Goal: Information Seeking & Learning: Find contact information

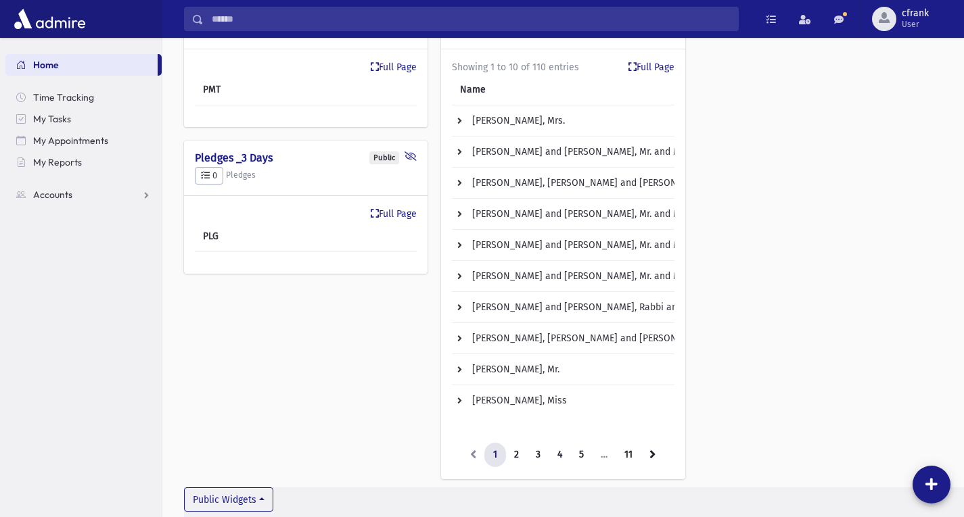
scroll to position [180, 0]
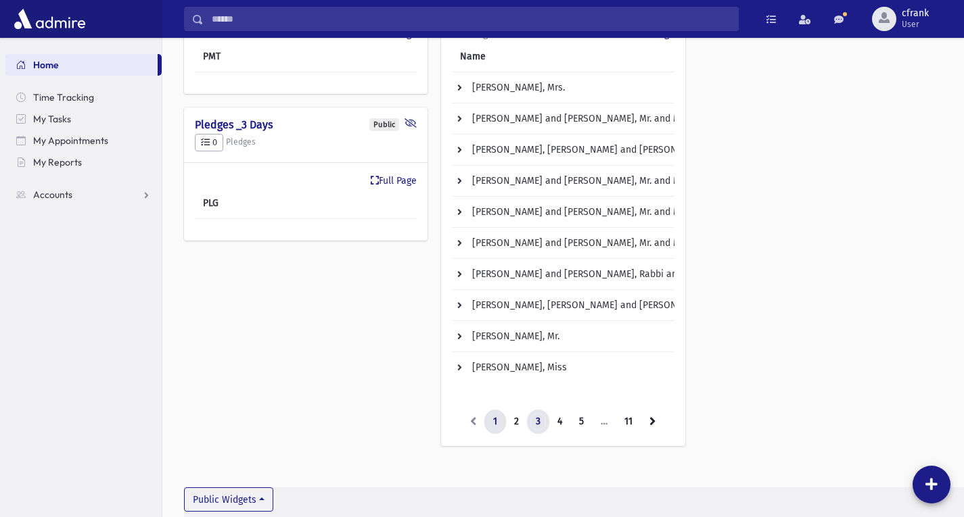
click at [544, 420] on link "3" at bounding box center [538, 422] width 22 height 24
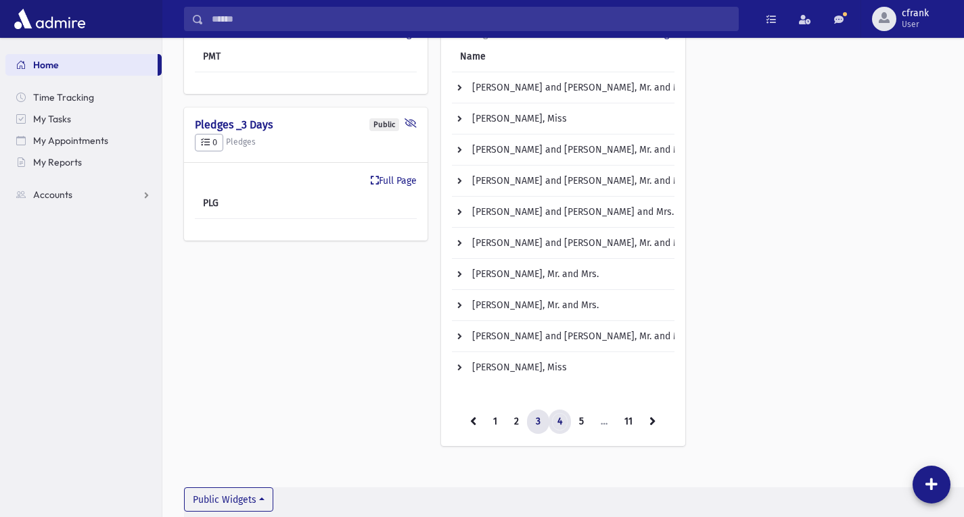
click at [563, 426] on link "4" at bounding box center [560, 422] width 22 height 24
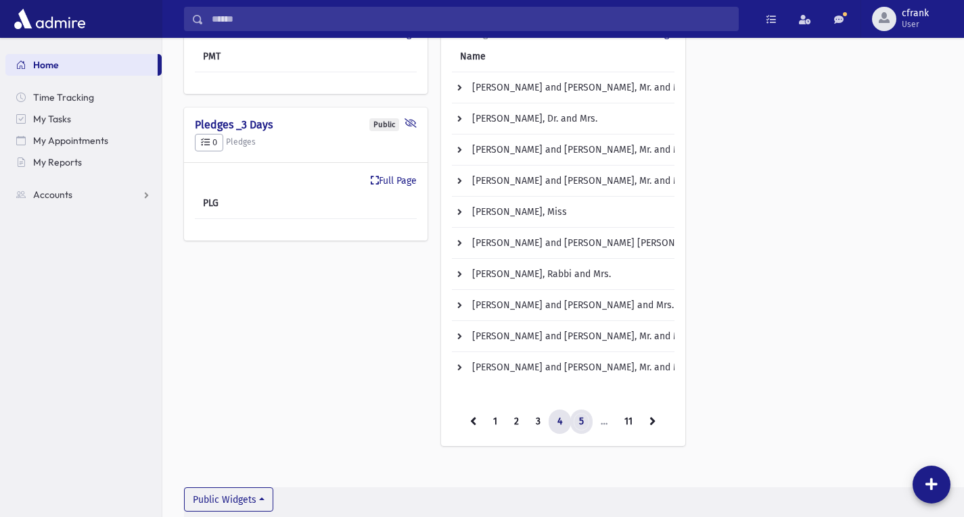
click at [584, 423] on link "5" at bounding box center [581, 422] width 22 height 24
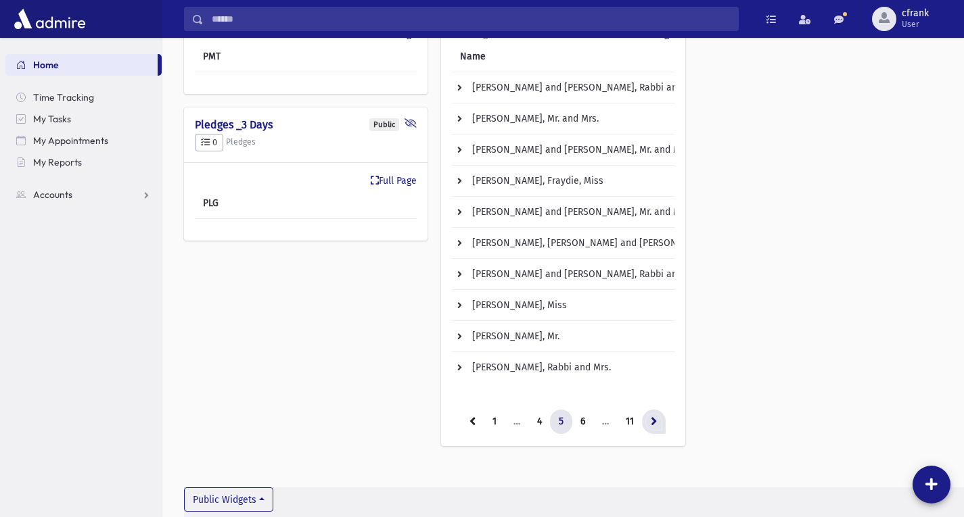
click at [664, 425] on link at bounding box center [654, 422] width 24 height 24
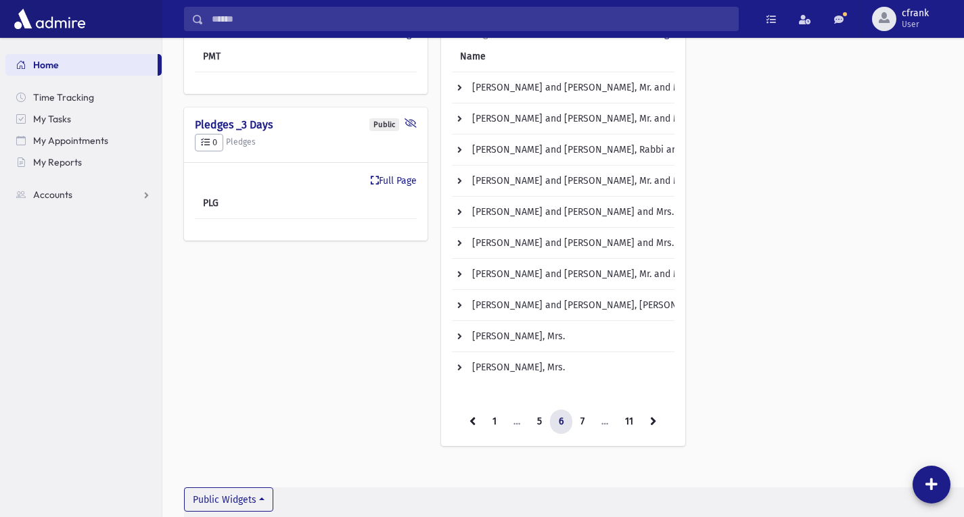
click at [664, 425] on link at bounding box center [653, 422] width 24 height 24
click at [664, 425] on link at bounding box center [654, 422] width 24 height 24
click at [664, 425] on link at bounding box center [655, 422] width 24 height 24
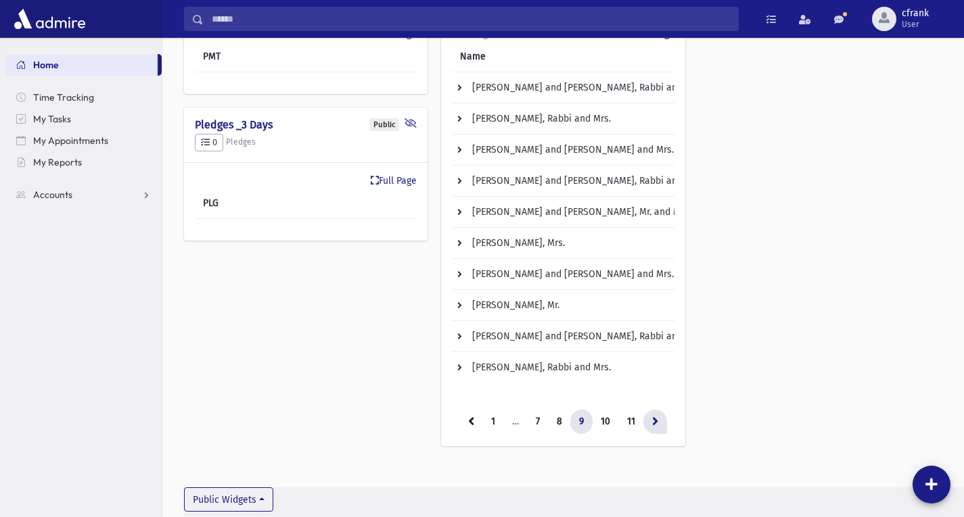
click at [654, 422] on icon at bounding box center [655, 421] width 6 height 9
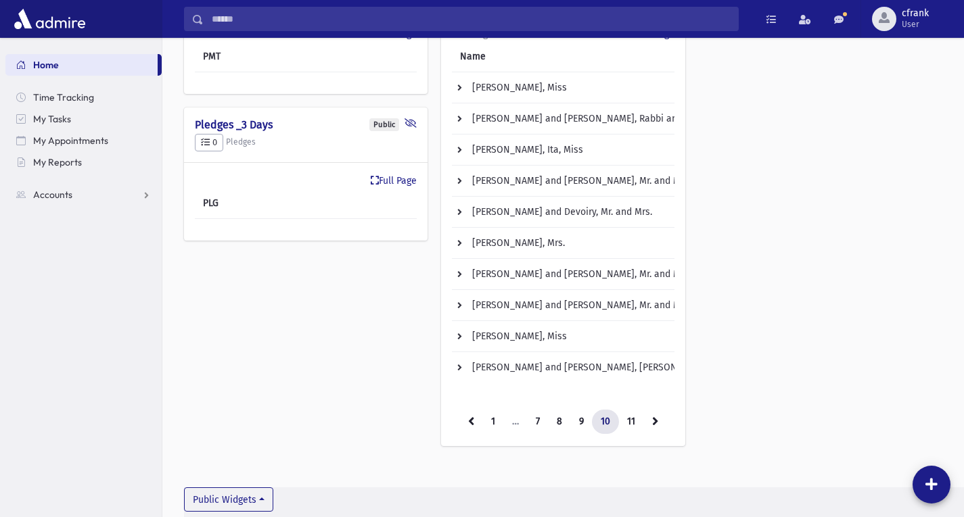
scroll to position [170, 0]
click at [467, 421] on link at bounding box center [471, 422] width 24 height 24
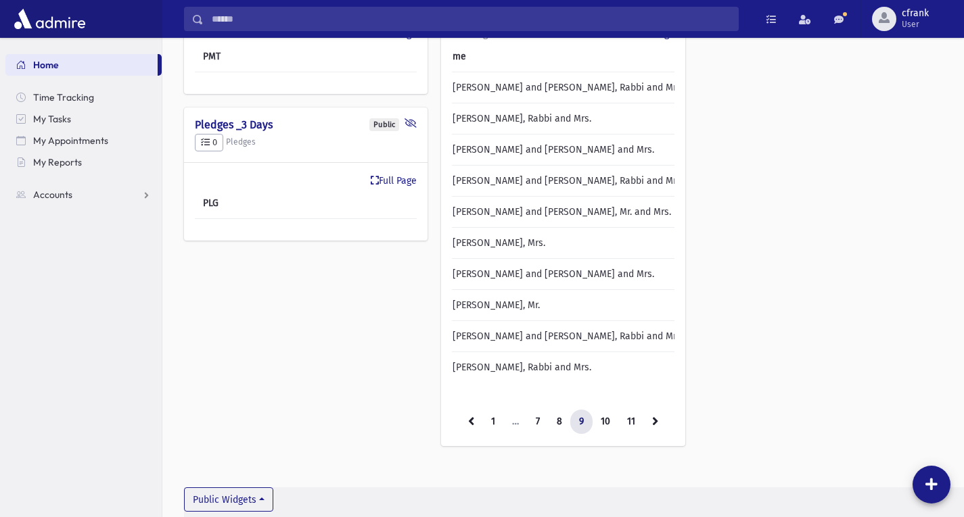
scroll to position [0, 25]
click at [650, 430] on link at bounding box center [655, 422] width 24 height 24
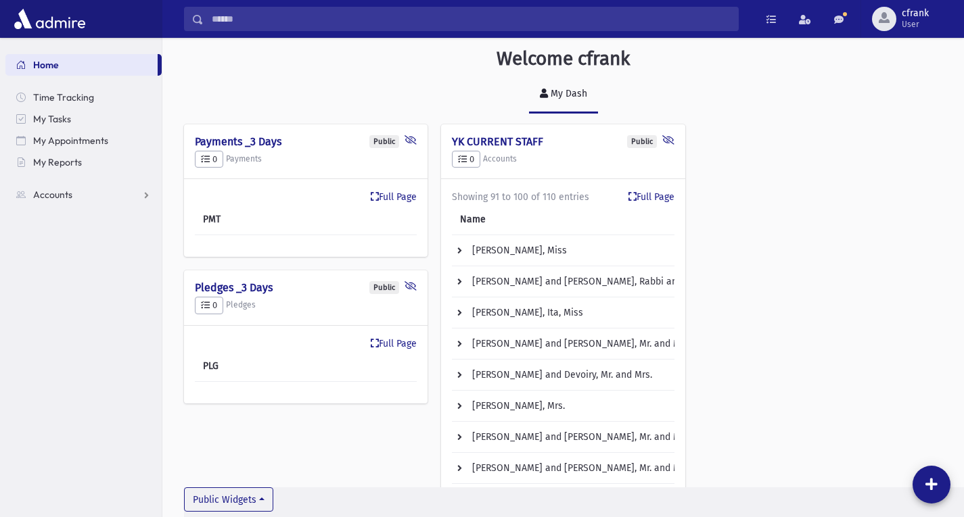
scroll to position [0, 0]
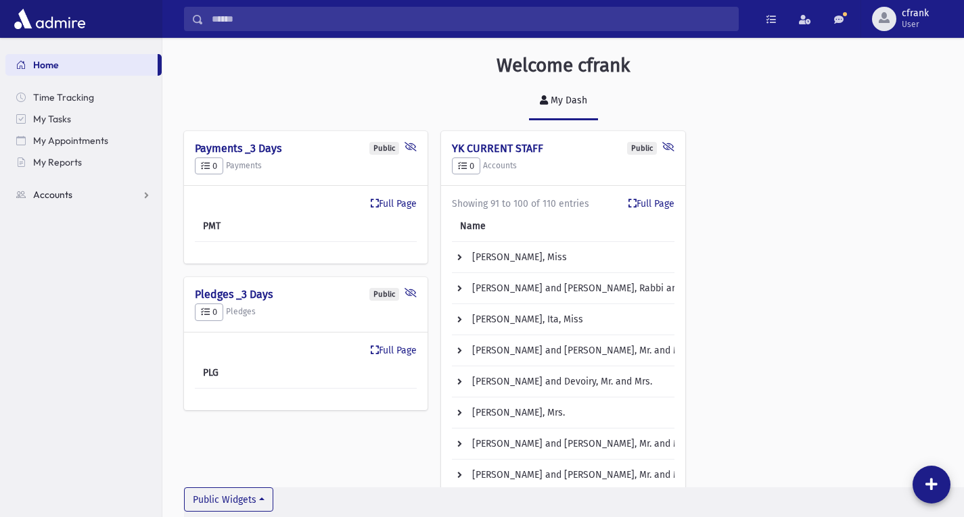
click at [99, 191] on link "Accounts" at bounding box center [83, 195] width 156 height 22
click at [101, 215] on link "Account List" at bounding box center [83, 217] width 156 height 22
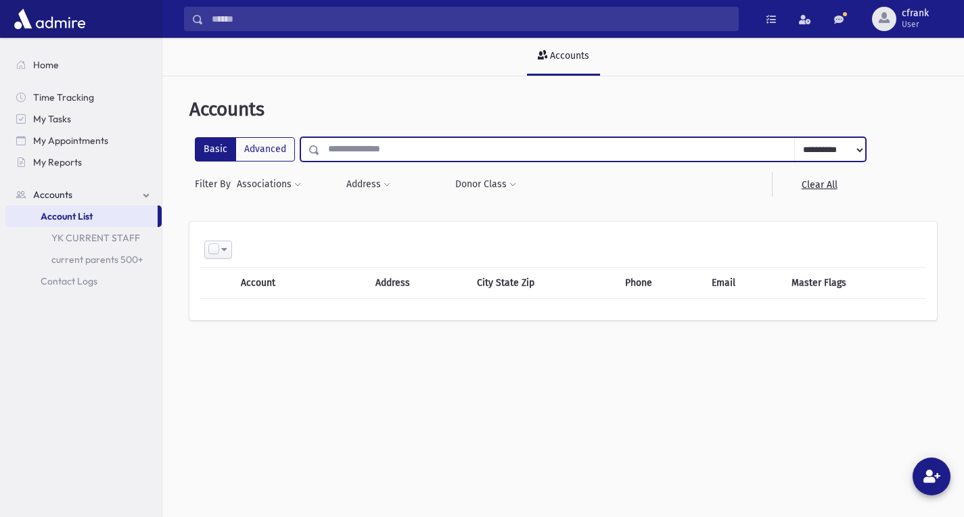
click at [356, 148] on input "text" at bounding box center [557, 149] width 475 height 24
type input "*****"
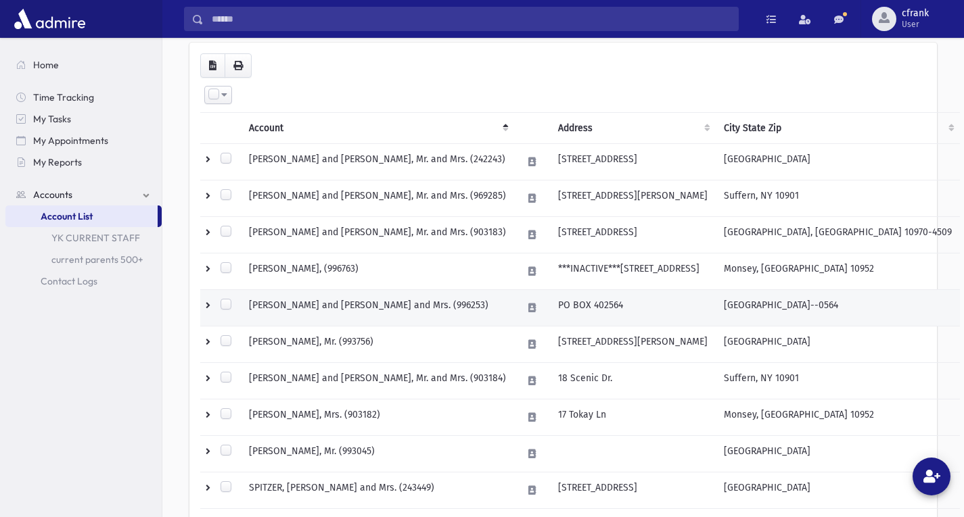
scroll to position [203, 0]
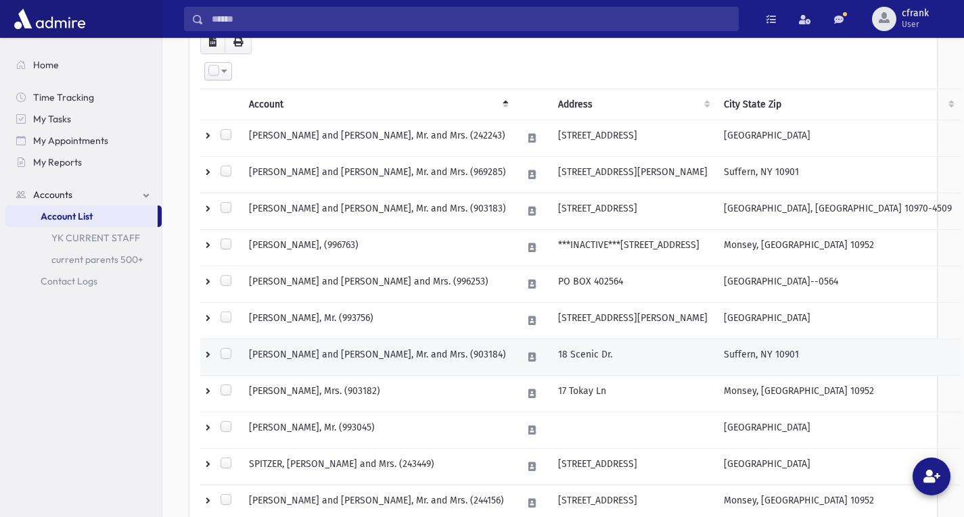
click at [392, 358] on td "SPITZ, Motti and Miriam, Mr. and Mrs. (903184)" at bounding box center [377, 358] width 273 height 37
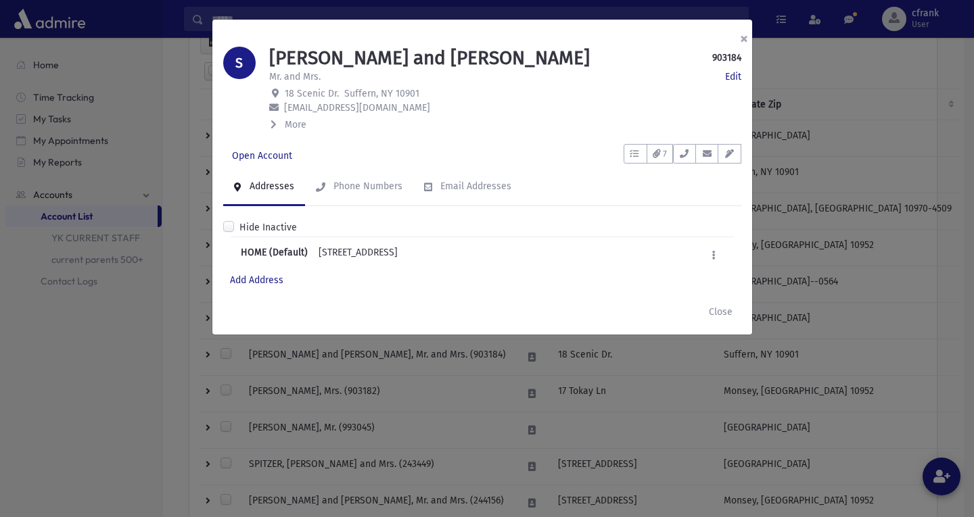
click at [745, 41] on button "×" at bounding box center [744, 39] width 30 height 38
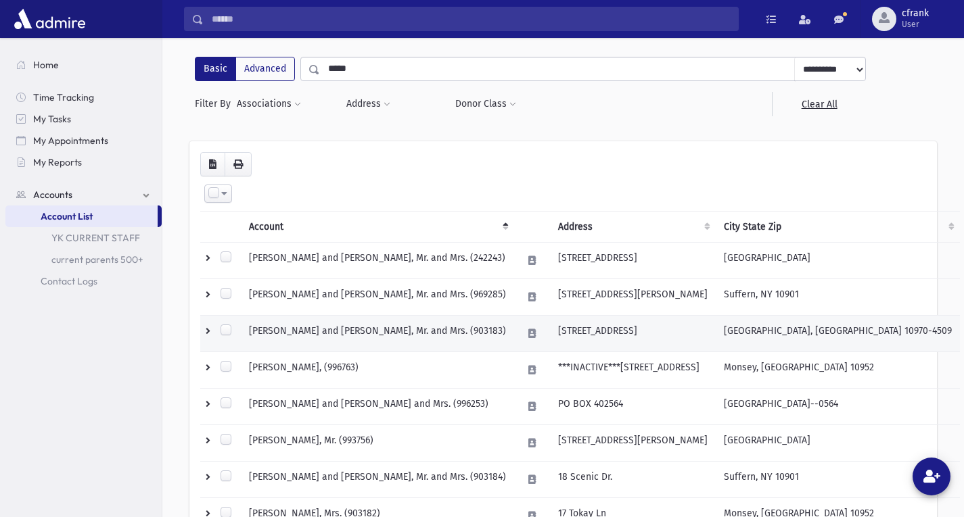
scroll to position [68, 0]
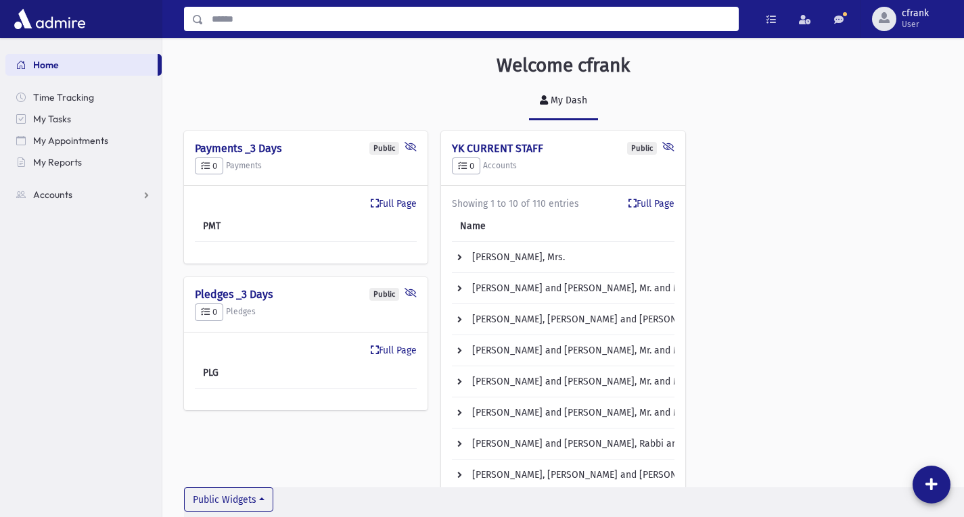
click at [326, 18] on input "Search" at bounding box center [471, 19] width 534 height 24
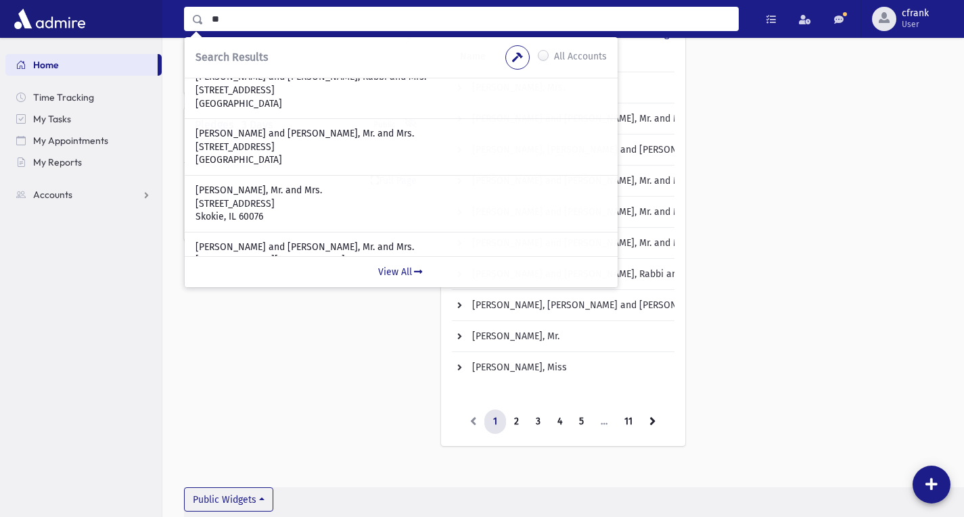
scroll to position [185, 0]
type input "*"
click at [799, 300] on div "Public Payments _3 Days 0 Payments * Full Page PMT Public Pledges _3 Days 0 Ple…" at bounding box center [563, 210] width 758 height 499
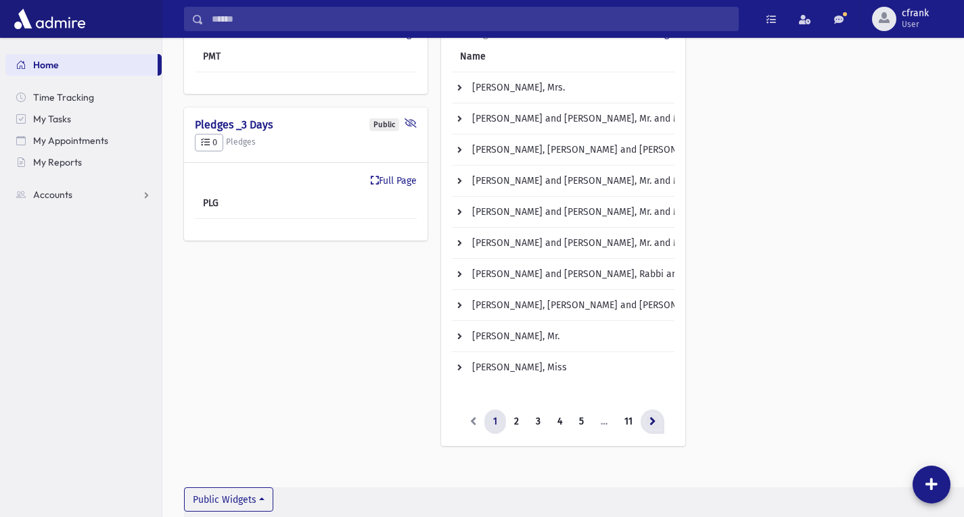
click at [651, 425] on icon at bounding box center [652, 421] width 6 height 9
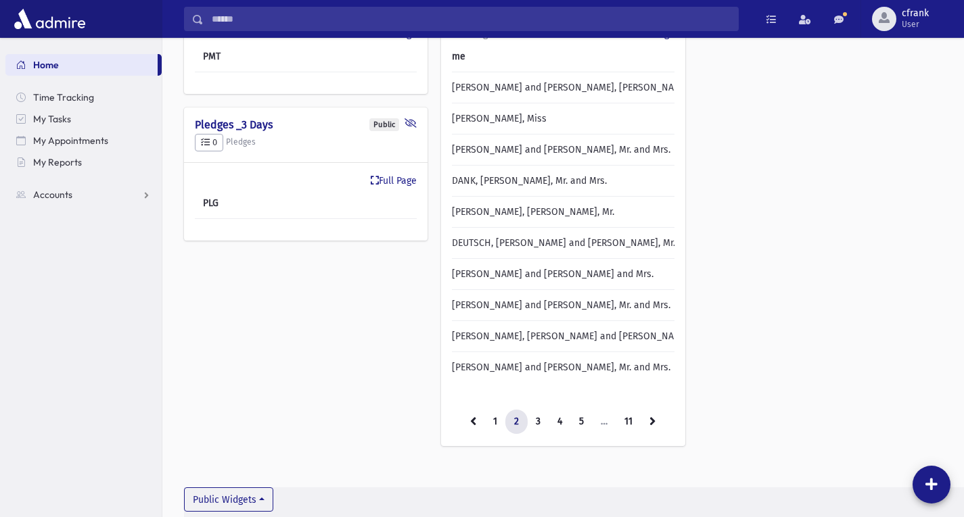
click at [651, 425] on icon at bounding box center [652, 421] width 6 height 9
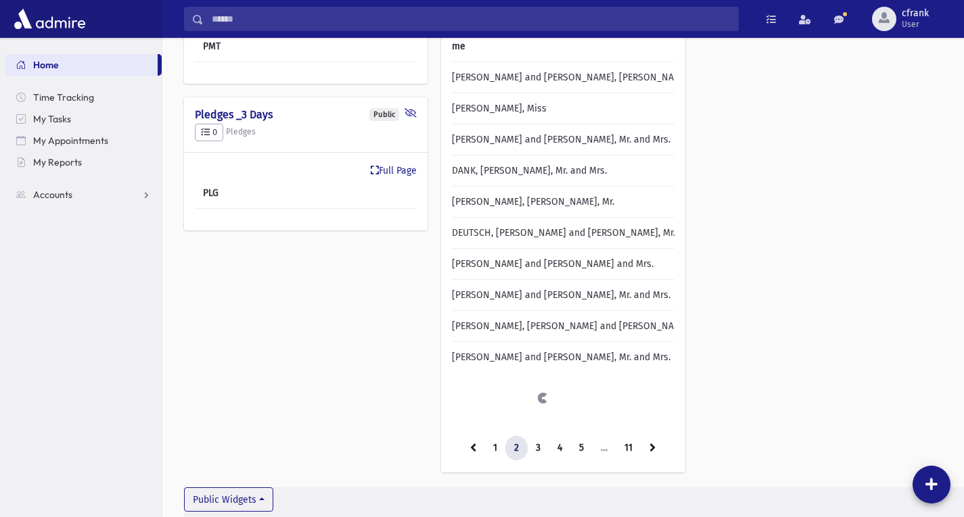
scroll to position [0, 12]
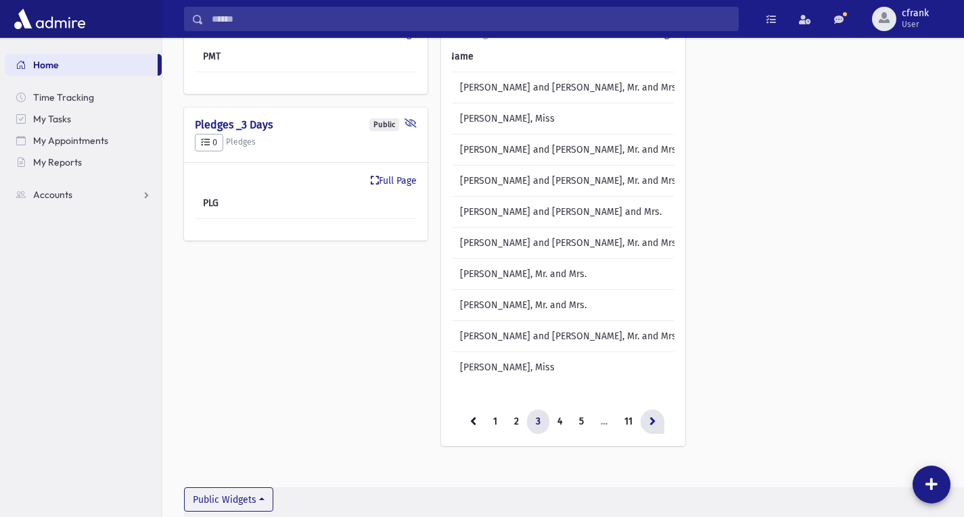
click at [664, 421] on link at bounding box center [653, 422] width 24 height 24
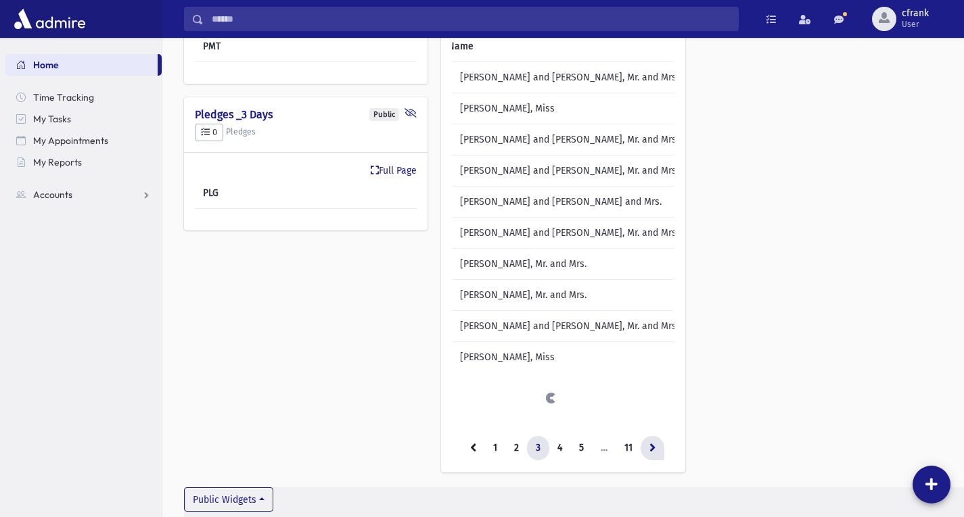
scroll to position [0, 9]
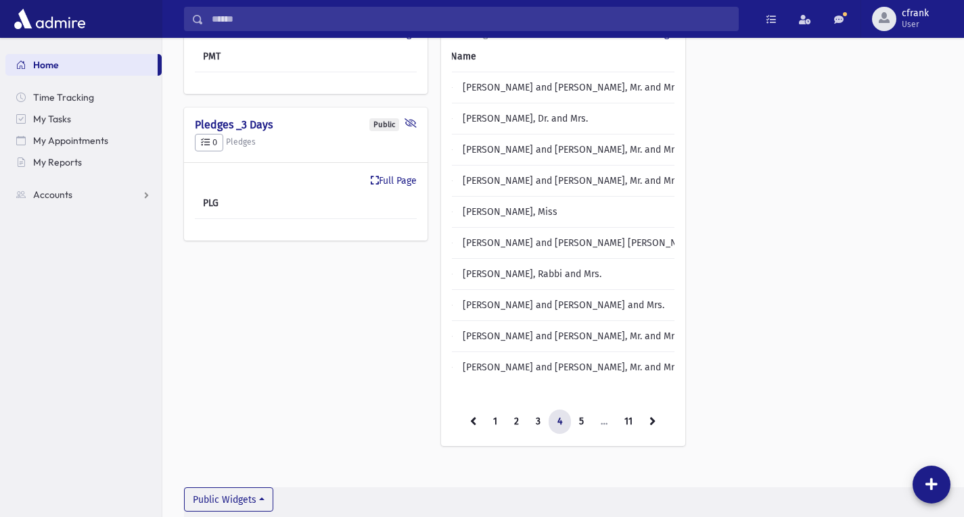
click at [664, 421] on link at bounding box center [653, 422] width 24 height 24
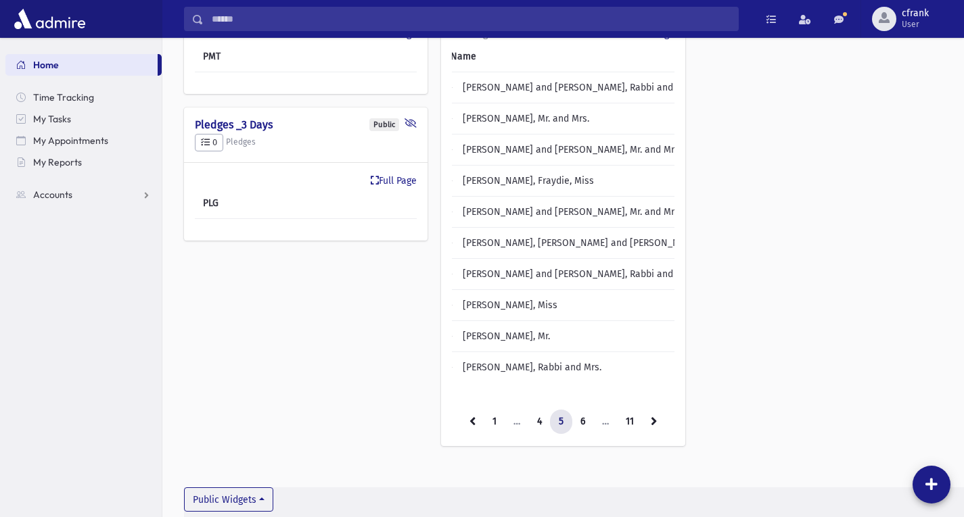
click at [664, 421] on link at bounding box center [654, 422] width 24 height 24
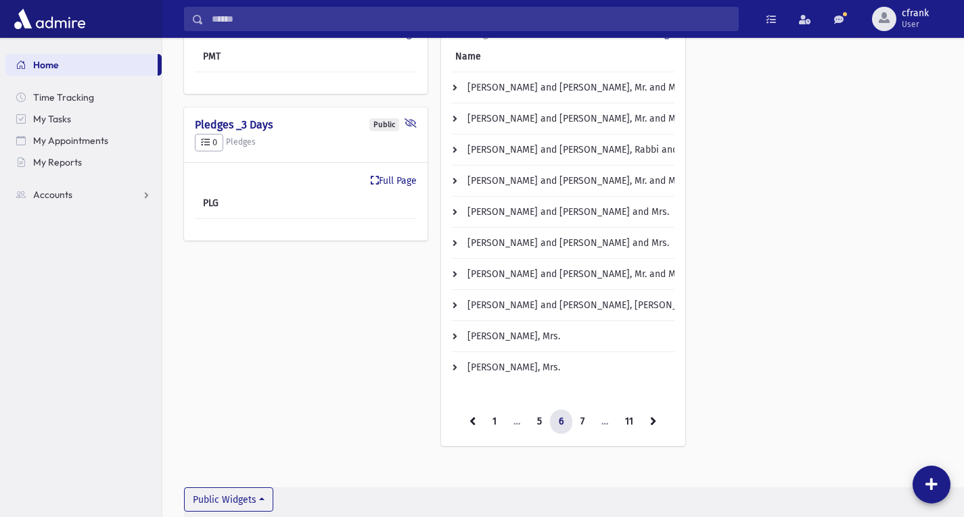
scroll to position [0, 4]
click at [474, 431] on link at bounding box center [473, 422] width 24 height 24
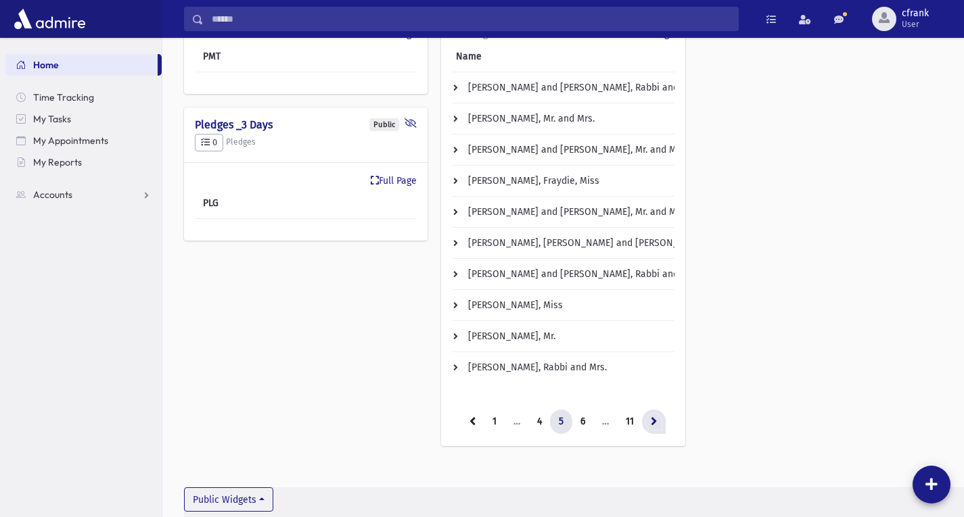
click at [655, 425] on icon at bounding box center [654, 421] width 6 height 9
click at [650, 417] on link at bounding box center [653, 422] width 24 height 24
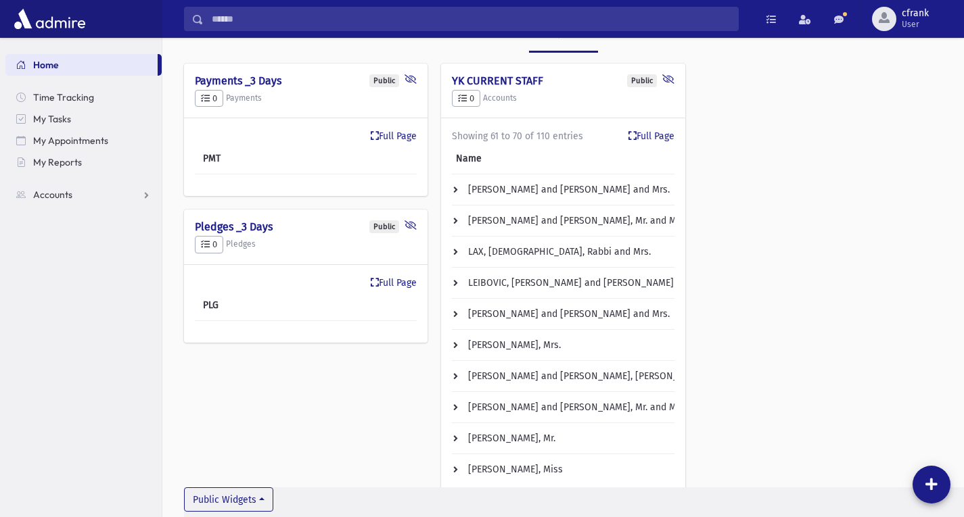
scroll to position [135, 0]
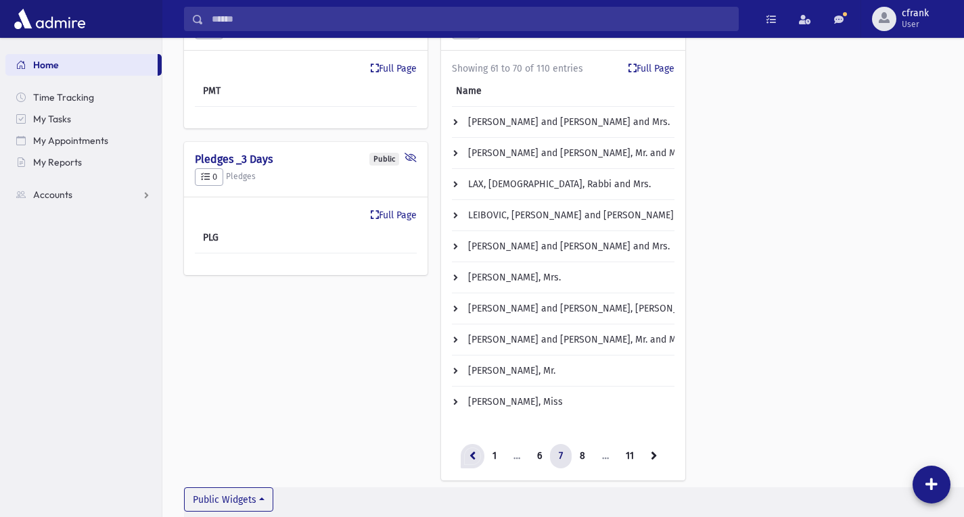
click at [476, 467] on link at bounding box center [473, 456] width 24 height 24
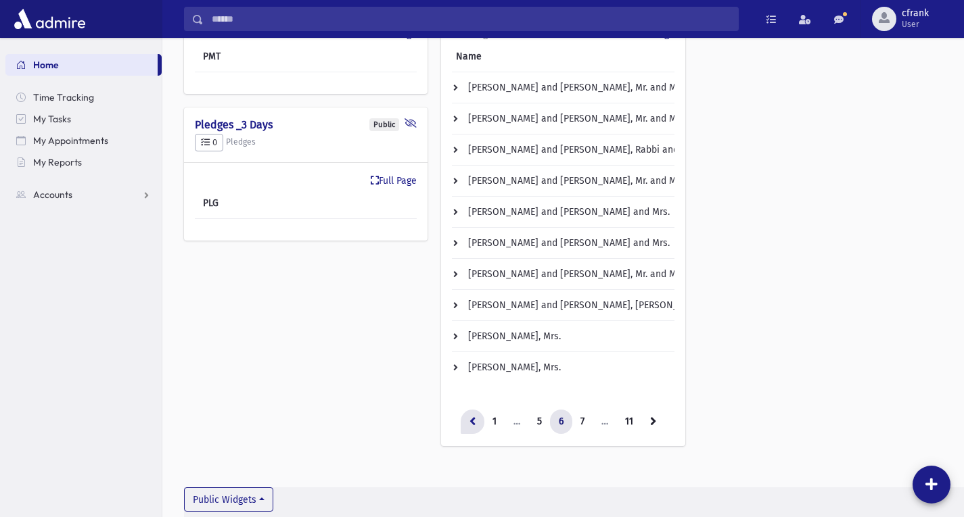
click at [472, 425] on icon at bounding box center [472, 421] width 6 height 9
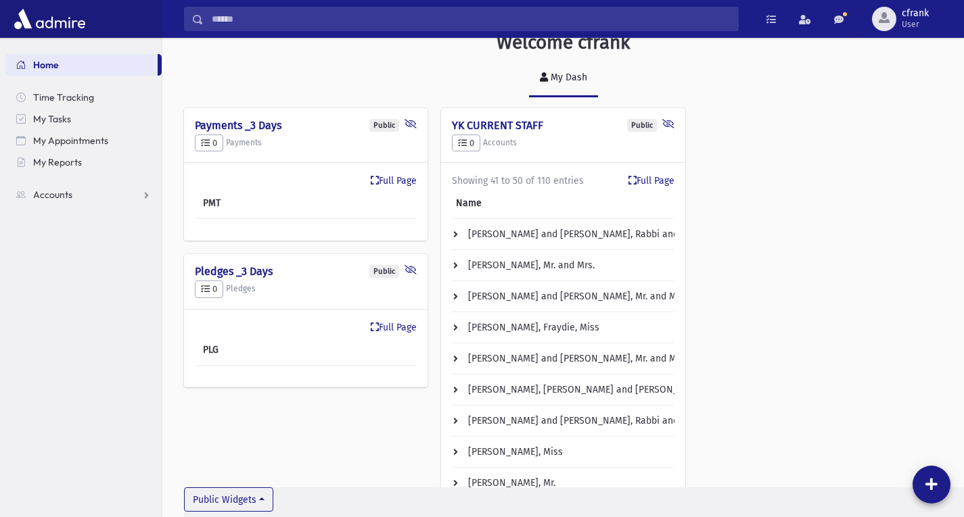
scroll to position [0, 0]
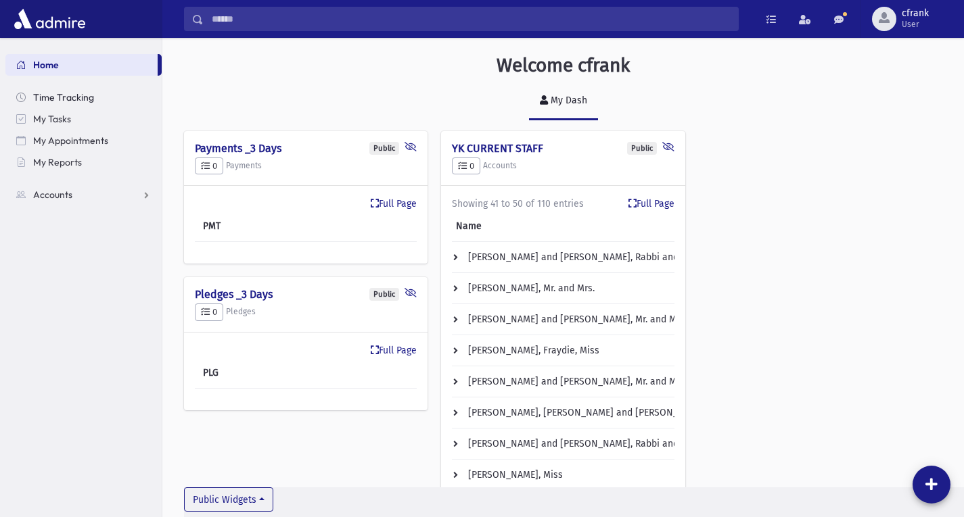
click at [95, 99] on link "Time Tracking" at bounding box center [83, 98] width 156 height 22
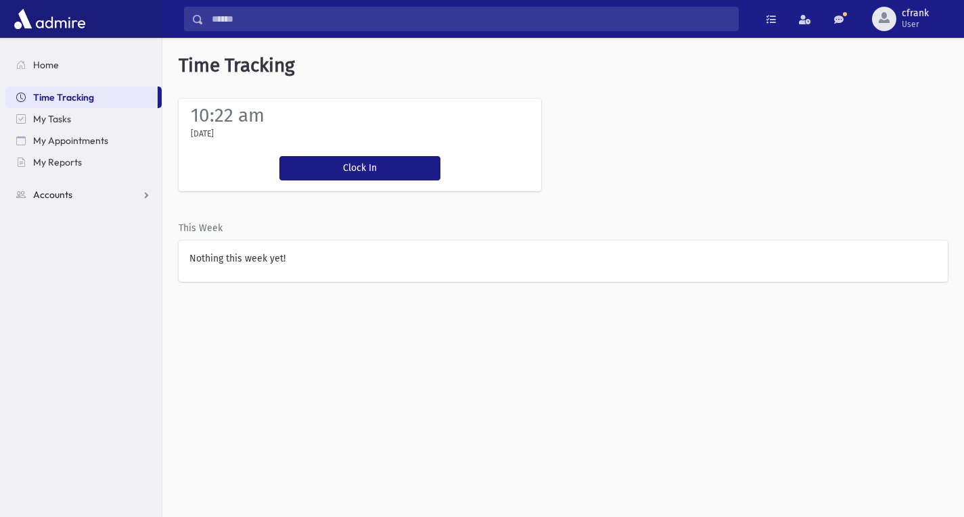
click at [117, 192] on link "Accounts" at bounding box center [83, 195] width 156 height 22
click at [91, 158] on link "My Reports" at bounding box center [83, 163] width 156 height 22
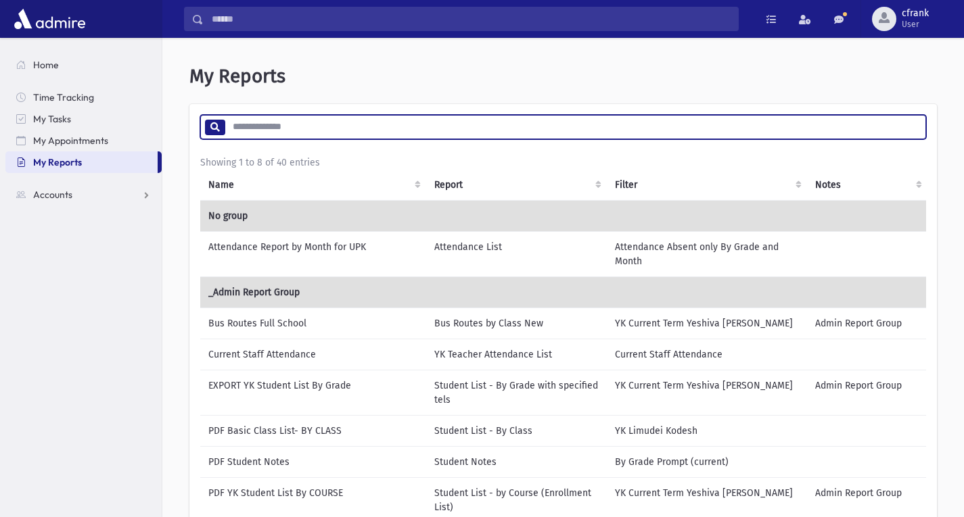
click at [353, 128] on input "search" at bounding box center [575, 127] width 701 height 24
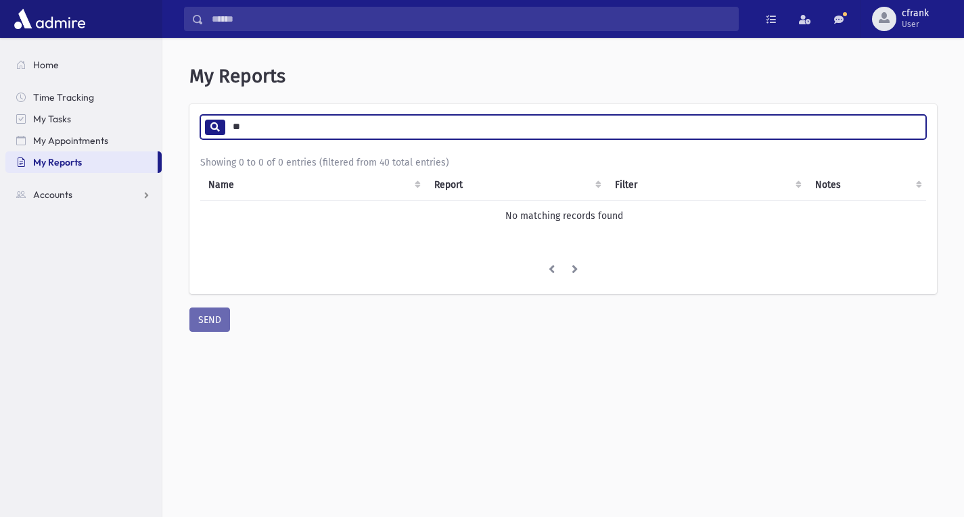
type input "*"
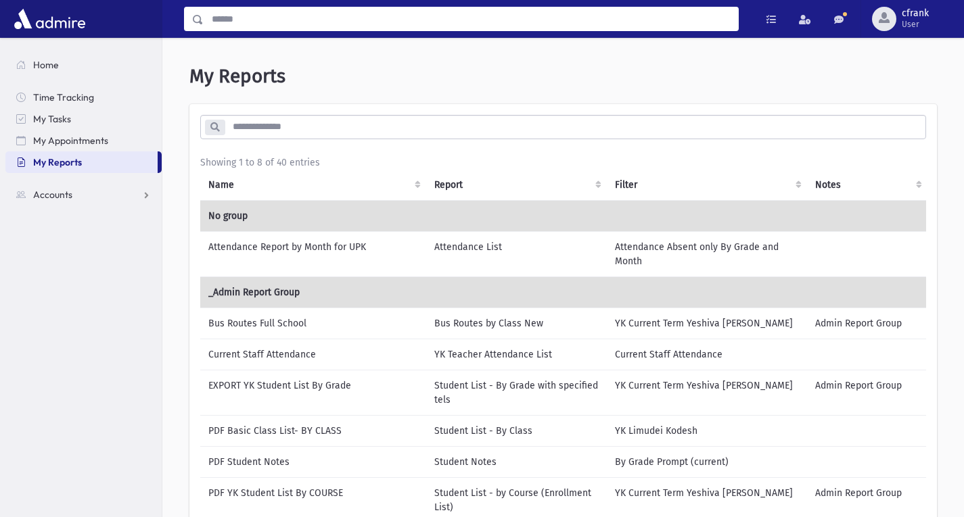
click at [279, 26] on input "Search" at bounding box center [471, 19] width 534 height 24
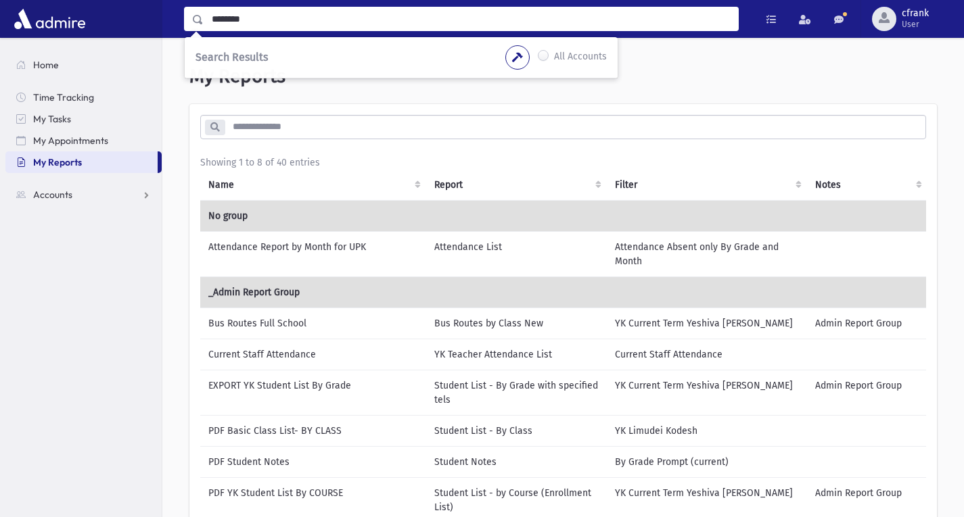
type input "********"
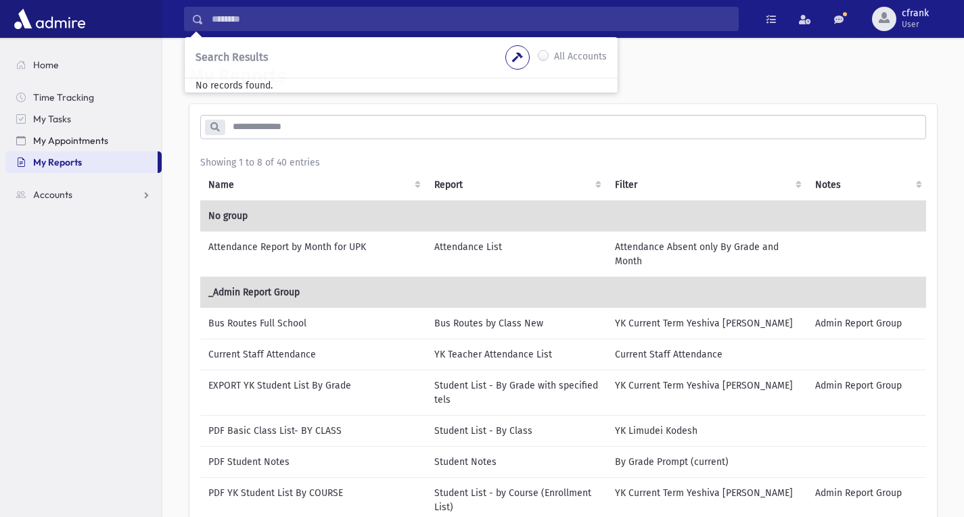
click at [86, 144] on span "My Appointments" at bounding box center [70, 141] width 75 height 12
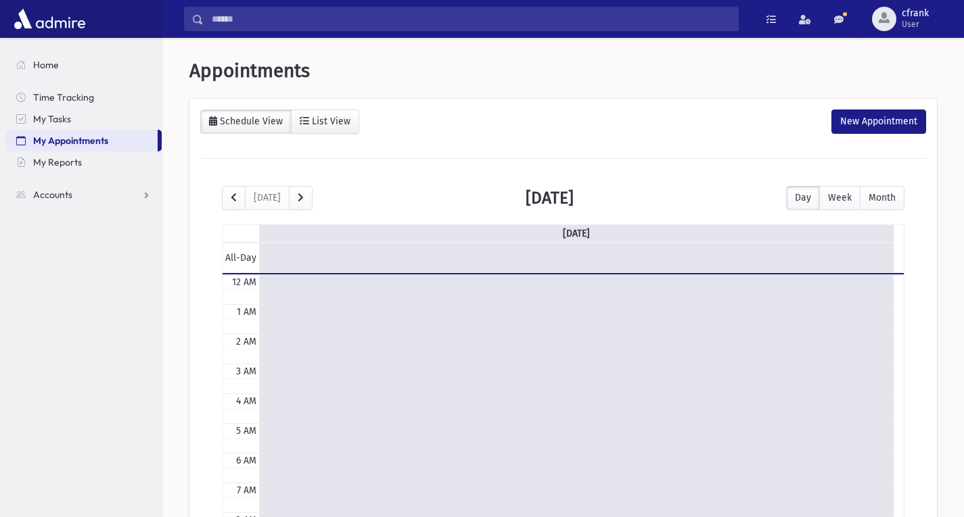
scroll to position [179, 0]
click at [634, 188] on div "[DATE] [DATE] Day Week Month" at bounding box center [563, 198] width 683 height 24
click at [71, 154] on link "My Reports" at bounding box center [83, 163] width 156 height 22
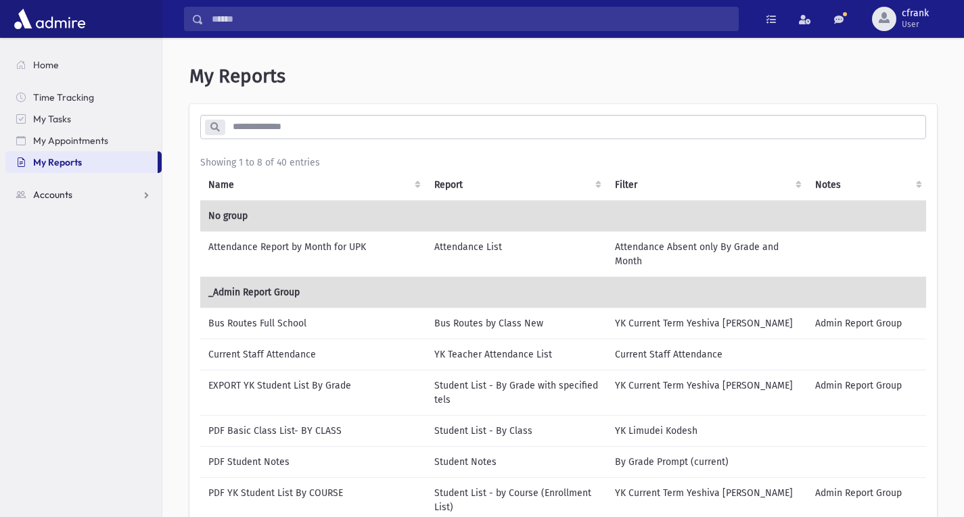
click at [70, 184] on link "Accounts" at bounding box center [83, 195] width 156 height 22
click at [101, 233] on link "Contact Logs" at bounding box center [83, 238] width 156 height 22
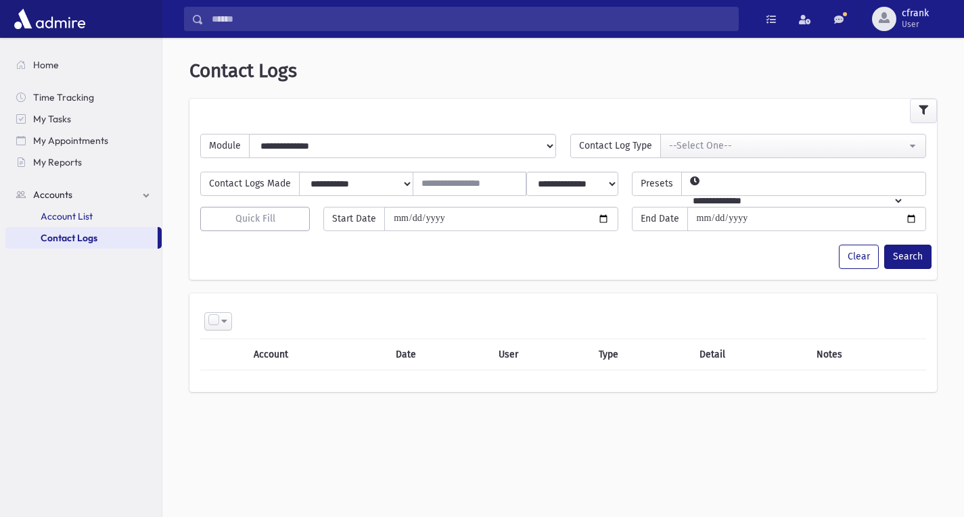
click at [93, 221] on link "Account List" at bounding box center [83, 217] width 156 height 22
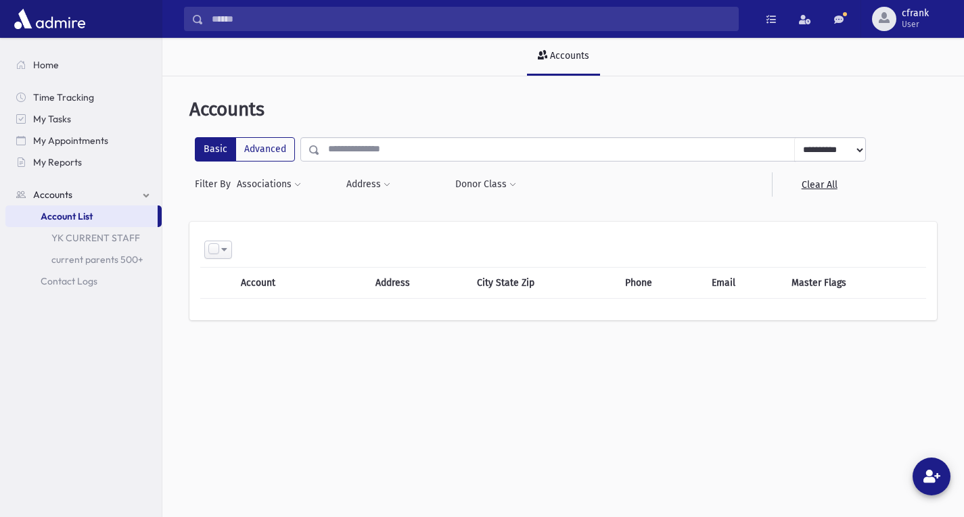
click at [368, 150] on input "text" at bounding box center [557, 149] width 475 height 24
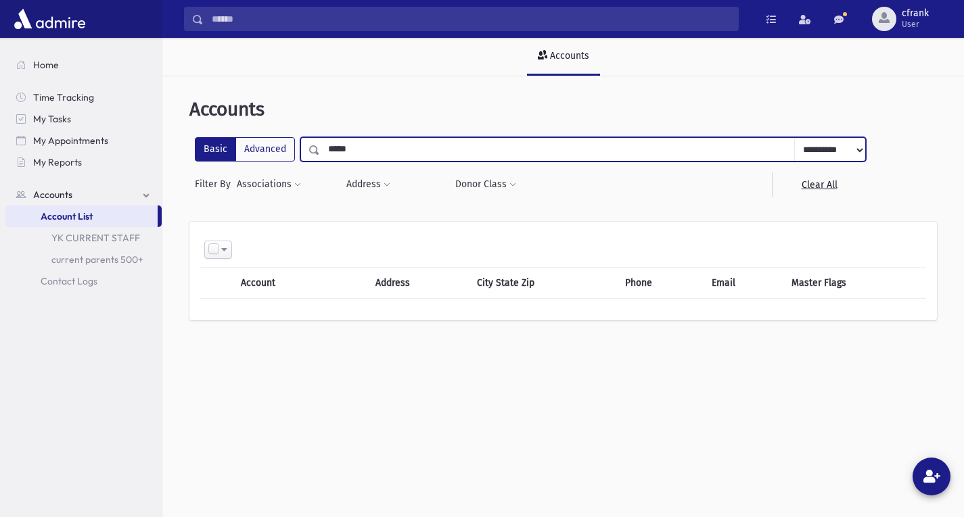
type input "*****"
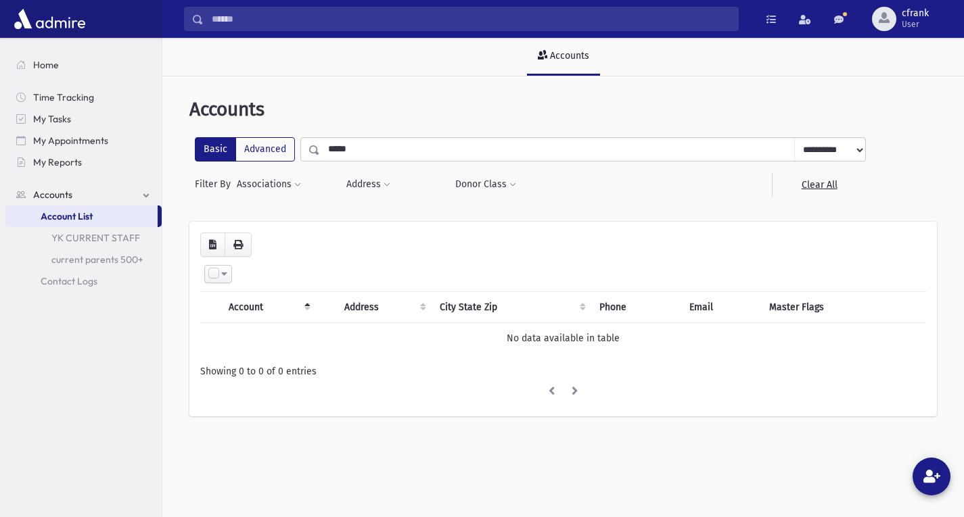
click at [367, 153] on input "*****" at bounding box center [557, 149] width 475 height 24
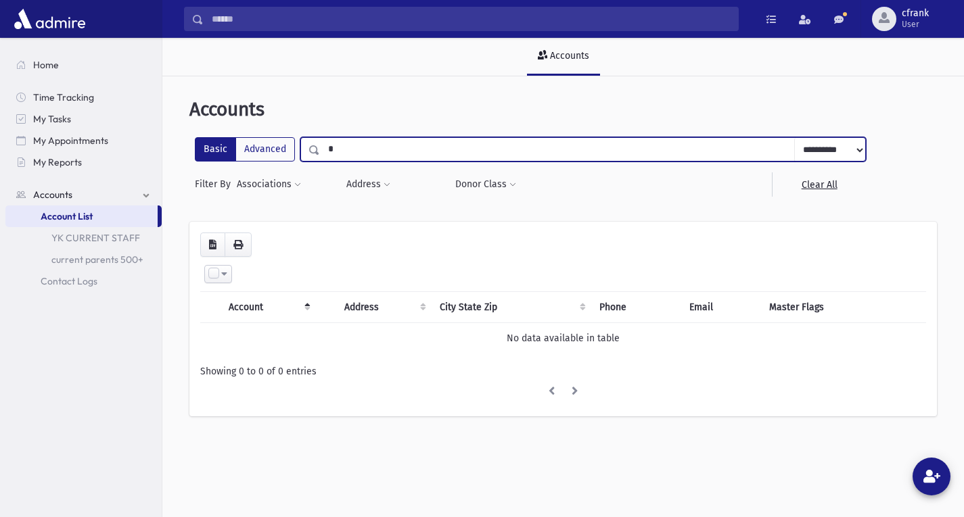
type input "*"
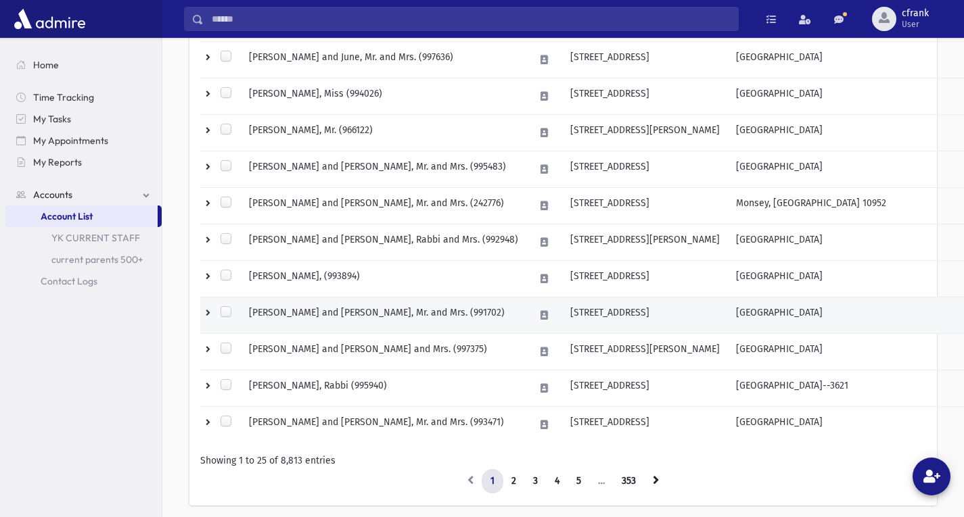
scroll to position [841, 0]
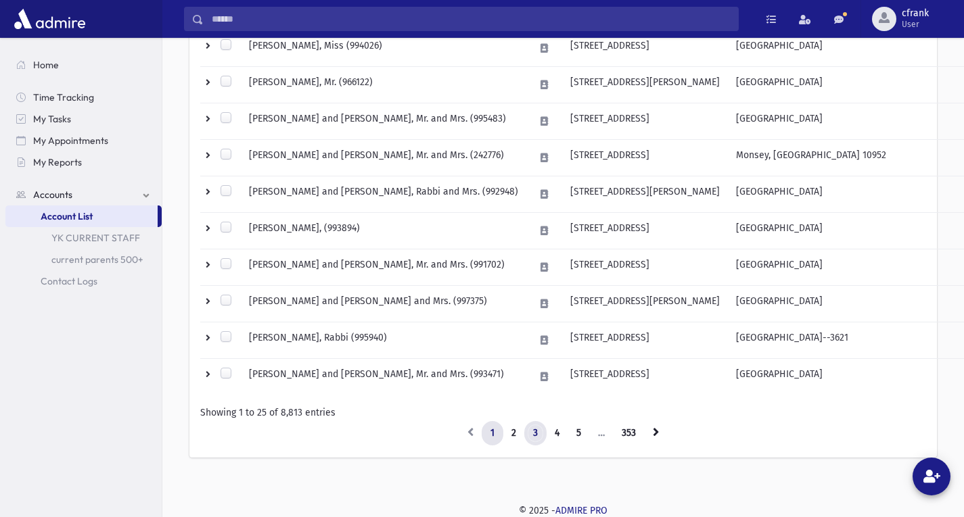
click at [540, 435] on link "3" at bounding box center [535, 433] width 22 height 24
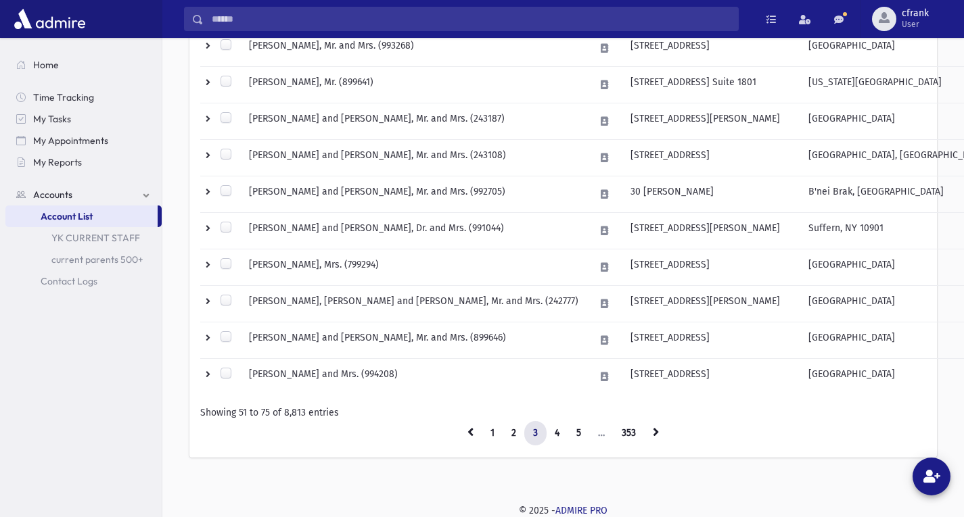
click at [534, 436] on link "3" at bounding box center [535, 433] width 22 height 24
click at [509, 432] on link "2" at bounding box center [514, 433] width 22 height 24
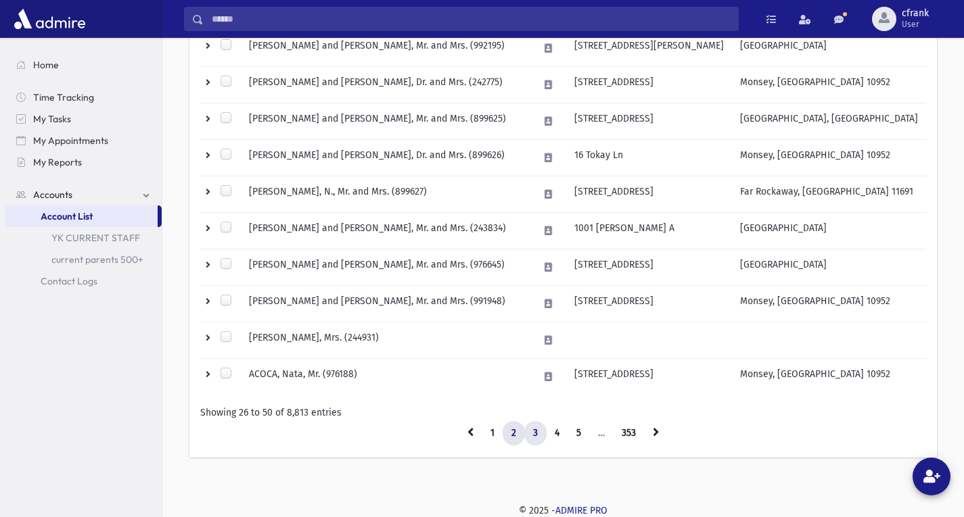
click at [530, 435] on link "3" at bounding box center [535, 433] width 22 height 24
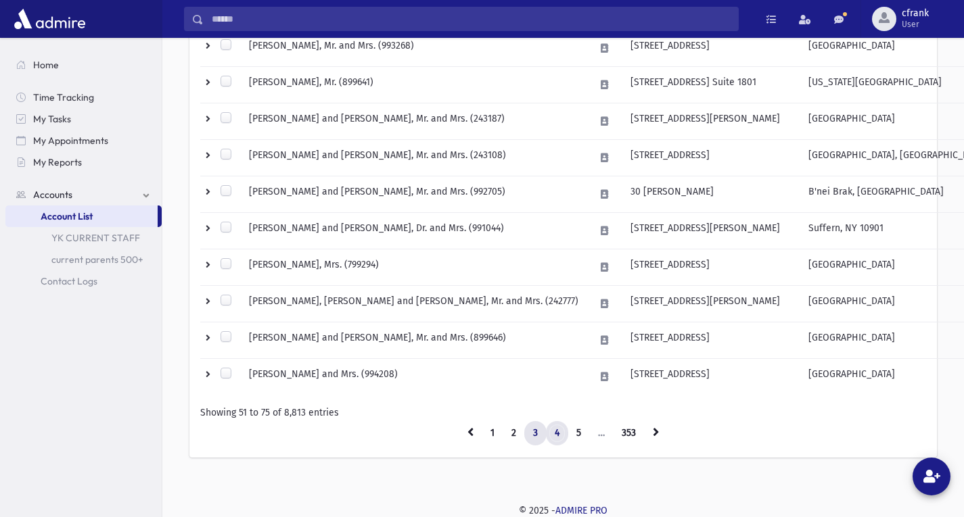
click at [558, 436] on link "4" at bounding box center [557, 433] width 22 height 24
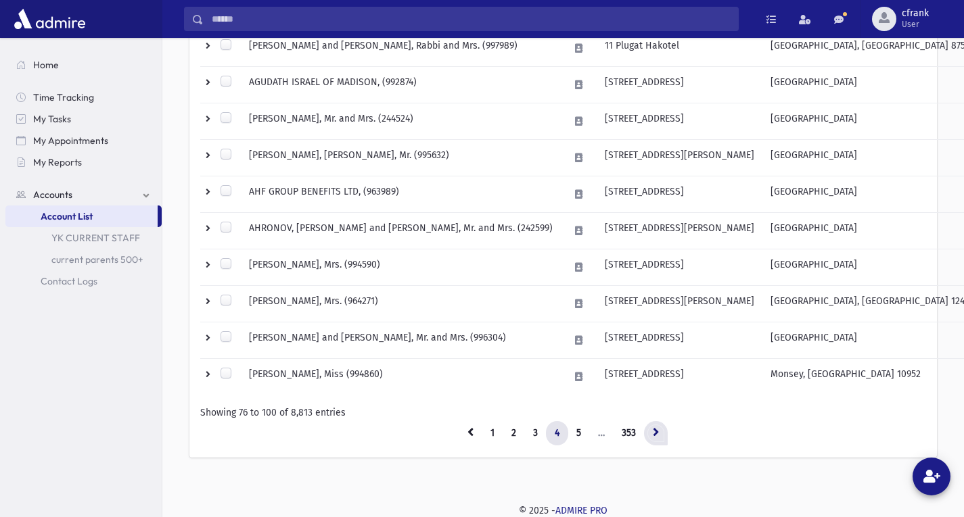
click at [648, 436] on link at bounding box center [656, 433] width 24 height 24
click at [649, 435] on link at bounding box center [656, 433] width 24 height 24
click at [650, 434] on link at bounding box center [656, 433] width 24 height 24
click at [574, 432] on link "5" at bounding box center [579, 433] width 22 height 24
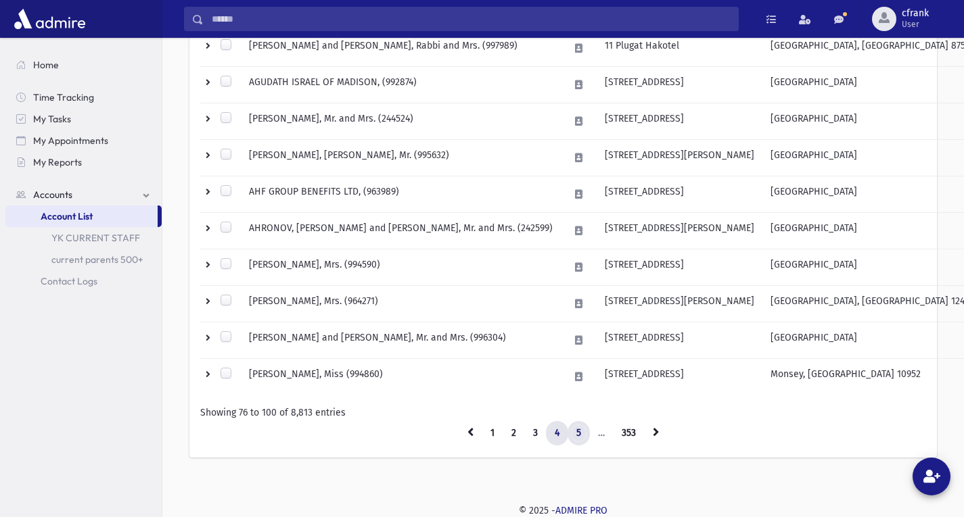
click at [584, 433] on link "5" at bounding box center [579, 433] width 22 height 24
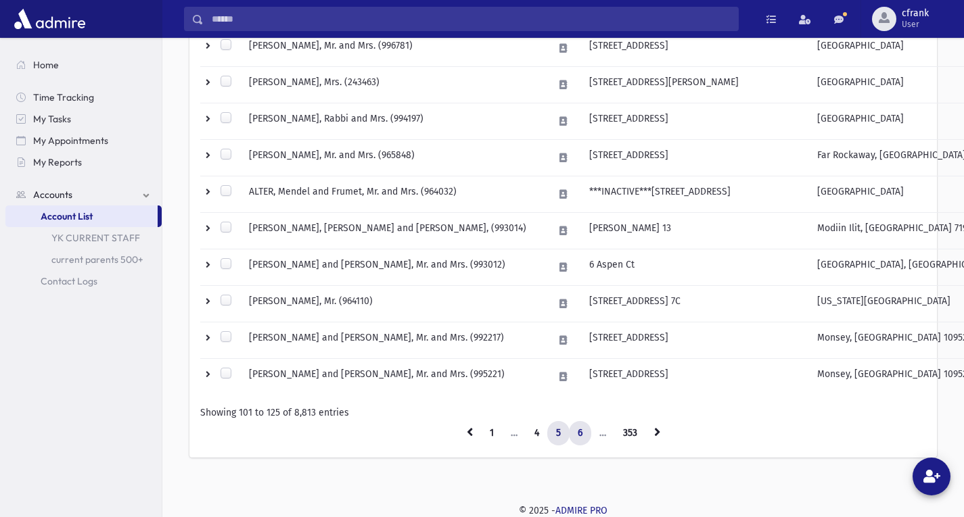
click at [580, 438] on link "6" at bounding box center [580, 433] width 22 height 24
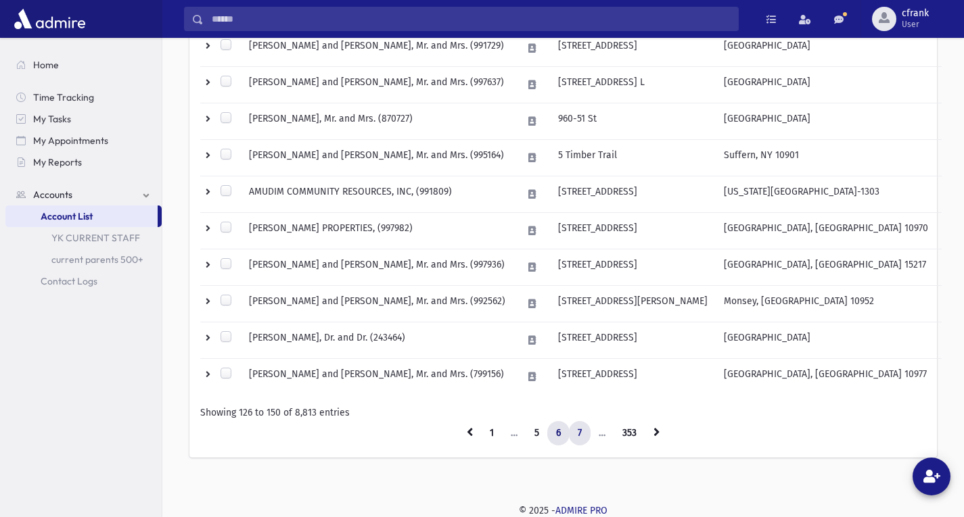
click at [580, 438] on link "7" at bounding box center [580, 433] width 22 height 24
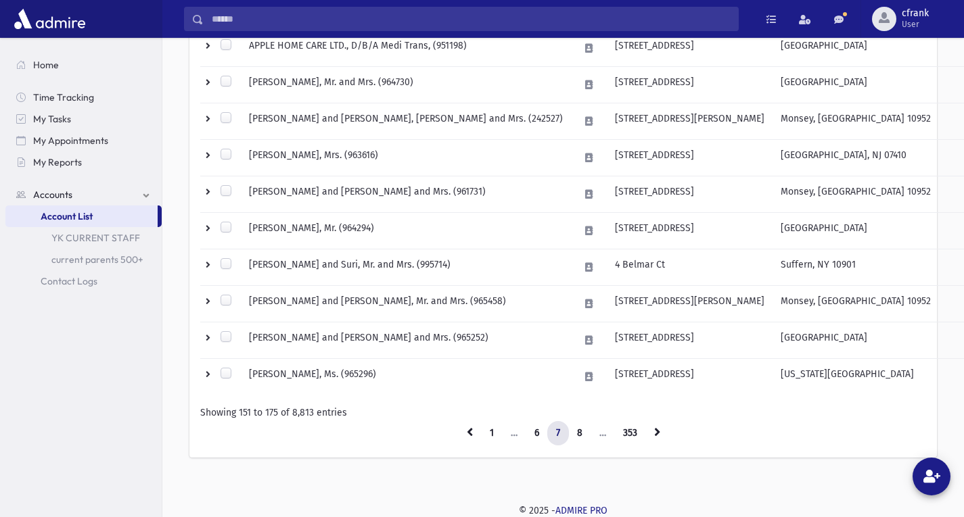
click at [580, 438] on link "8" at bounding box center [579, 433] width 23 height 24
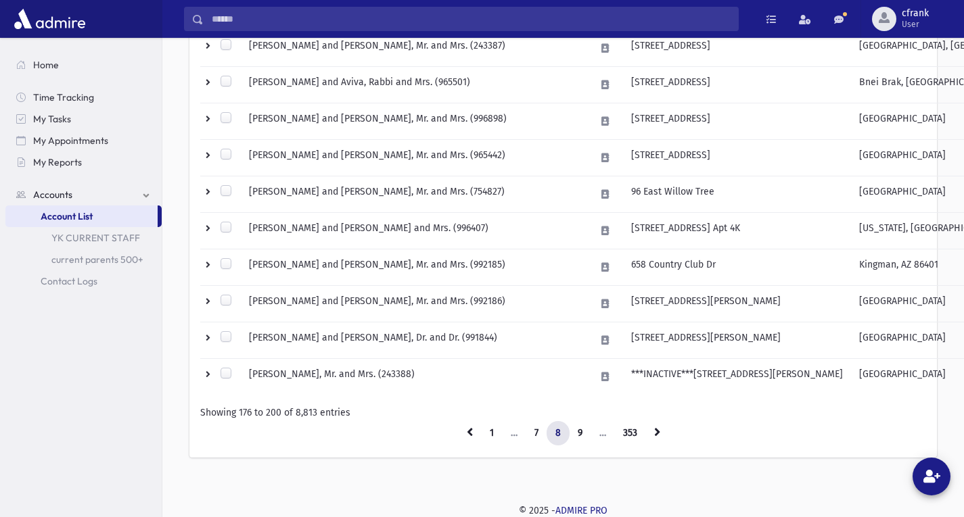
click at [580, 438] on link "9" at bounding box center [580, 433] width 22 height 24
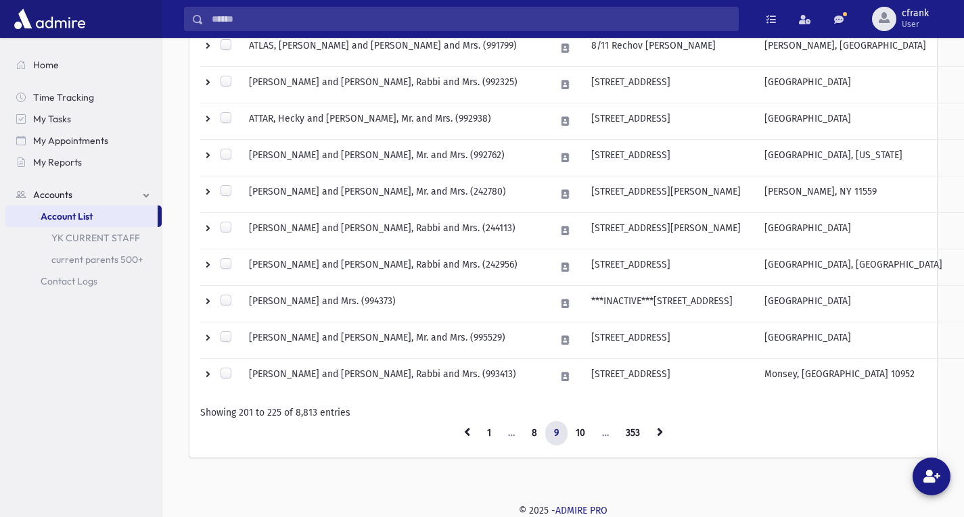
click at [580, 438] on link "10" at bounding box center [580, 433] width 27 height 24
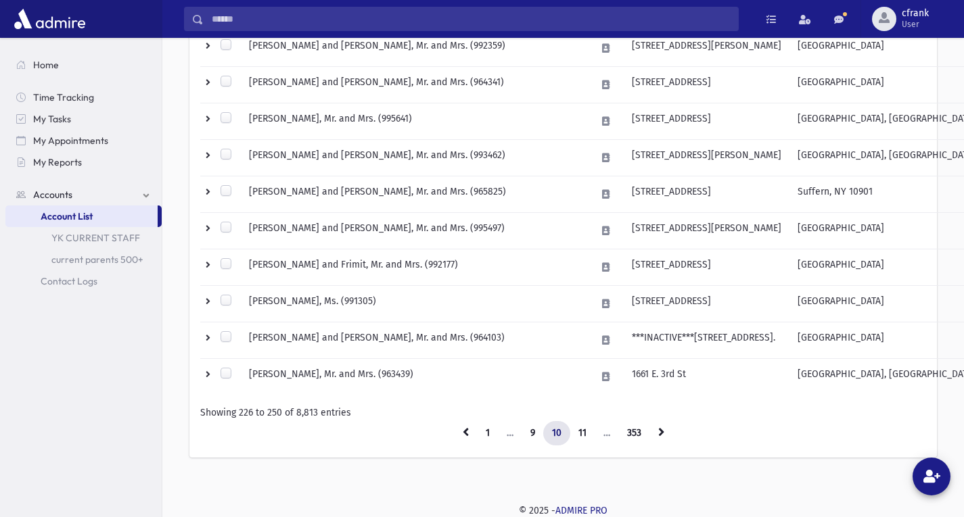
click at [580, 438] on link "11" at bounding box center [583, 433] width 26 height 24
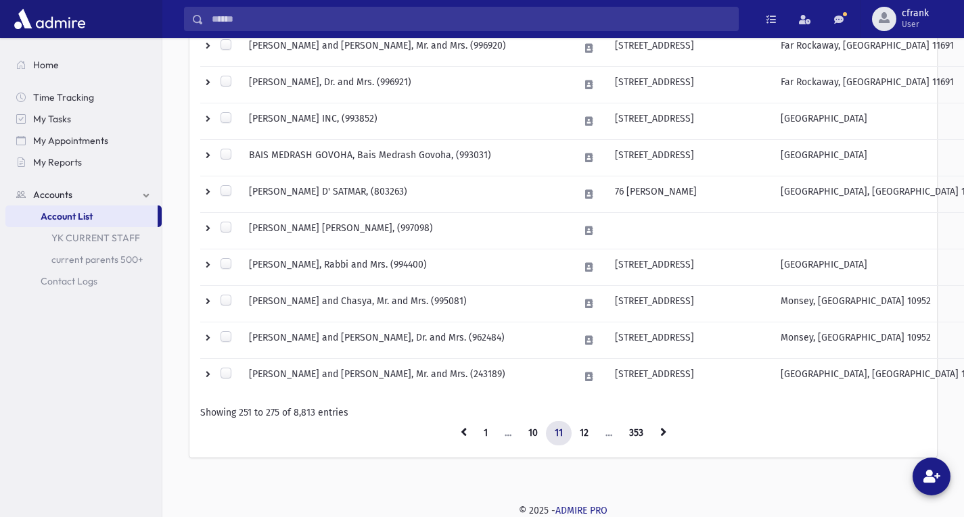
click at [580, 438] on link "12" at bounding box center [584, 433] width 26 height 24
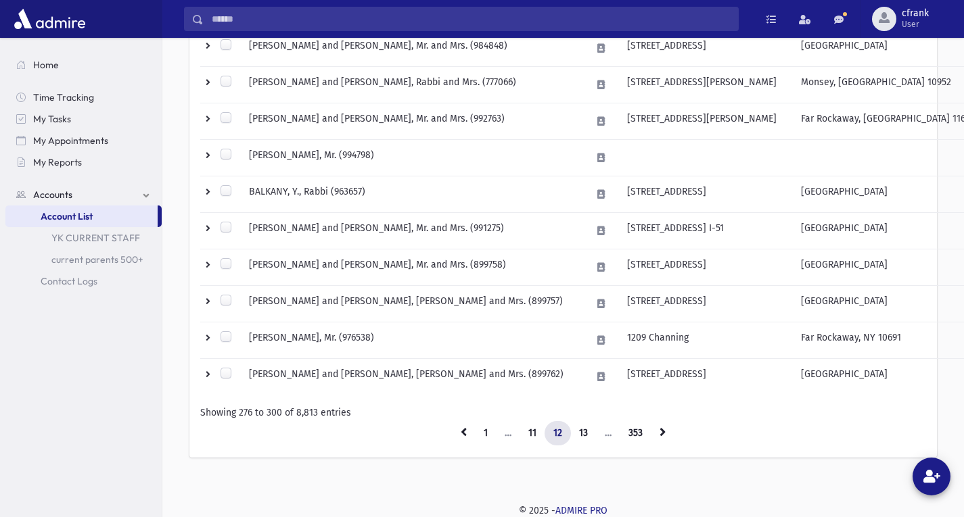
click at [580, 438] on link "13" at bounding box center [583, 433] width 26 height 24
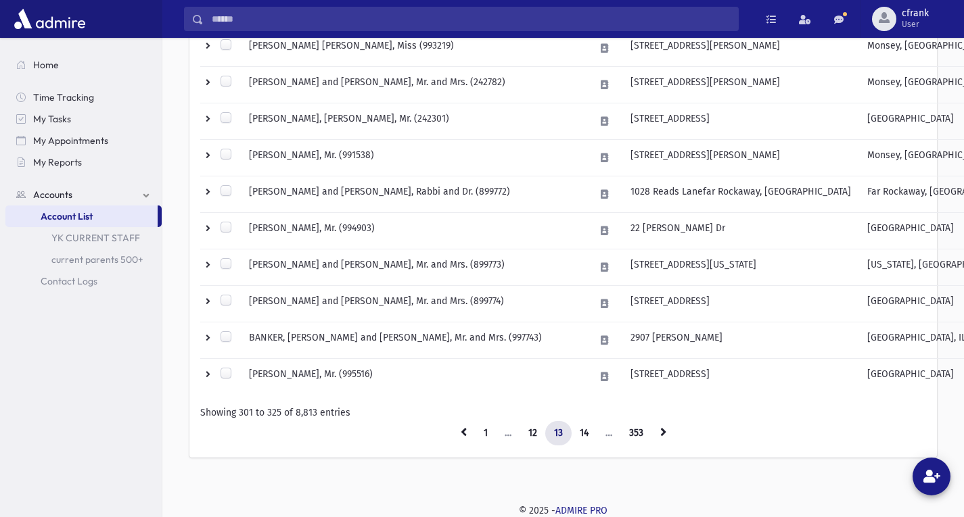
click at [580, 438] on link "14" at bounding box center [584, 433] width 26 height 24
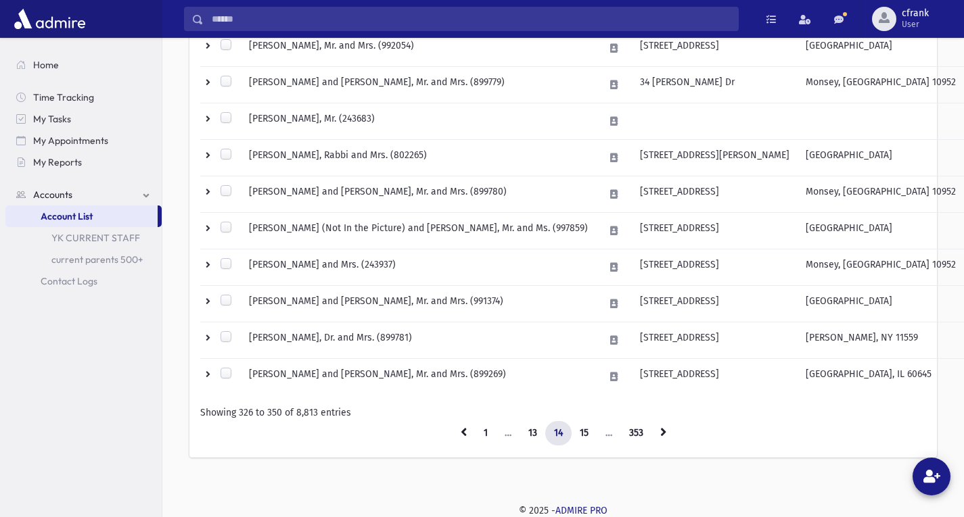
click at [580, 438] on link "15" at bounding box center [584, 433] width 26 height 24
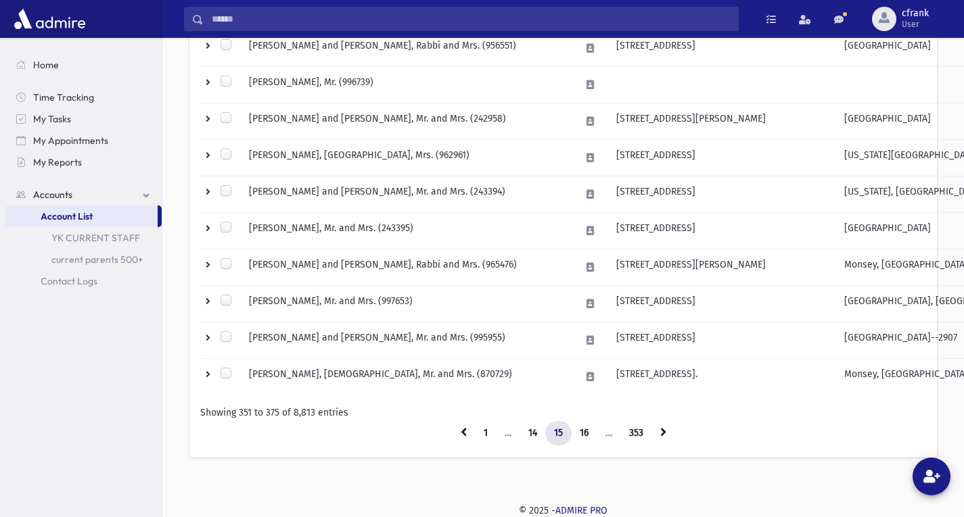
click at [580, 438] on link "16" at bounding box center [584, 433] width 26 height 24
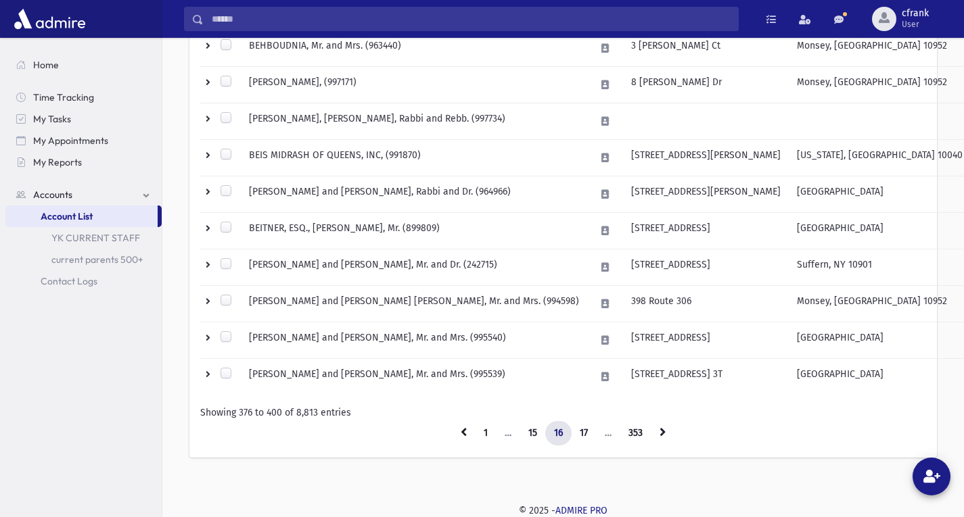
click at [580, 438] on link "17" at bounding box center [584, 433] width 26 height 24
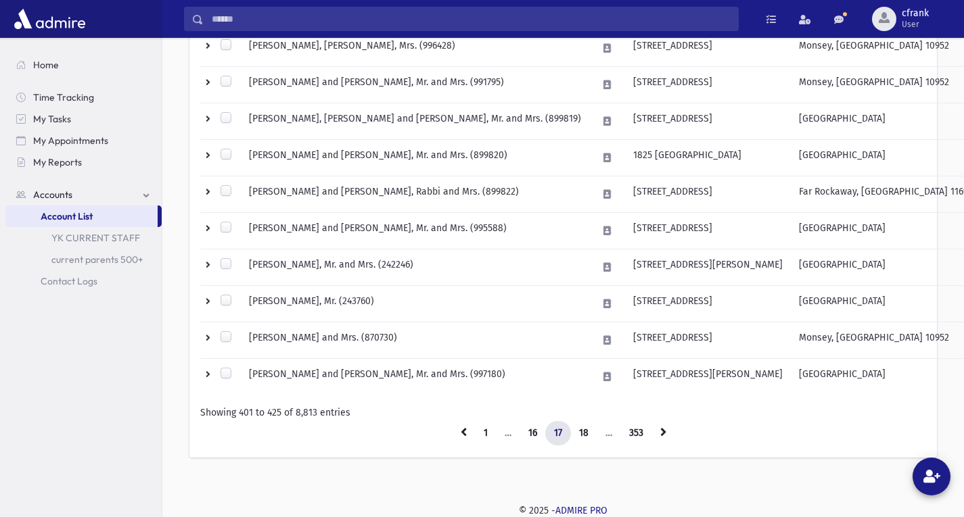
click at [580, 438] on link "18" at bounding box center [583, 433] width 27 height 24
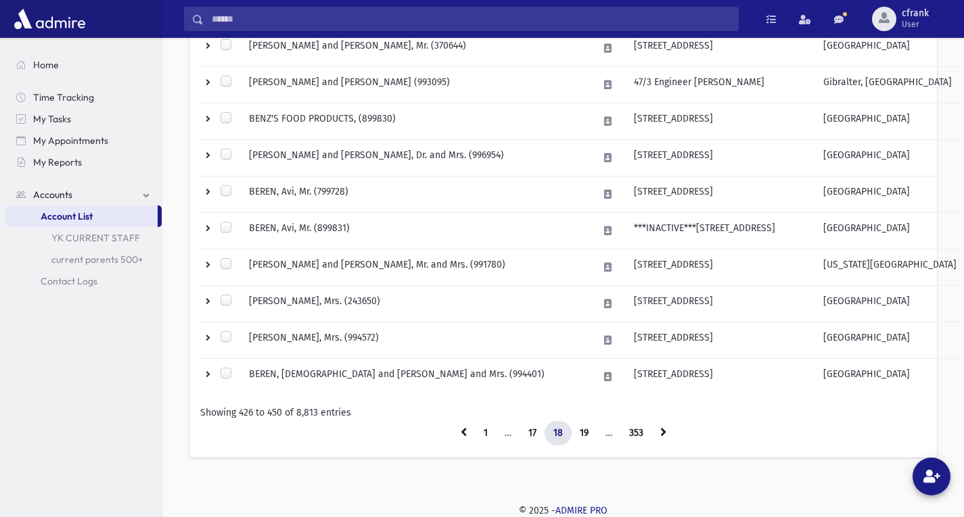
click at [580, 438] on link "19" at bounding box center [584, 433] width 26 height 24
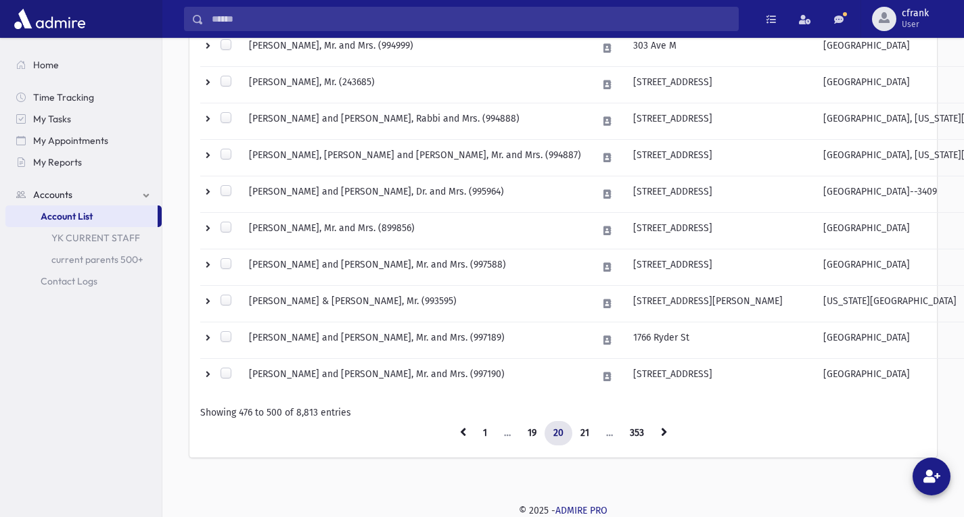
click at [580, 438] on link "21" at bounding box center [585, 433] width 26 height 24
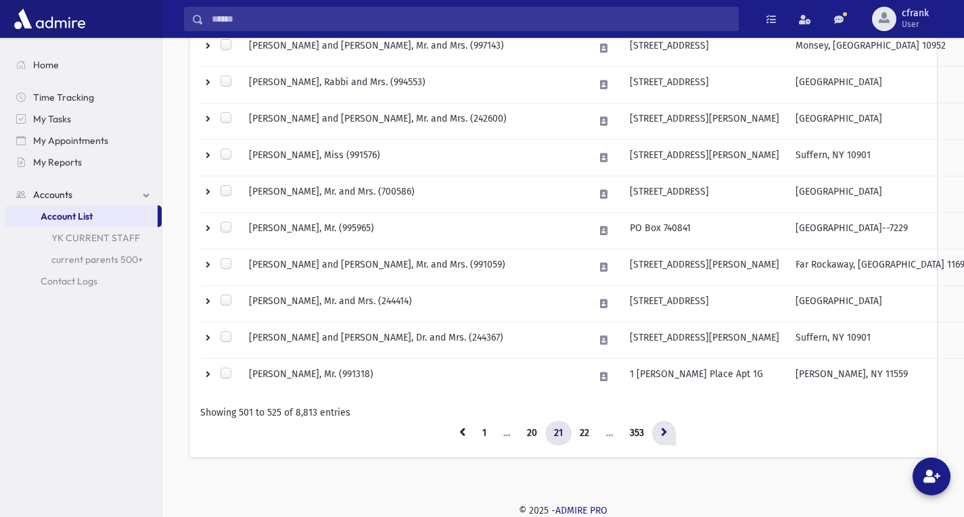
click at [672, 438] on link at bounding box center [664, 433] width 24 height 24
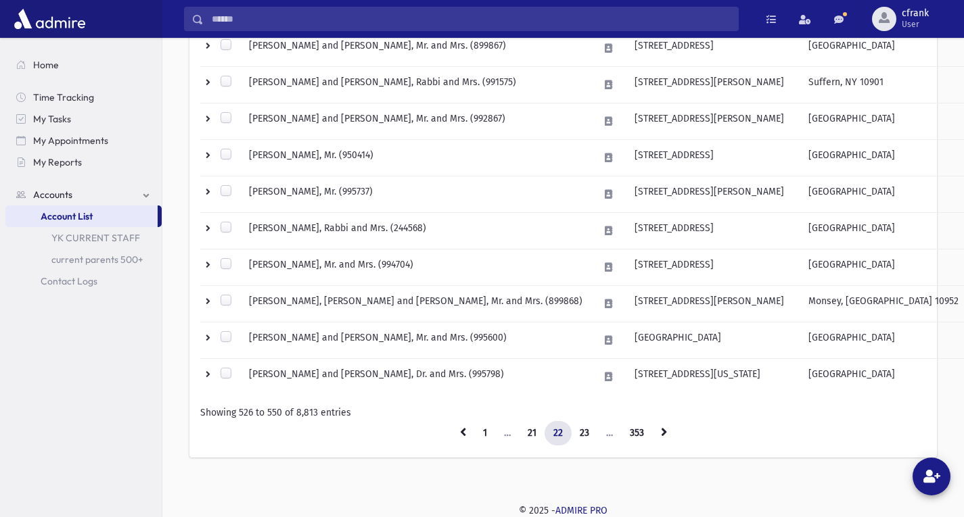
click at [676, 439] on ul "1 … 21 22 23 … 353" at bounding box center [563, 433] width 726 height 24
click at [661, 432] on icon at bounding box center [664, 431] width 6 height 9
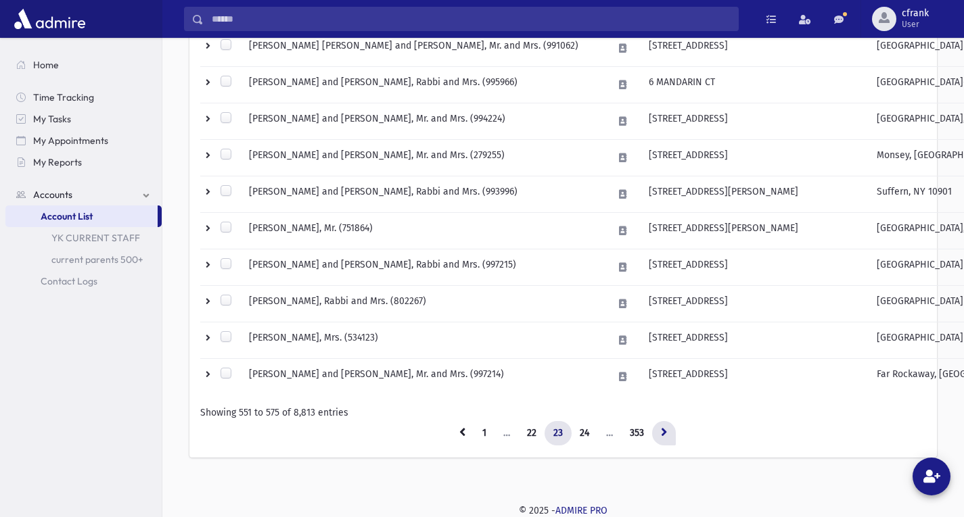
click at [660, 432] on link at bounding box center [664, 433] width 24 height 24
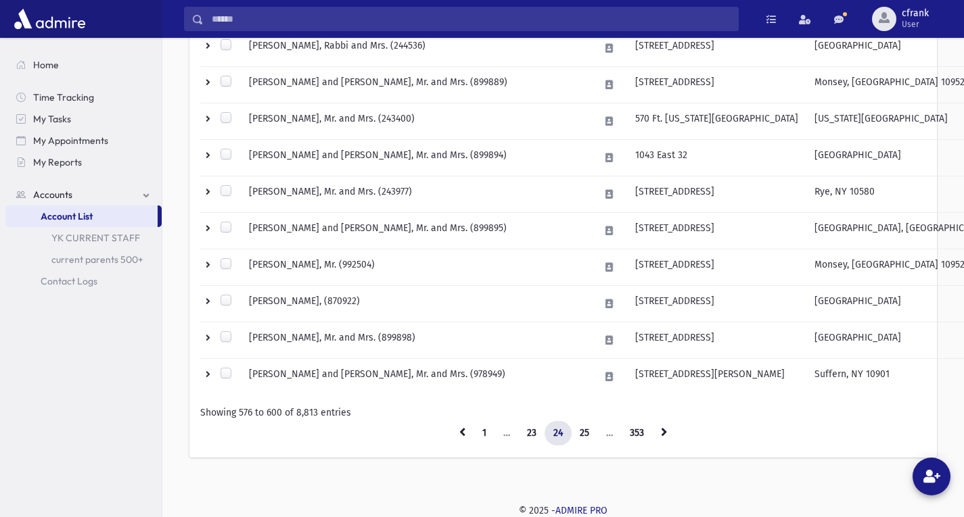
click at [660, 432] on link at bounding box center [664, 433] width 24 height 24
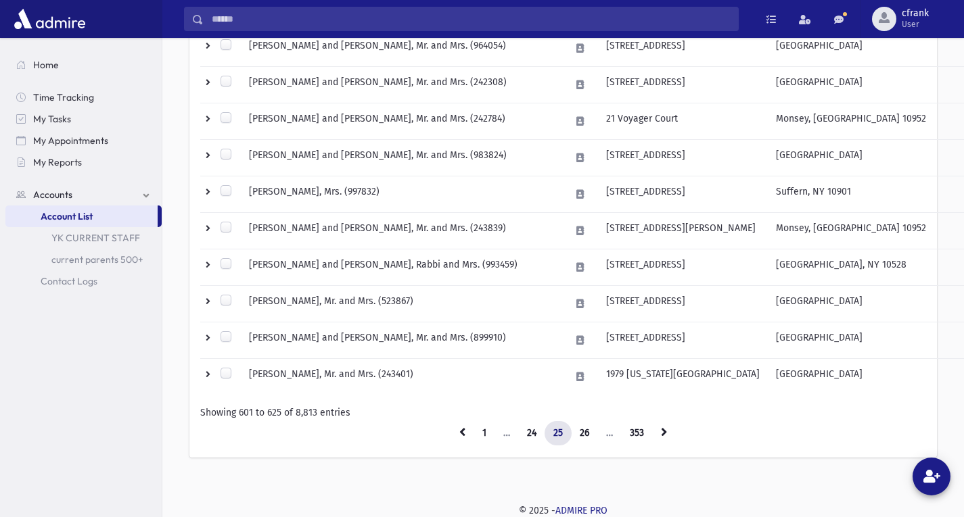
click at [660, 432] on link at bounding box center [664, 433] width 24 height 24
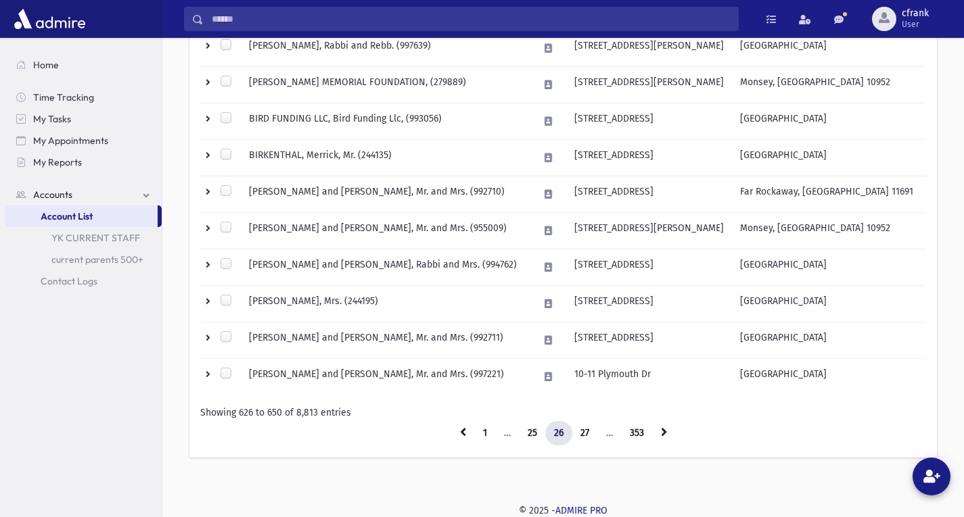
click at [660, 432] on link at bounding box center [664, 433] width 24 height 24
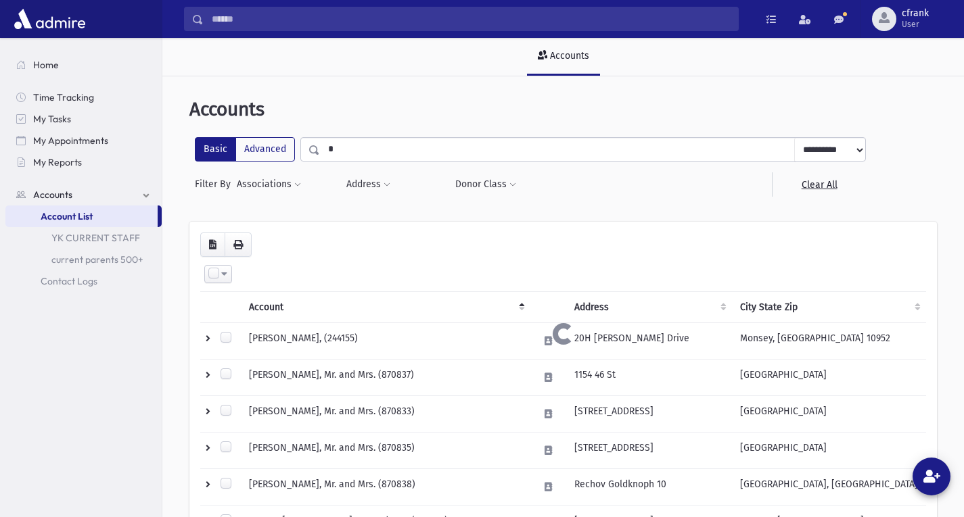
click at [344, 157] on input "*" at bounding box center [557, 149] width 475 height 24
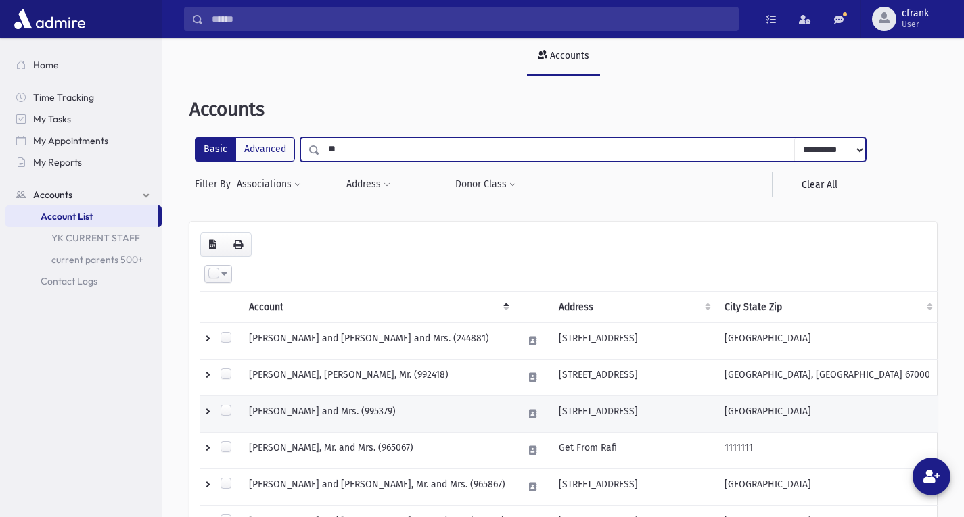
type input "**"
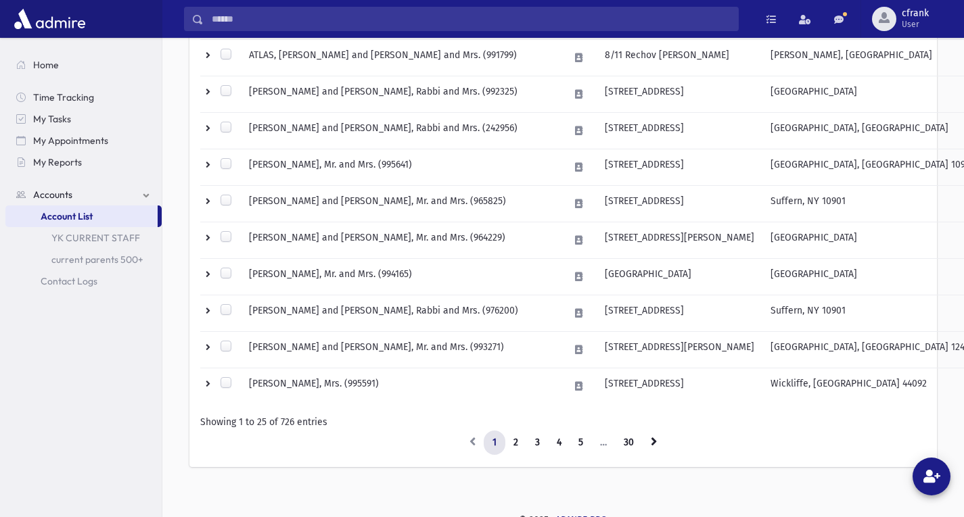
scroll to position [841, 0]
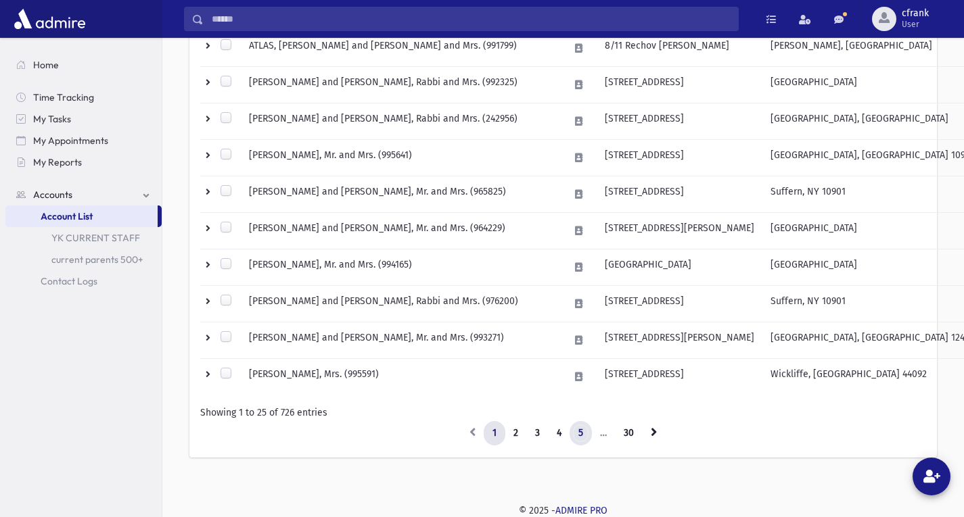
click at [572, 432] on link "5" at bounding box center [581, 433] width 22 height 24
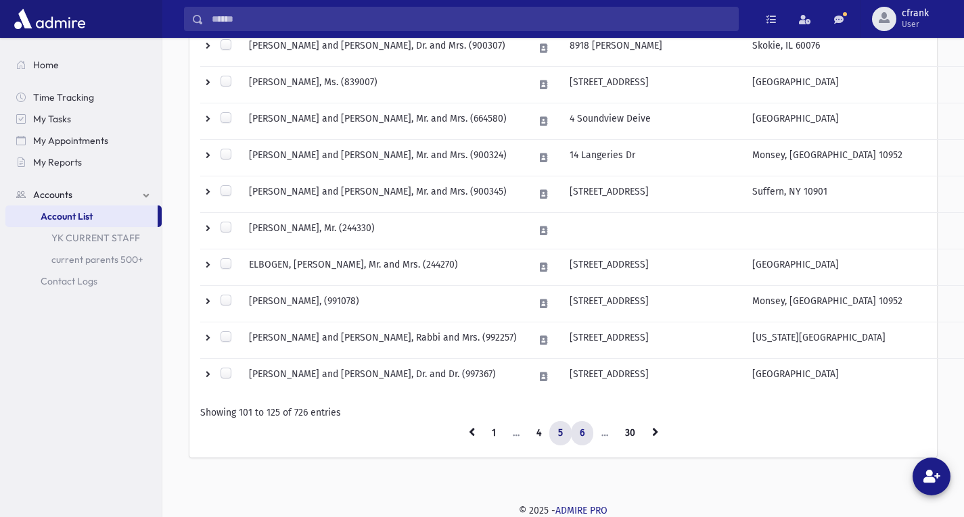
click at [583, 436] on link "6" at bounding box center [582, 433] width 22 height 24
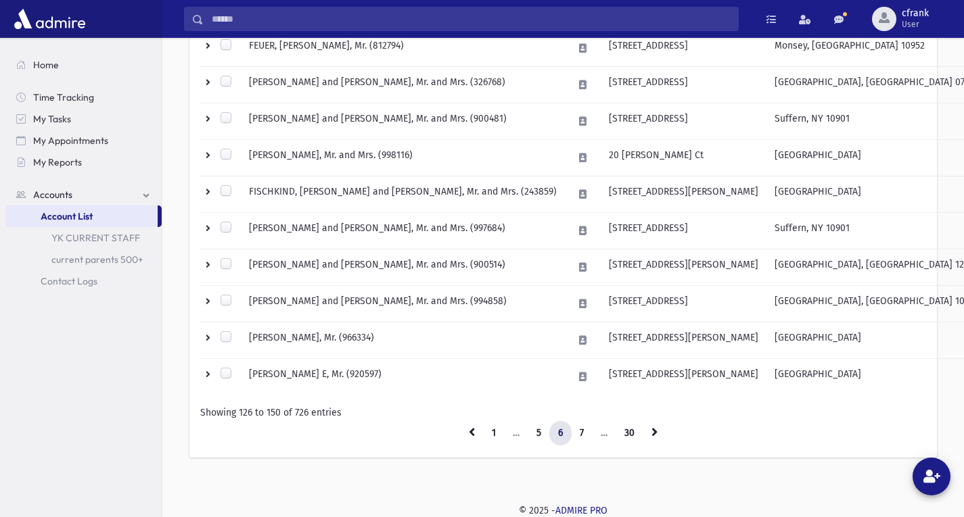
click at [583, 436] on link "7" at bounding box center [582, 433] width 22 height 24
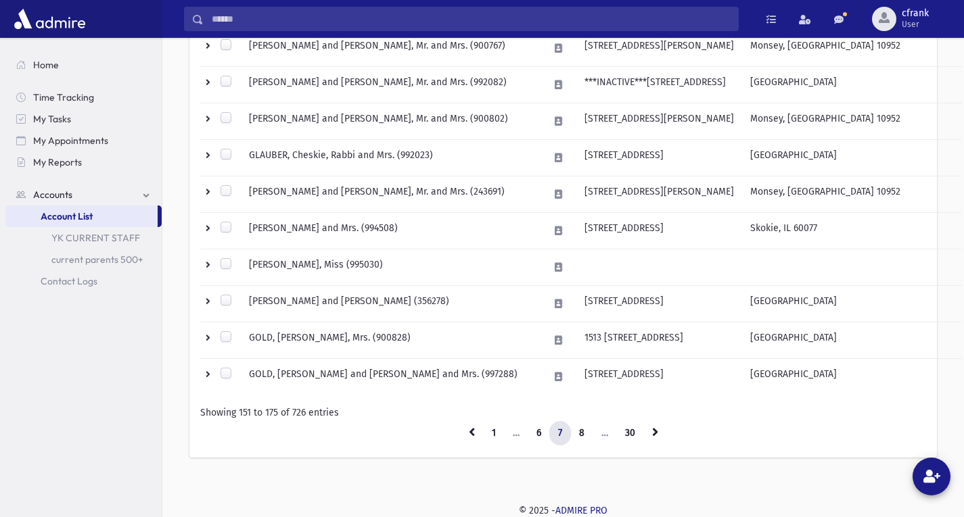
click at [583, 436] on link "8" at bounding box center [581, 433] width 23 height 24
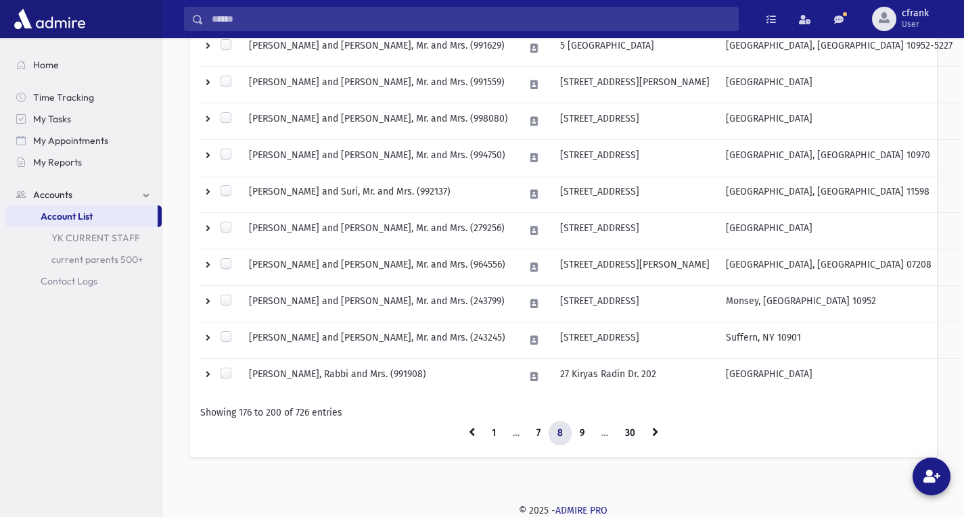
click at [582, 436] on link "9" at bounding box center [582, 433] width 22 height 24
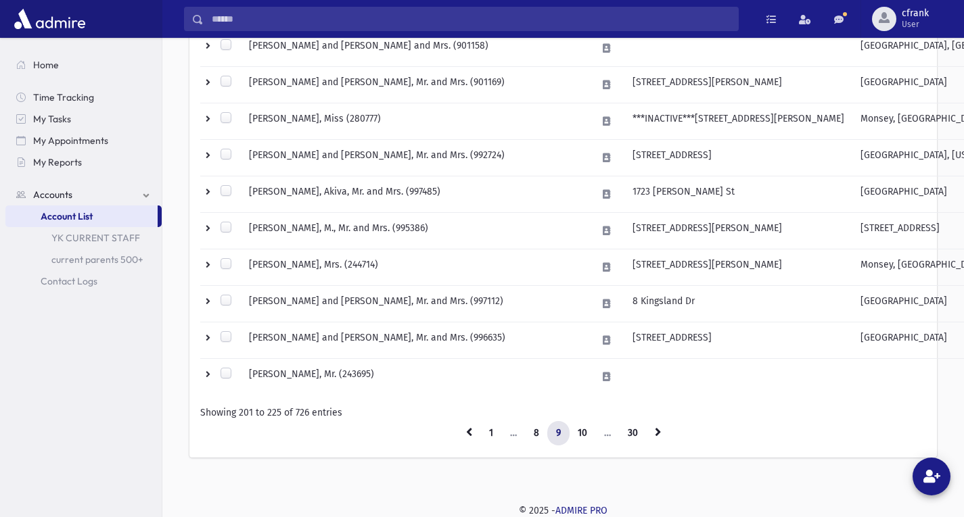
click at [582, 436] on link "10" at bounding box center [582, 433] width 27 height 24
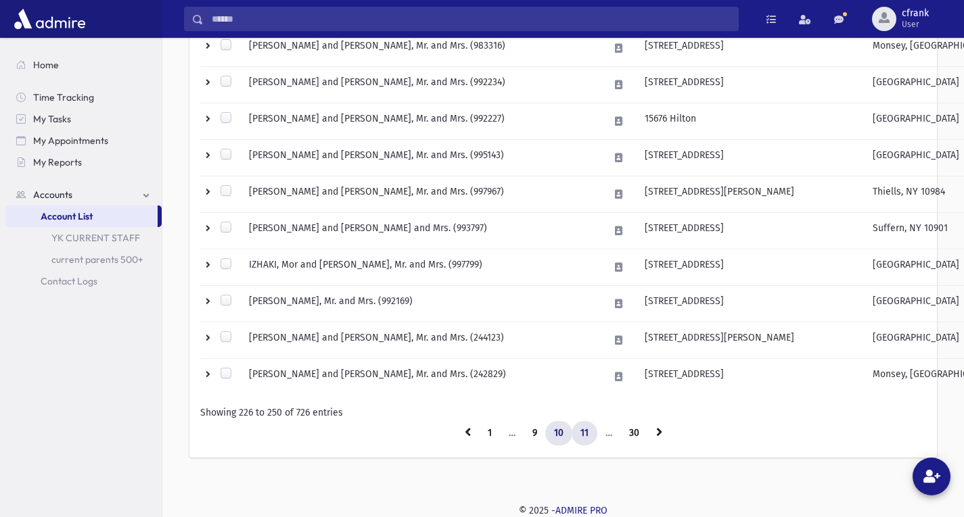
click at [580, 438] on link "11" at bounding box center [585, 433] width 26 height 24
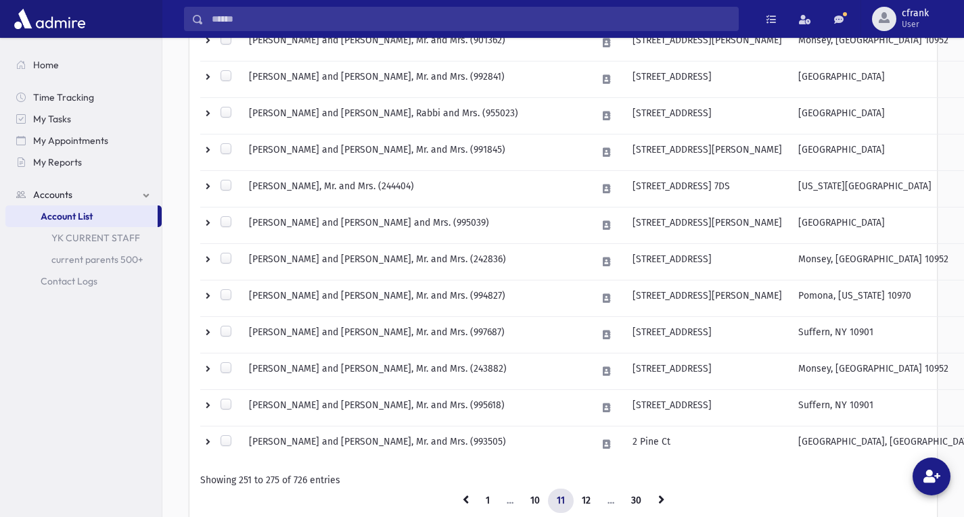
scroll to position [841, 0]
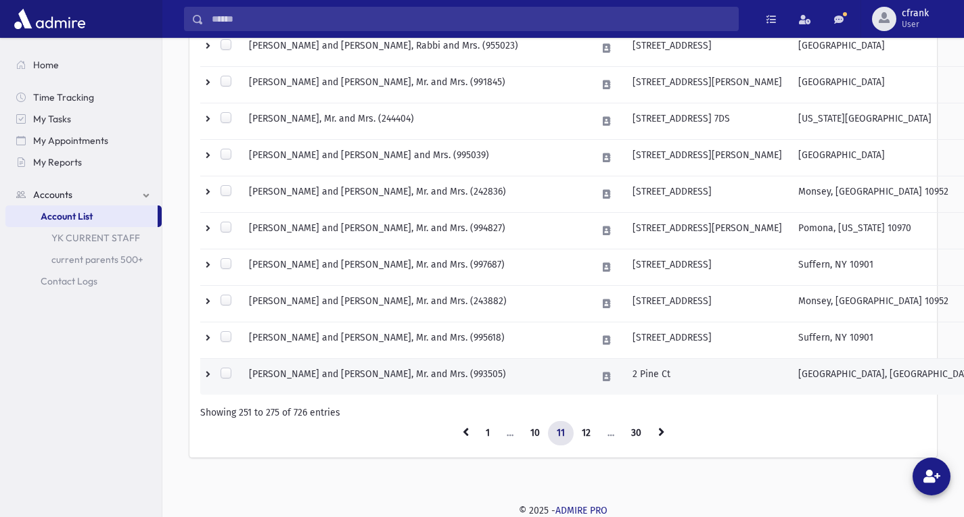
click at [473, 376] on td "KERTZNER, Dovi and Rivkie, Mr. and Mrs. (993505)" at bounding box center [415, 377] width 348 height 37
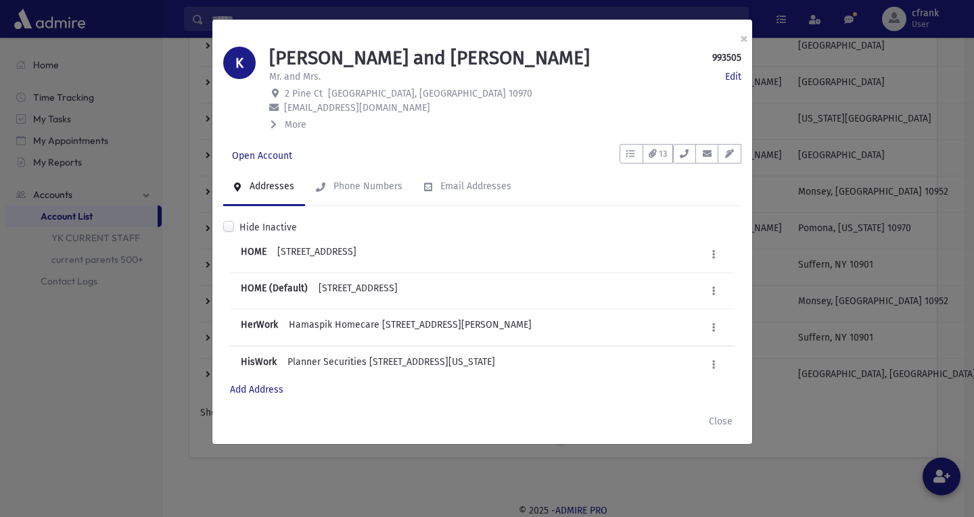
click at [815, 480] on div "× K KERTZNER, Dovi and Rivkie 993505 Edit Mr. and Mrs. Edit 2 Pine Ct Pomona, N…" at bounding box center [487, 258] width 974 height 517
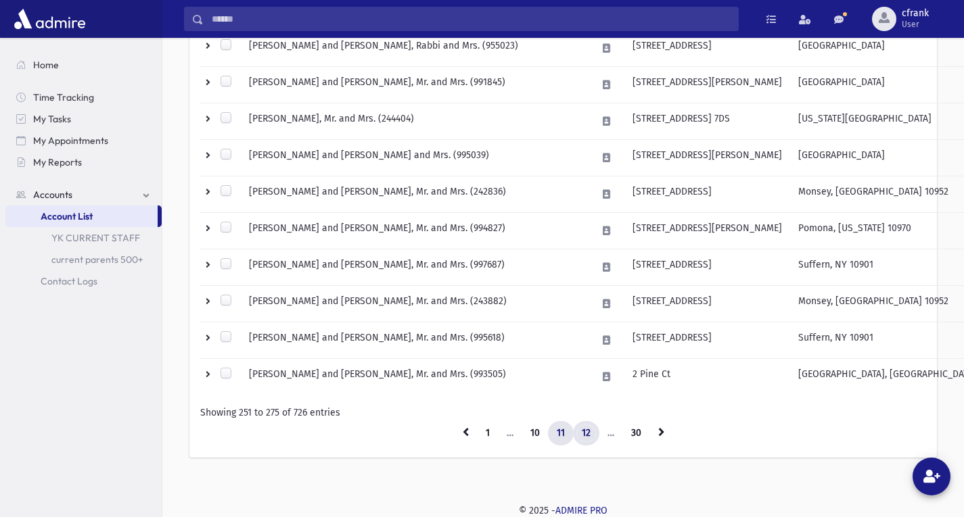
click at [580, 430] on link "12" at bounding box center [586, 433] width 26 height 24
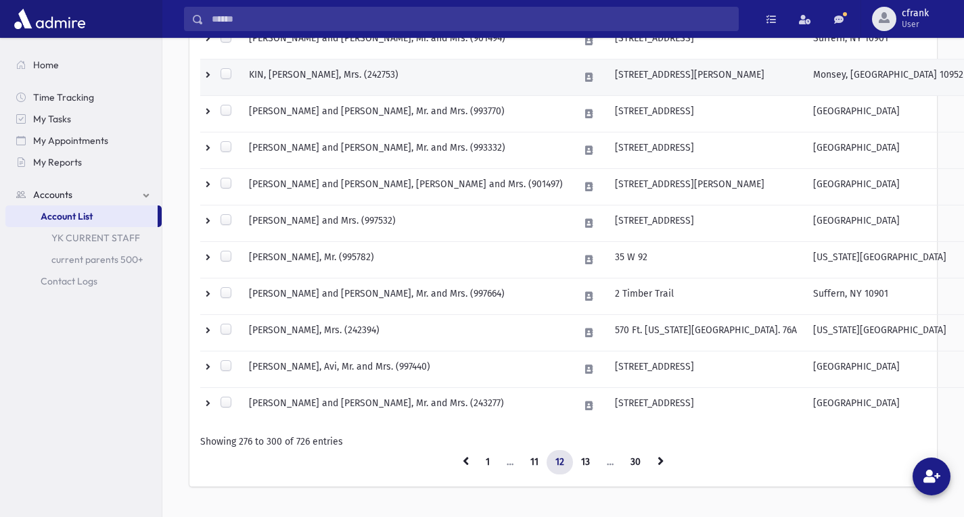
scroll to position [841, 0]
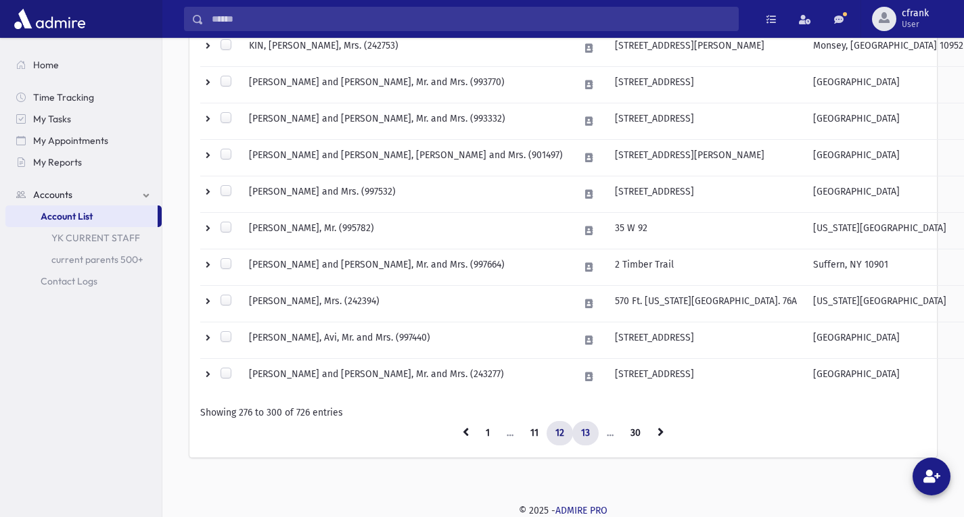
click at [581, 434] on link "13" at bounding box center [585, 433] width 26 height 24
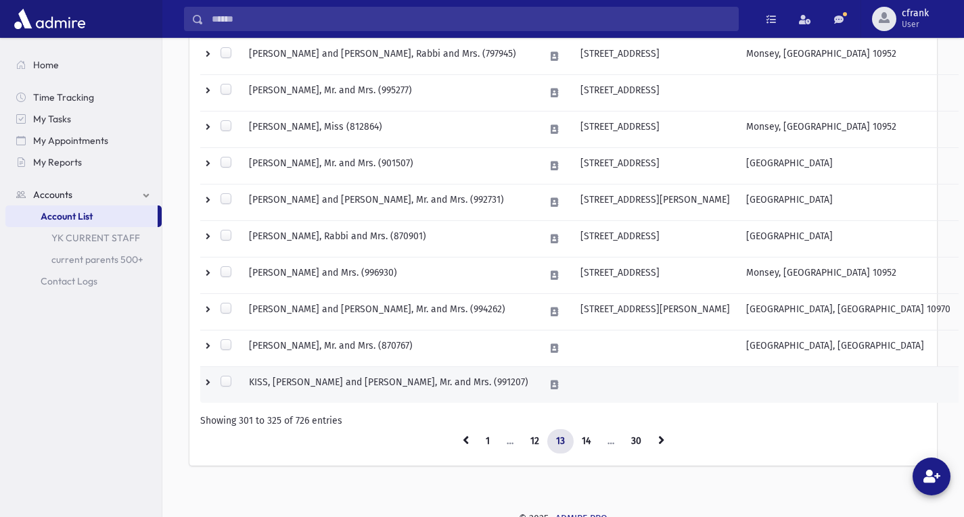
scroll to position [841, 0]
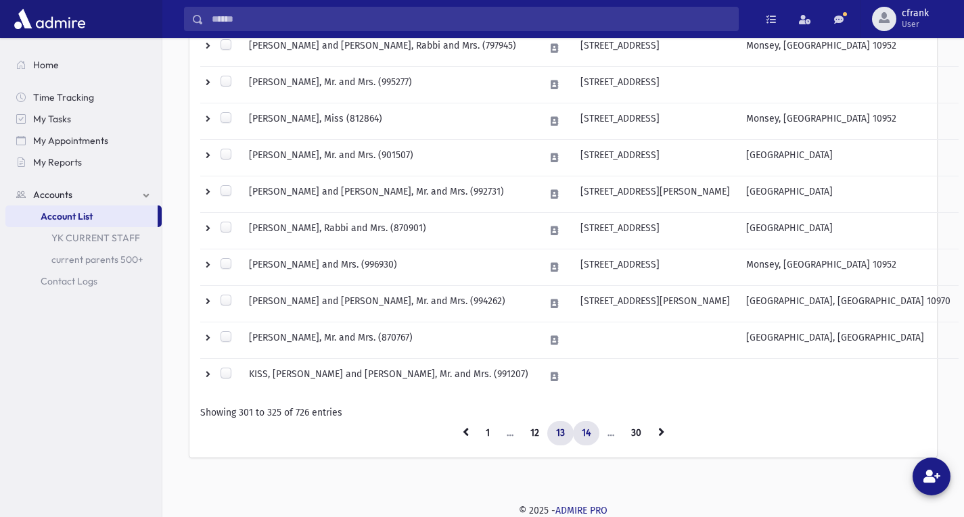
click at [584, 438] on link "14" at bounding box center [586, 433] width 26 height 24
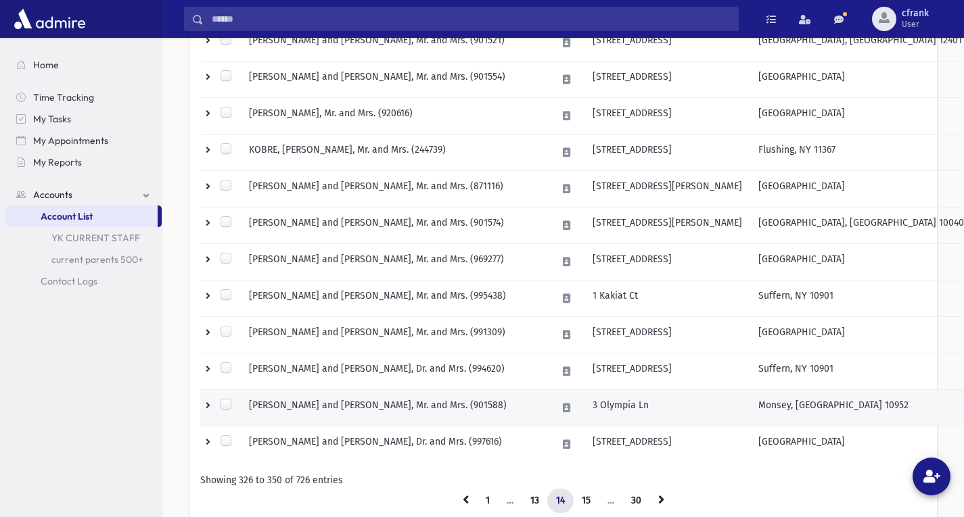
scroll to position [841, 0]
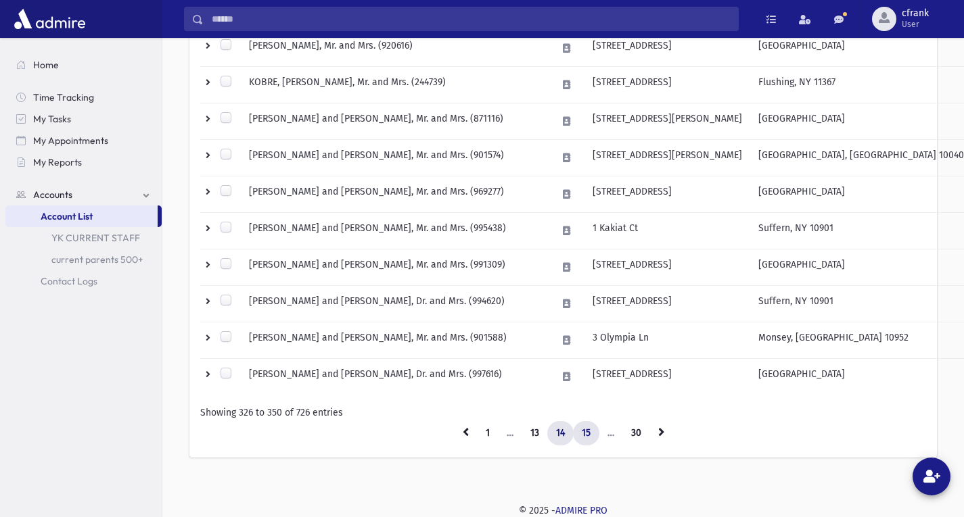
click at [593, 436] on link "15" at bounding box center [586, 433] width 26 height 24
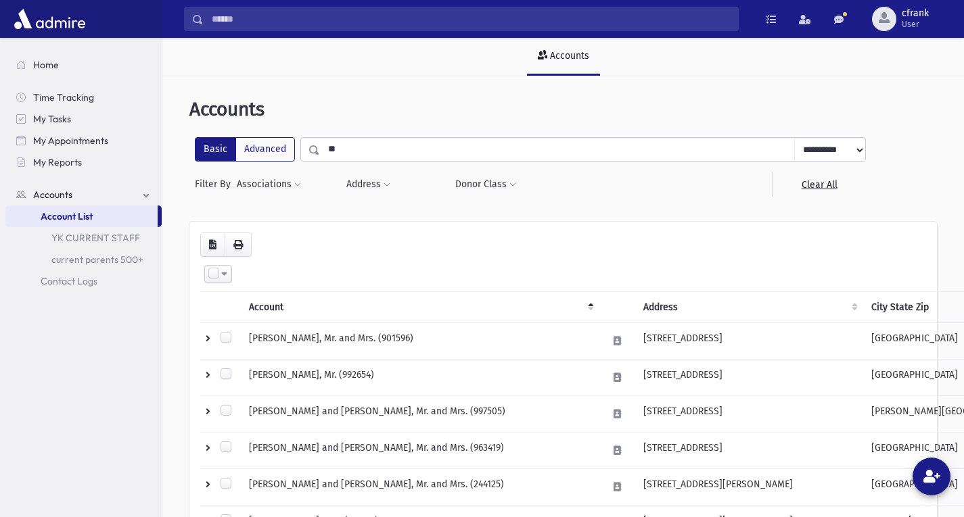
click at [379, 159] on input "**" at bounding box center [557, 149] width 475 height 24
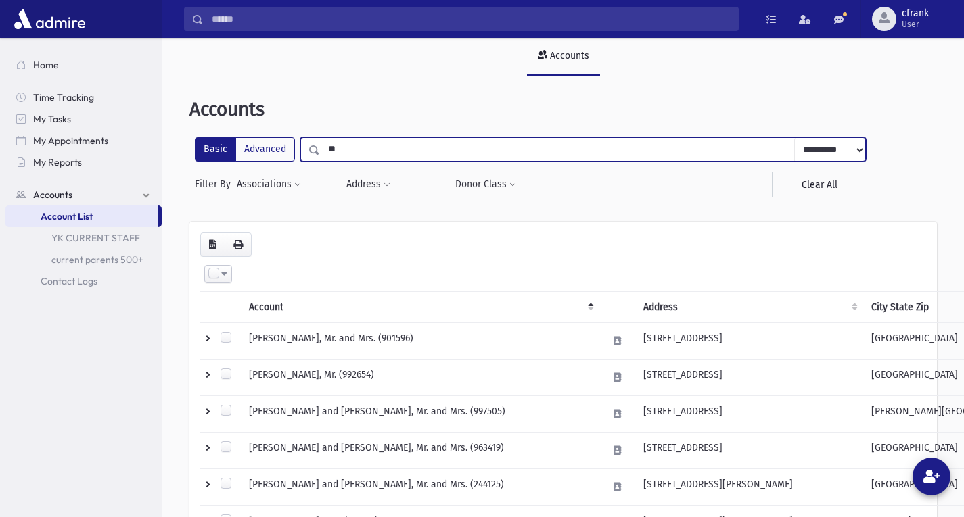
type input "*"
type input "****"
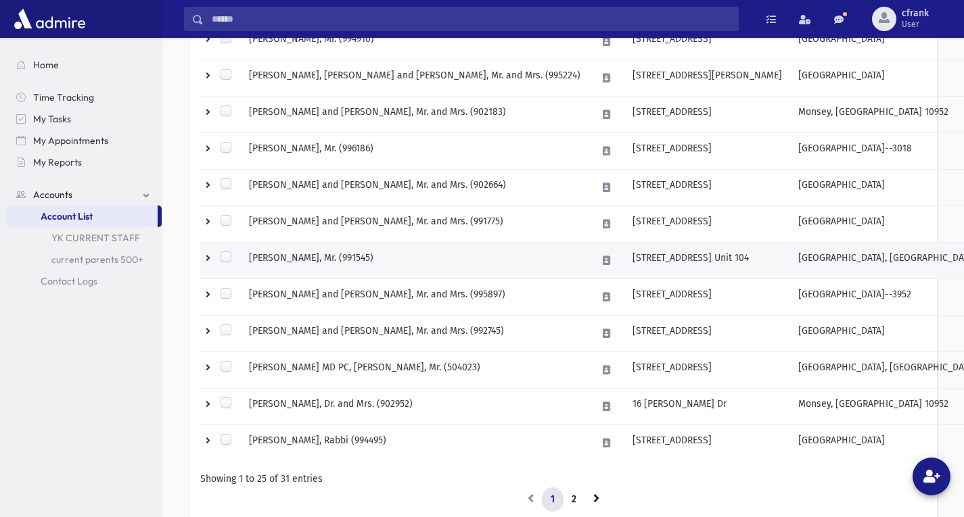
scroll to position [841, 0]
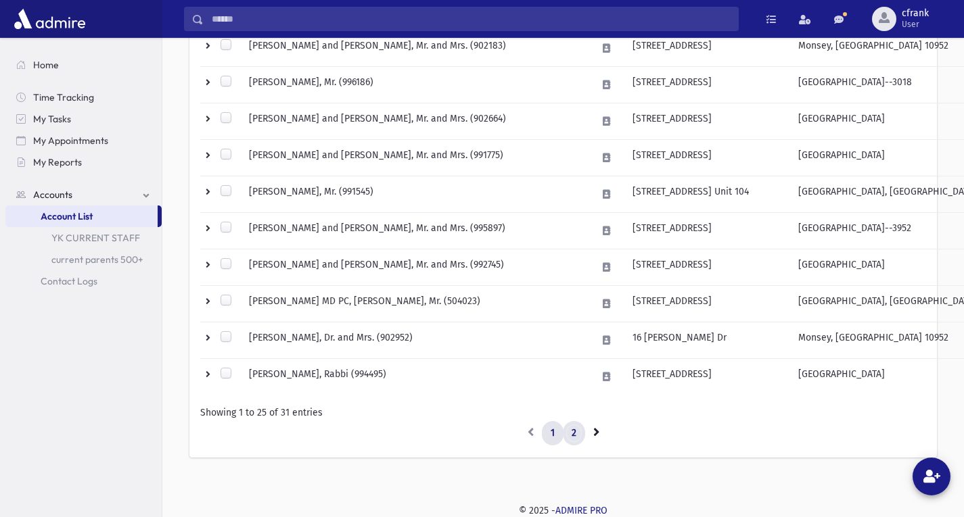
click at [579, 434] on link "2" at bounding box center [574, 433] width 22 height 24
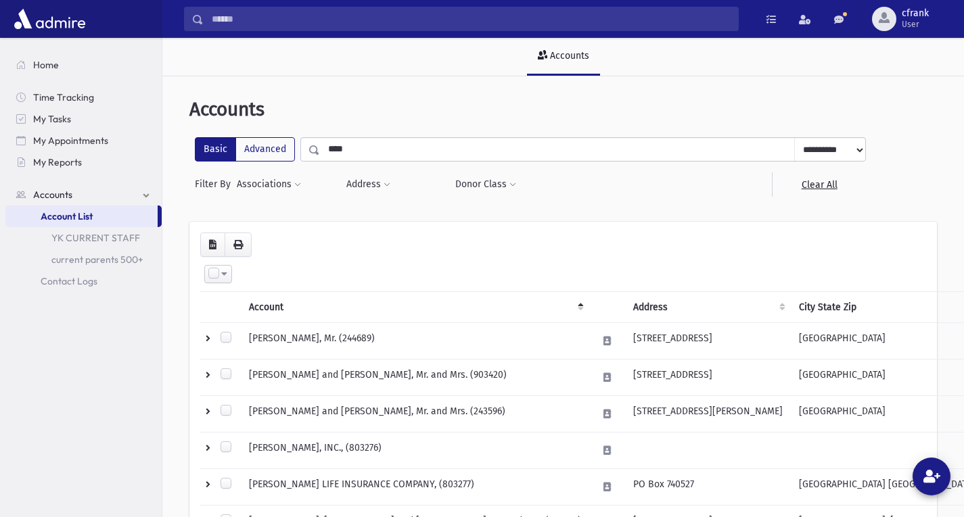
click at [374, 155] on input "****" at bounding box center [557, 149] width 475 height 24
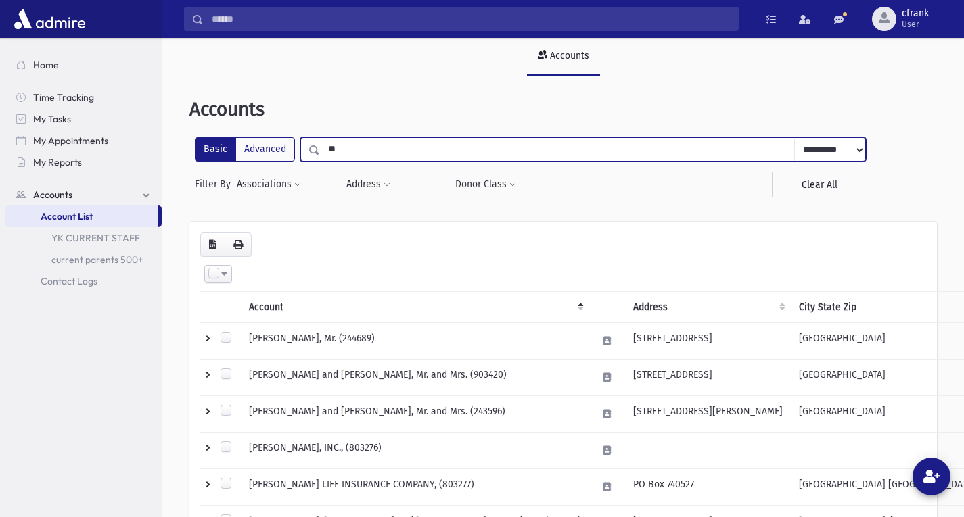
type input "*"
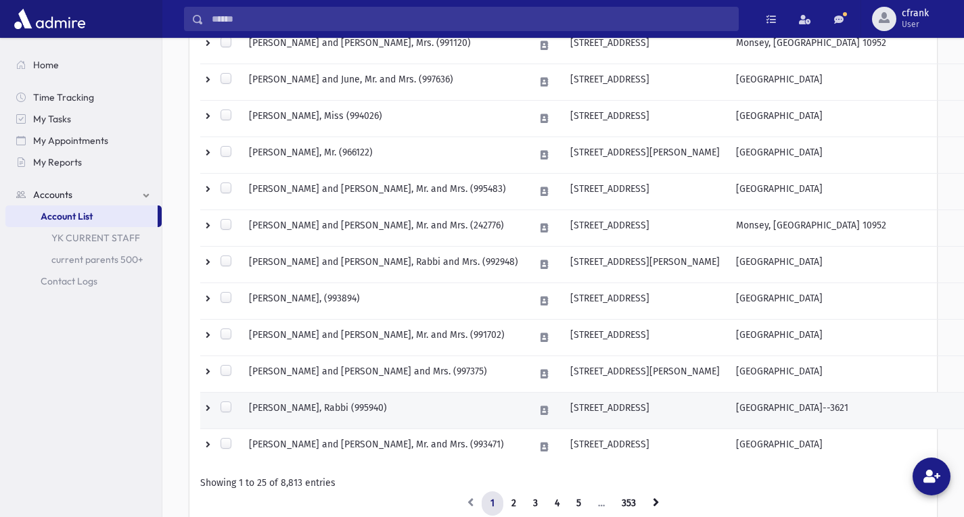
scroll to position [841, 0]
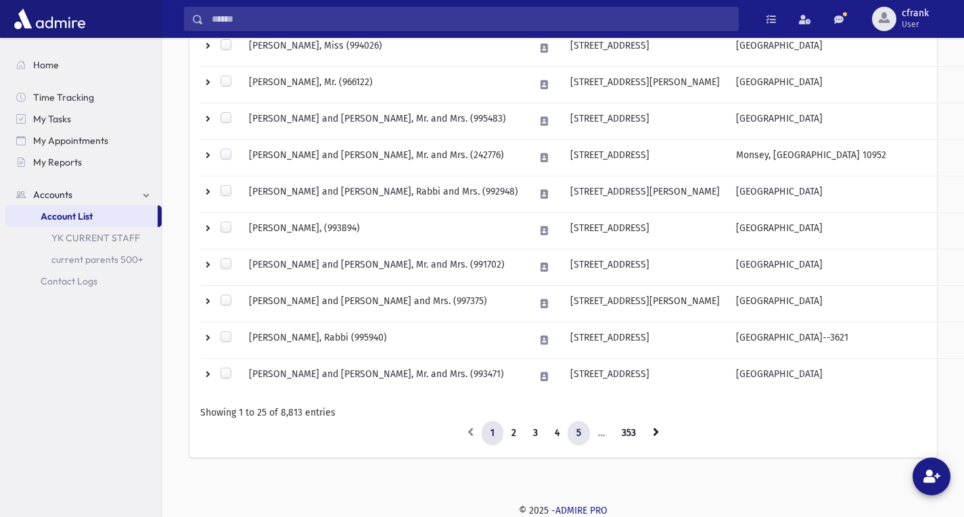
click at [580, 436] on link "5" at bounding box center [579, 433] width 22 height 24
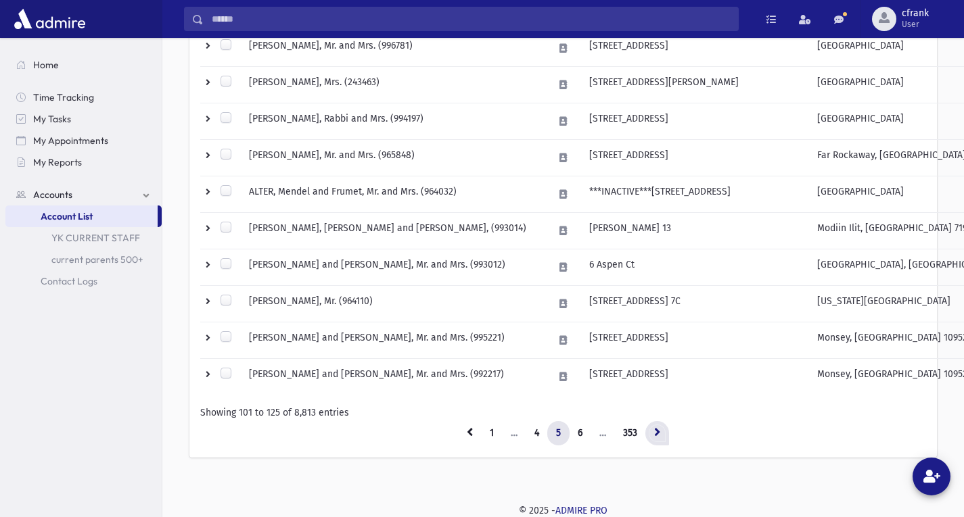
click at [660, 435] on icon at bounding box center [657, 431] width 6 height 9
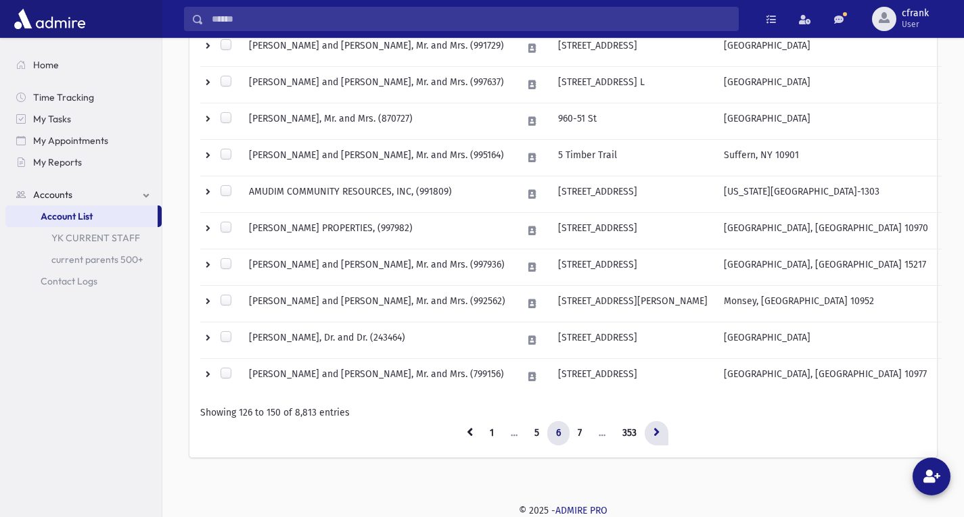
click at [653, 436] on icon at bounding box center [656, 431] width 6 height 9
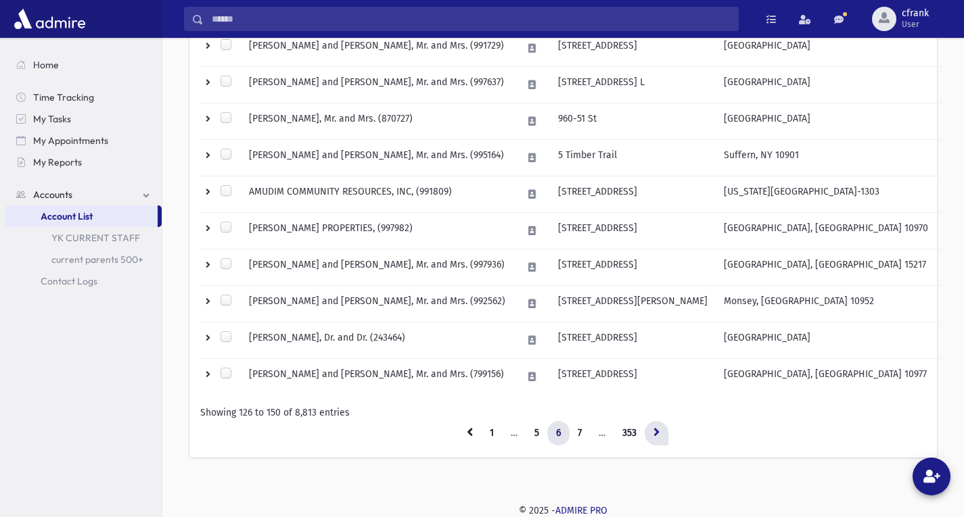
click at [653, 436] on icon at bounding box center [656, 431] width 6 height 9
click at [656, 431] on icon at bounding box center [656, 431] width 6 height 9
click at [584, 427] on link "7" at bounding box center [580, 433] width 22 height 24
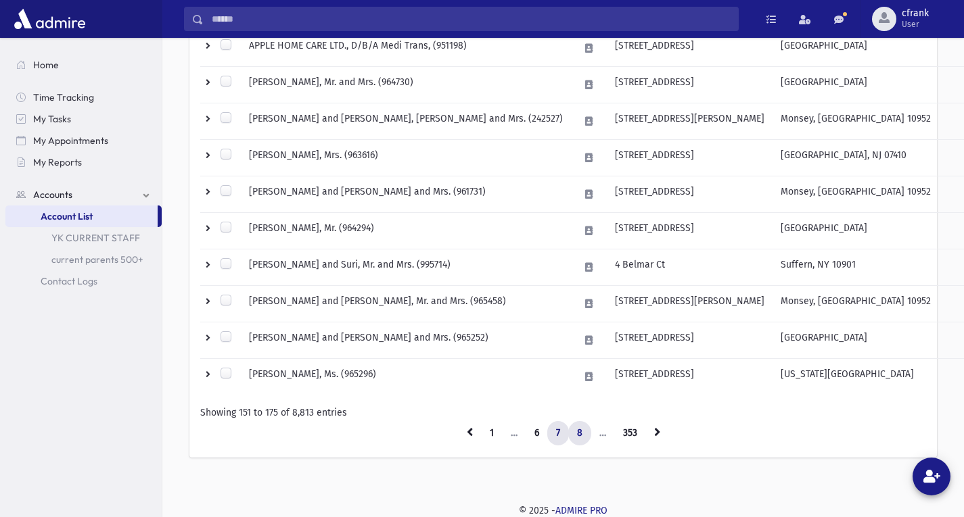
click at [587, 436] on link "8" at bounding box center [579, 433] width 23 height 24
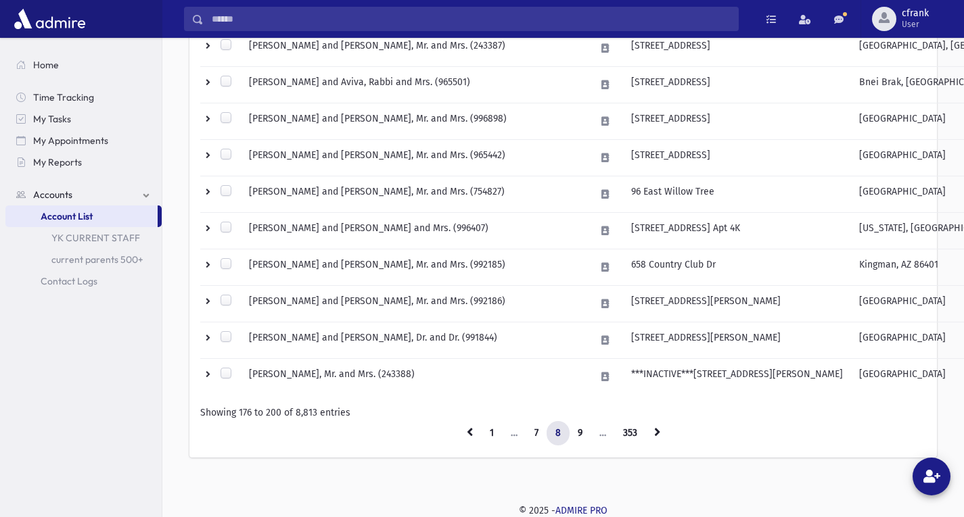
click at [582, 436] on link "9" at bounding box center [580, 433] width 22 height 24
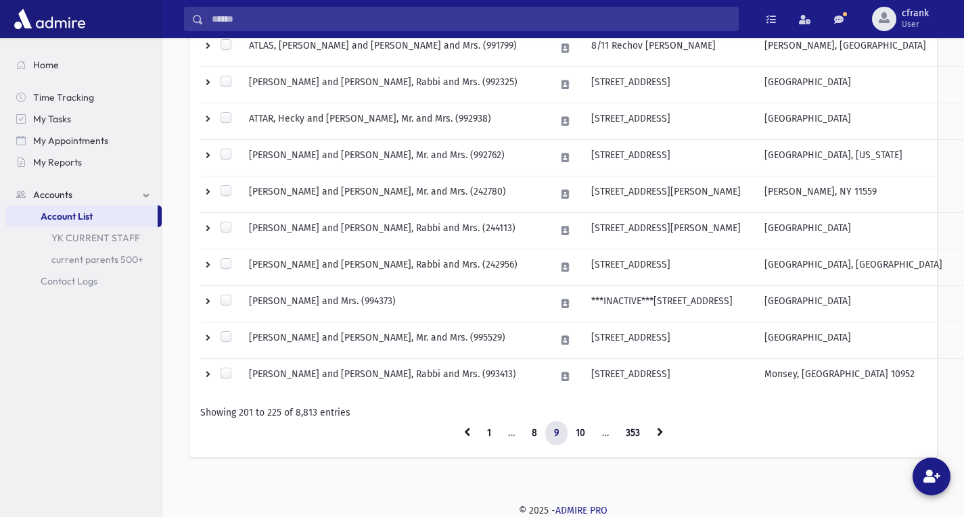
click at [582, 436] on link "10" at bounding box center [580, 433] width 27 height 24
click at [580, 438] on link "10" at bounding box center [580, 433] width 27 height 24
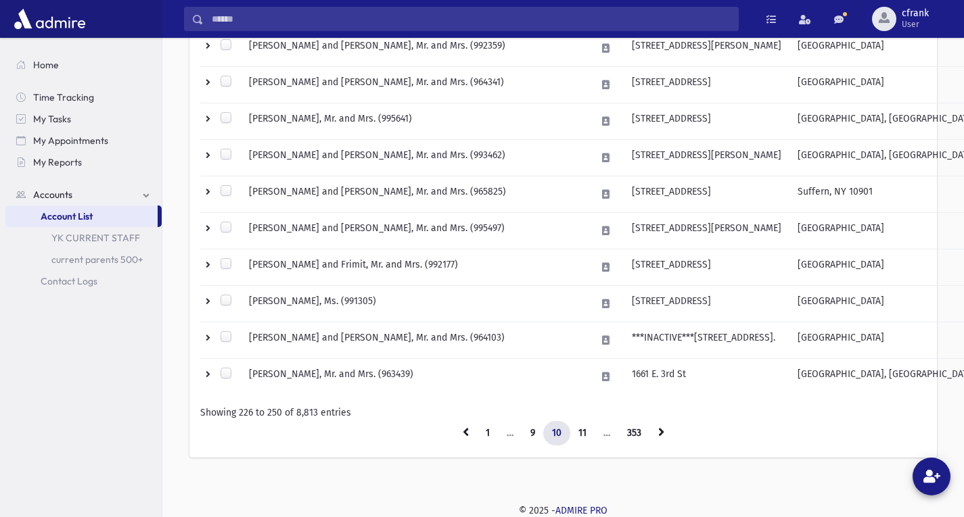
click at [580, 438] on link "11" at bounding box center [583, 433] width 26 height 24
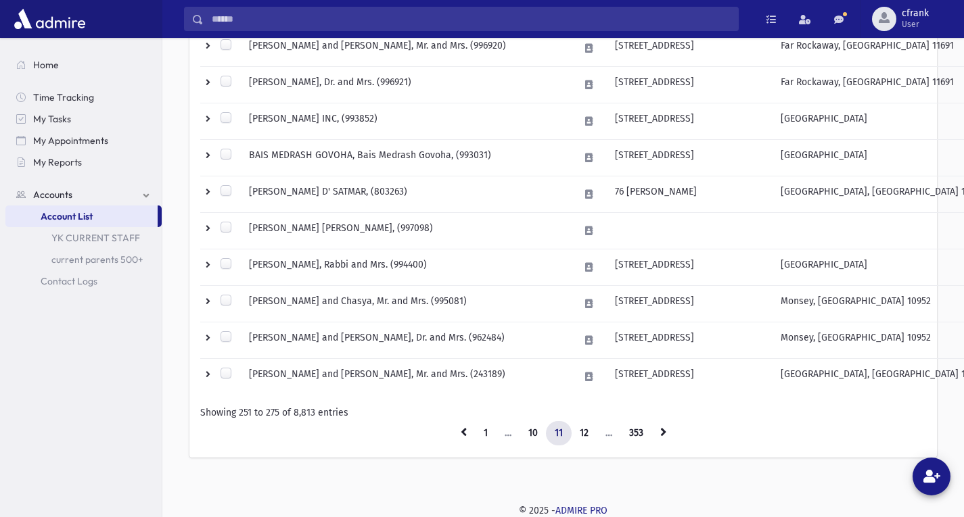
click at [580, 438] on link "12" at bounding box center [584, 433] width 26 height 24
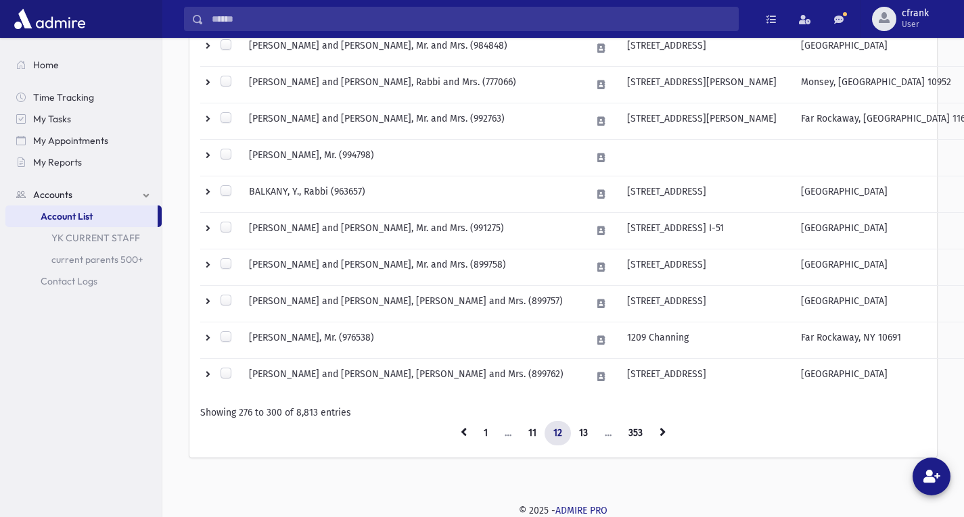
click at [580, 438] on link "13" at bounding box center [583, 433] width 26 height 24
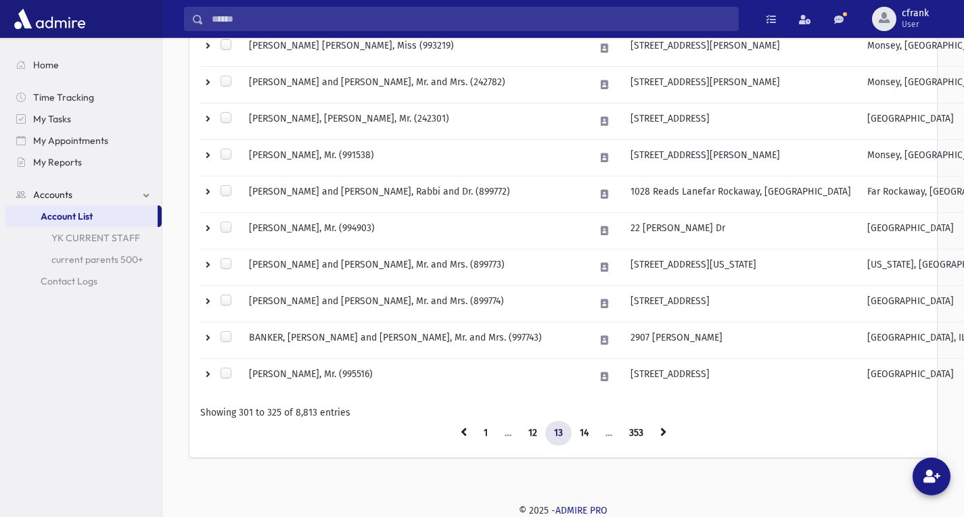
click at [580, 438] on link "14" at bounding box center [584, 433] width 26 height 24
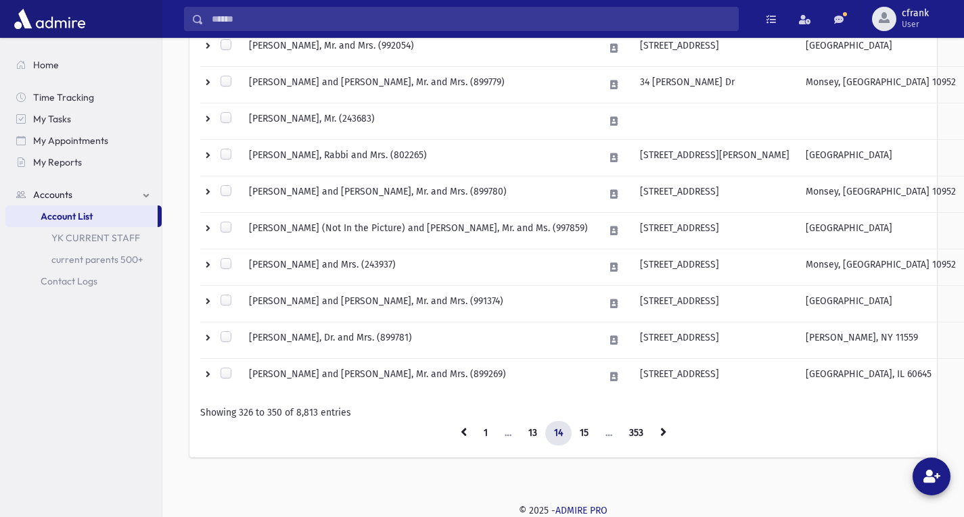
click at [580, 438] on link "15" at bounding box center [584, 433] width 26 height 24
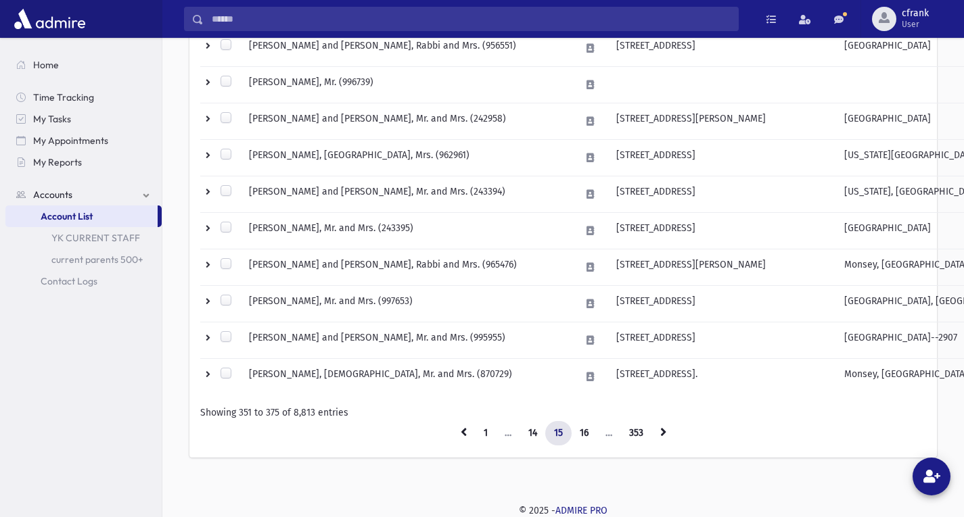
click at [580, 438] on link "16" at bounding box center [584, 433] width 26 height 24
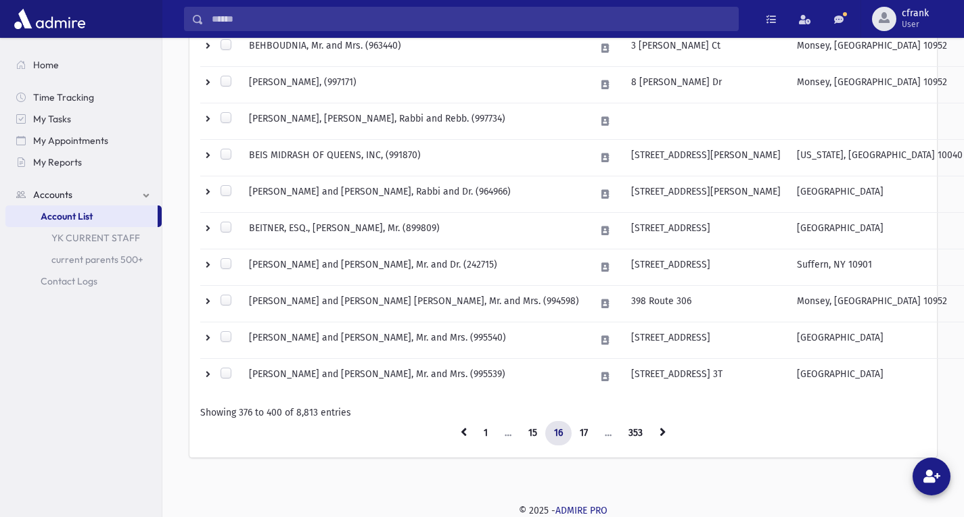
click at [580, 438] on link "17" at bounding box center [584, 433] width 26 height 24
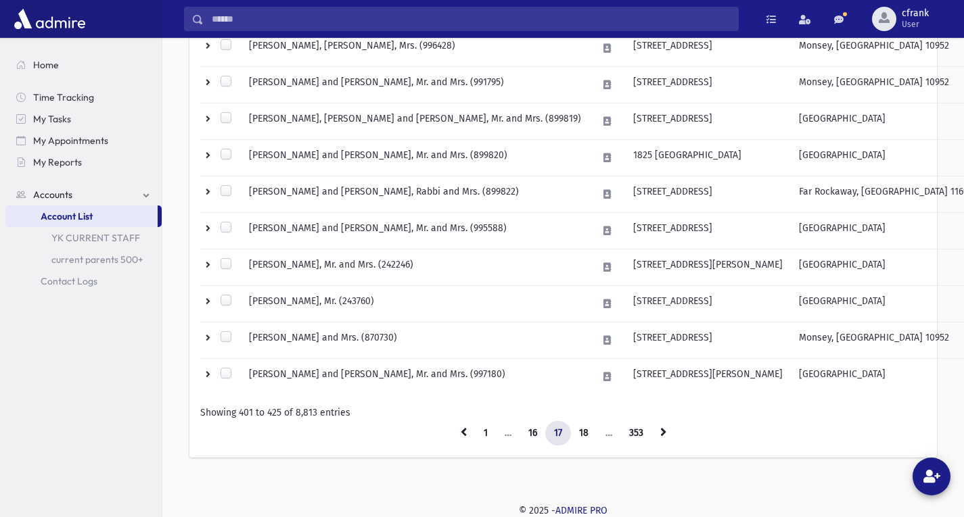
click at [580, 438] on link "18" at bounding box center [583, 433] width 27 height 24
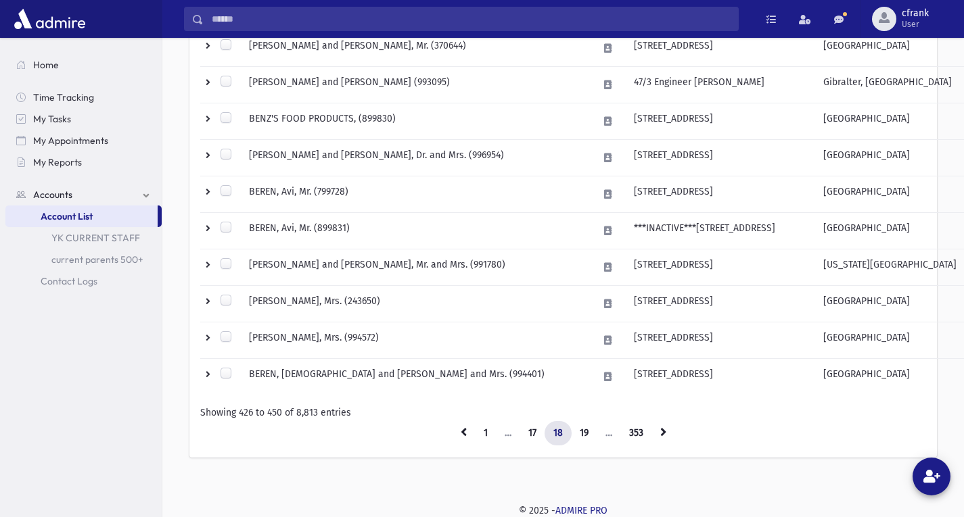
click at [580, 438] on link "19" at bounding box center [584, 433] width 26 height 24
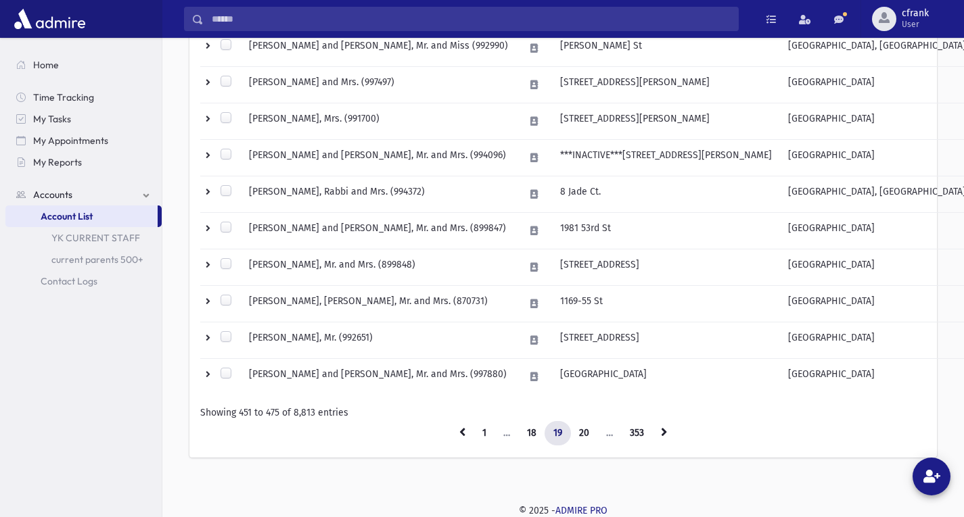
click at [580, 438] on link "20" at bounding box center [584, 433] width 28 height 24
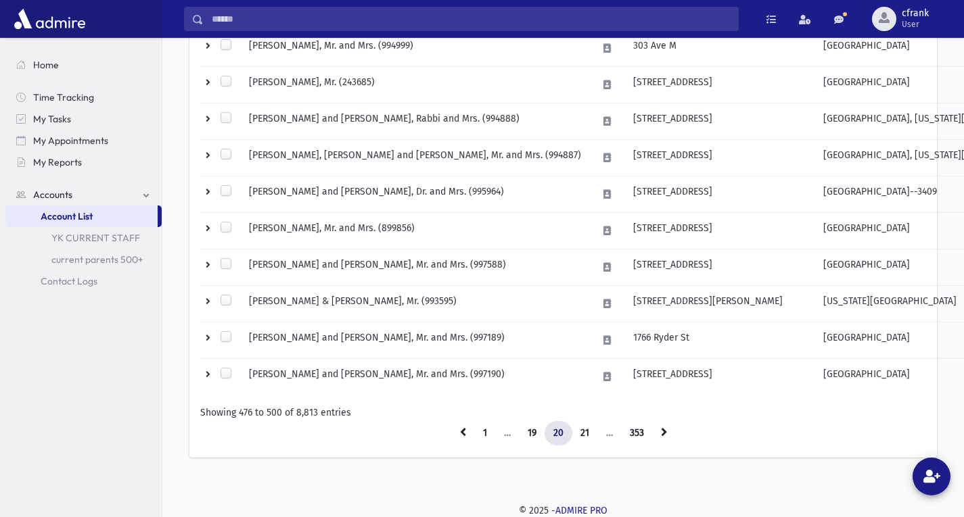
click at [580, 438] on link "21" at bounding box center [585, 433] width 26 height 24
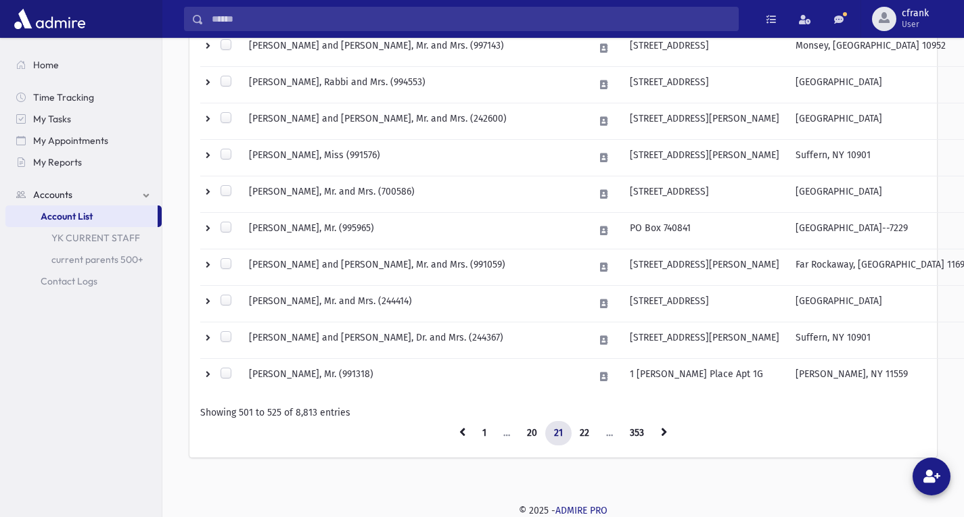
click at [580, 438] on link "22" at bounding box center [584, 433] width 27 height 24
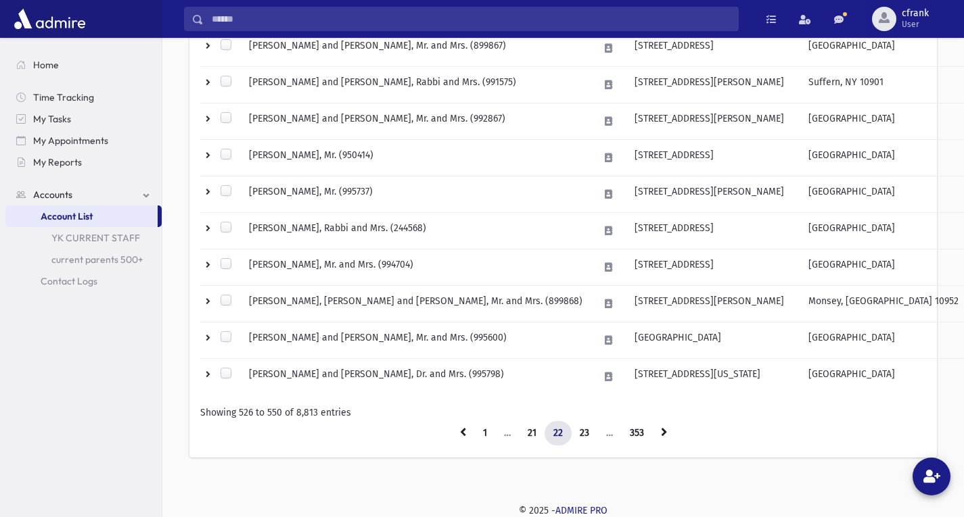
click at [580, 438] on link "23" at bounding box center [584, 433] width 27 height 24
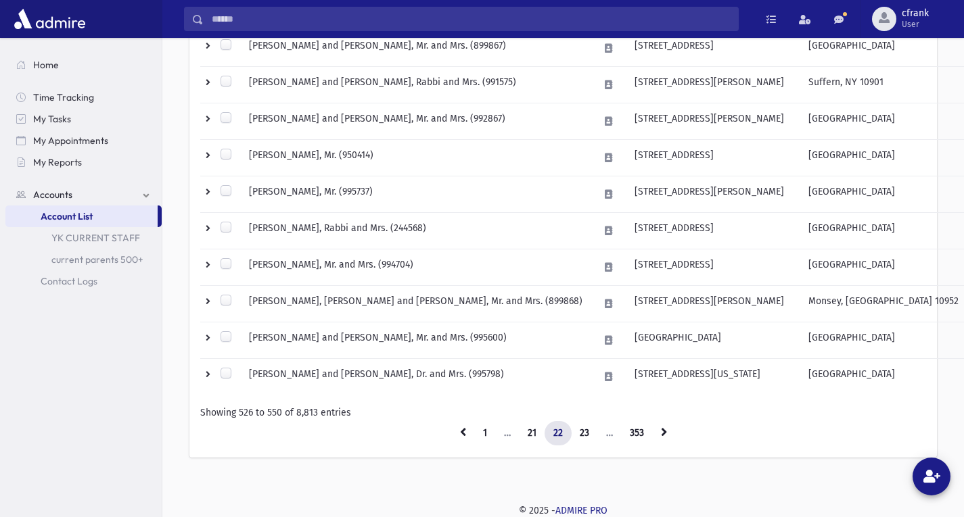
click at [580, 438] on link "23" at bounding box center [584, 433] width 27 height 24
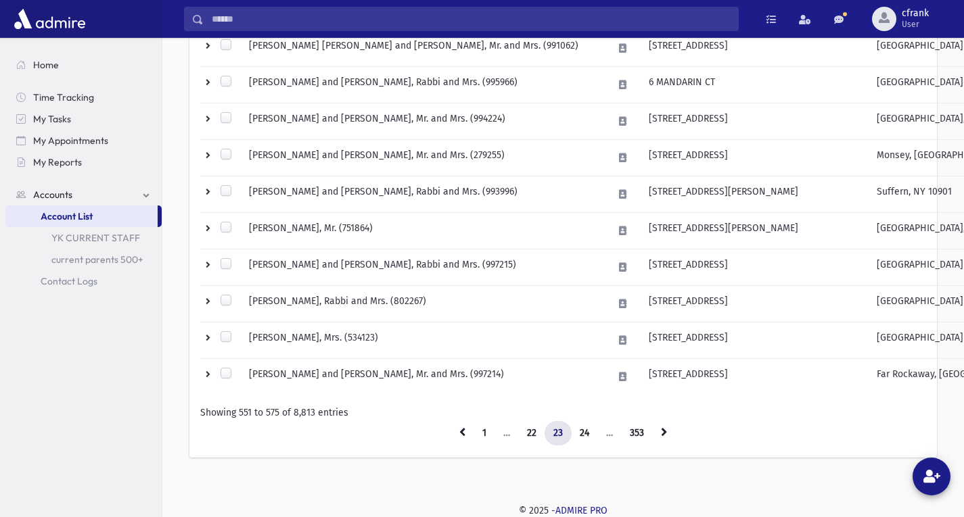
click at [580, 438] on link "24" at bounding box center [584, 433] width 27 height 24
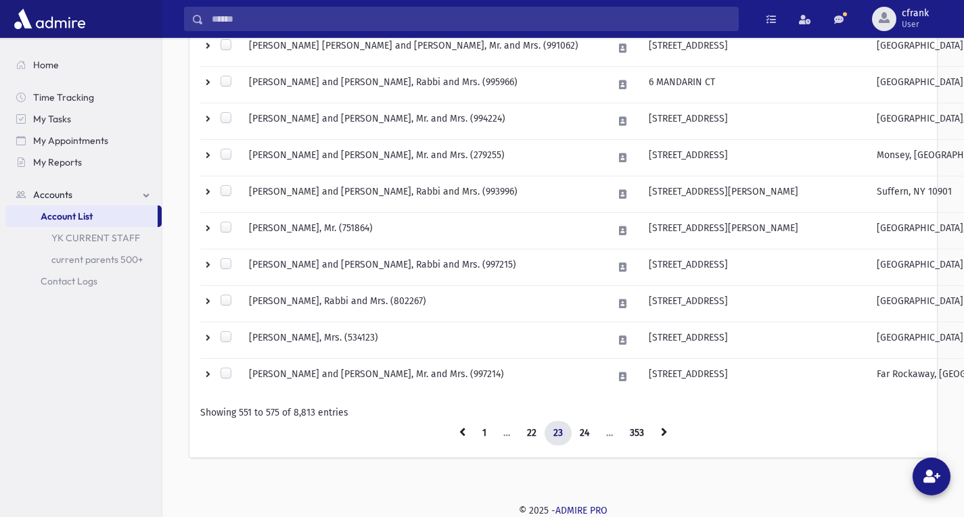
click at [580, 438] on link "24" at bounding box center [584, 433] width 27 height 24
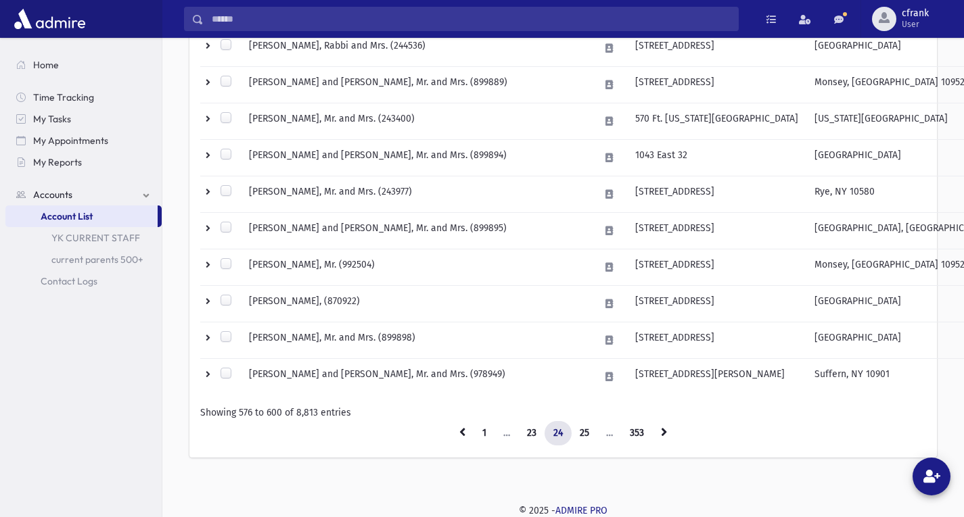
click at [580, 438] on link "25" at bounding box center [584, 433] width 27 height 24
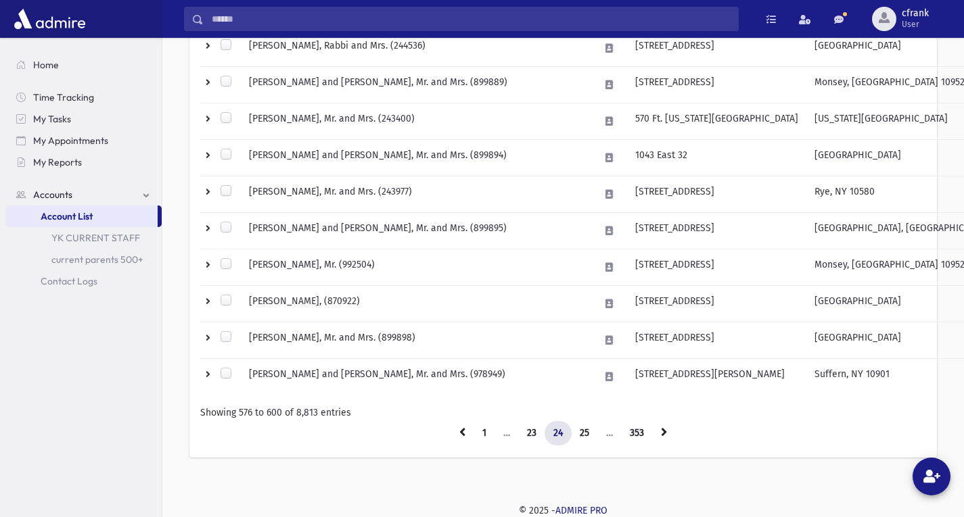
click at [580, 438] on link "25" at bounding box center [584, 433] width 27 height 24
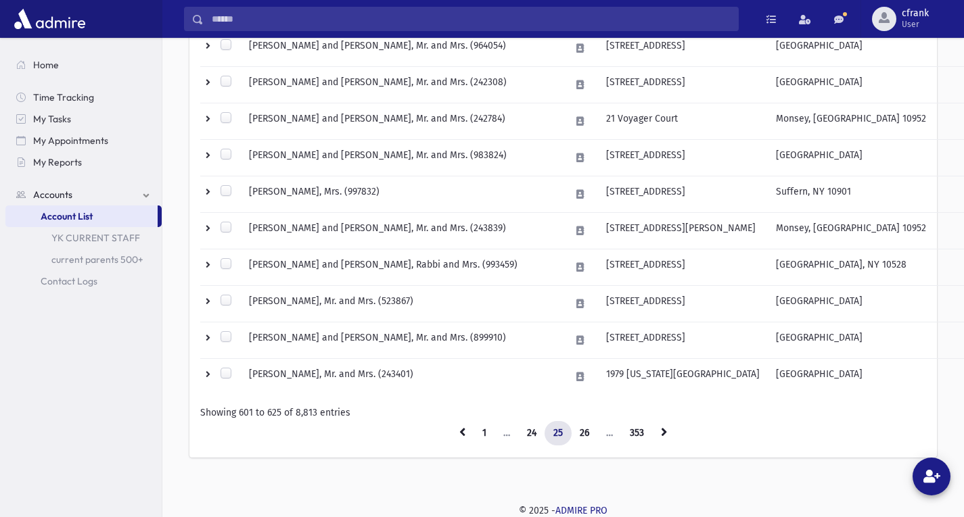
click at [580, 438] on link "26" at bounding box center [584, 433] width 27 height 24
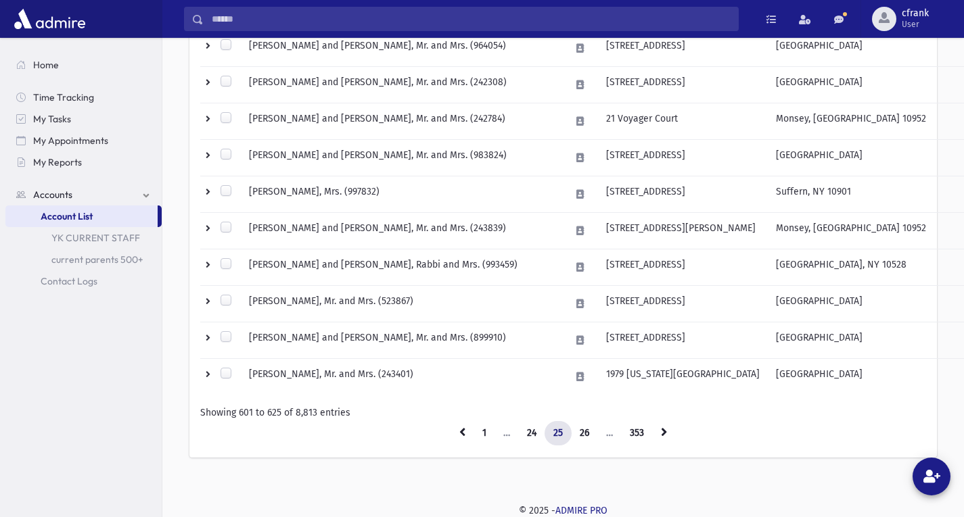
click at [580, 438] on link "26" at bounding box center [584, 433] width 27 height 24
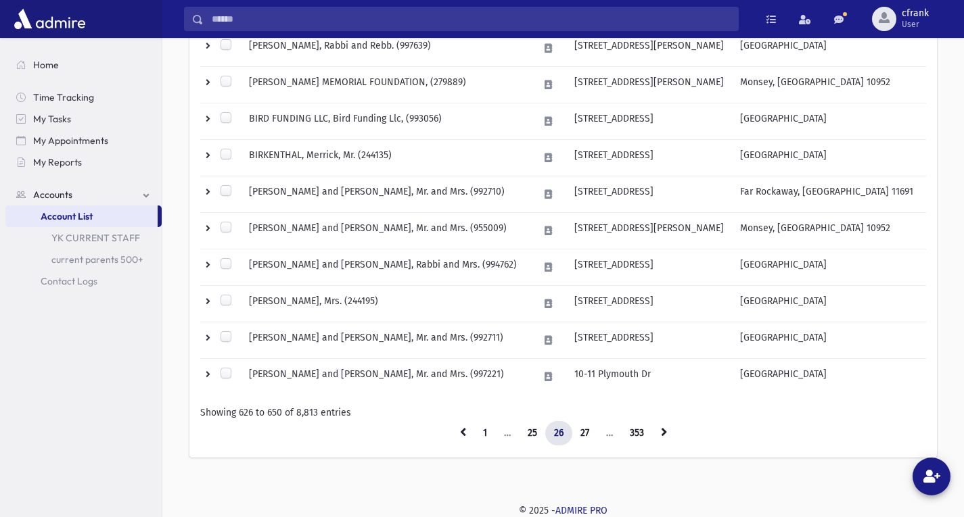
click at [580, 438] on link "27" at bounding box center [585, 433] width 26 height 24
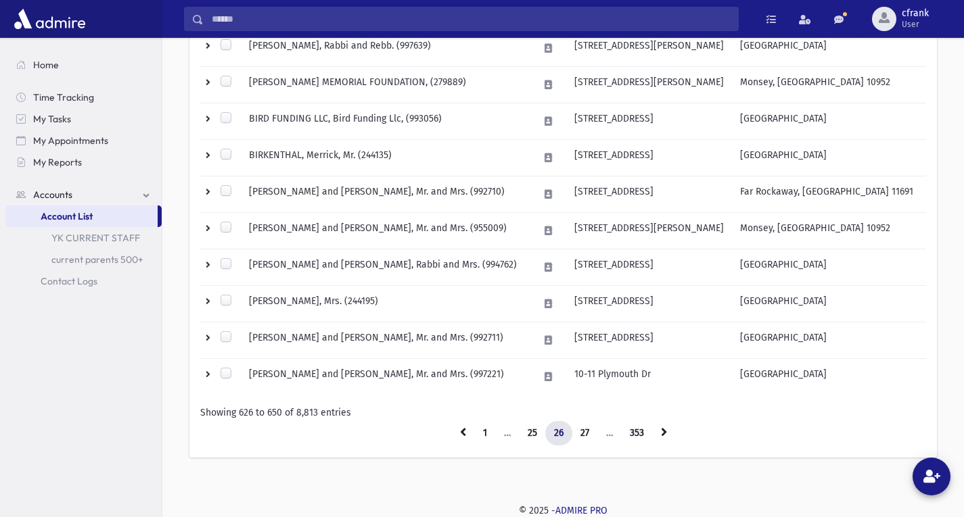
click at [580, 438] on link "27" at bounding box center [585, 433] width 26 height 24
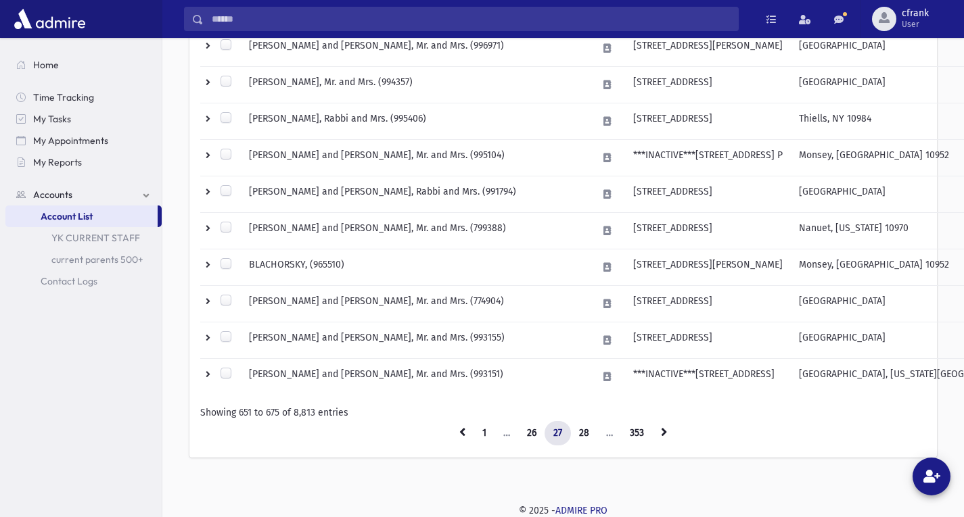
click at [580, 438] on link "28" at bounding box center [584, 433] width 28 height 24
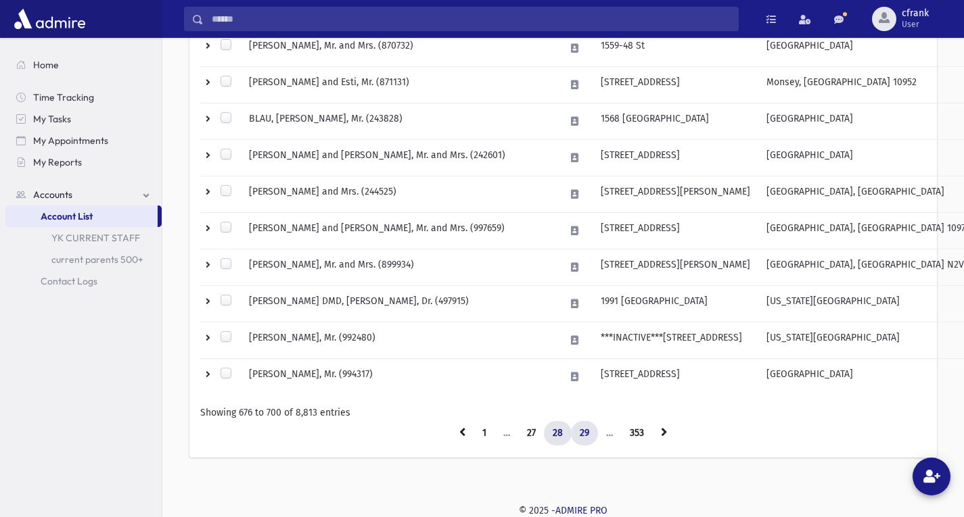
click at [591, 436] on link "29" at bounding box center [584, 433] width 27 height 24
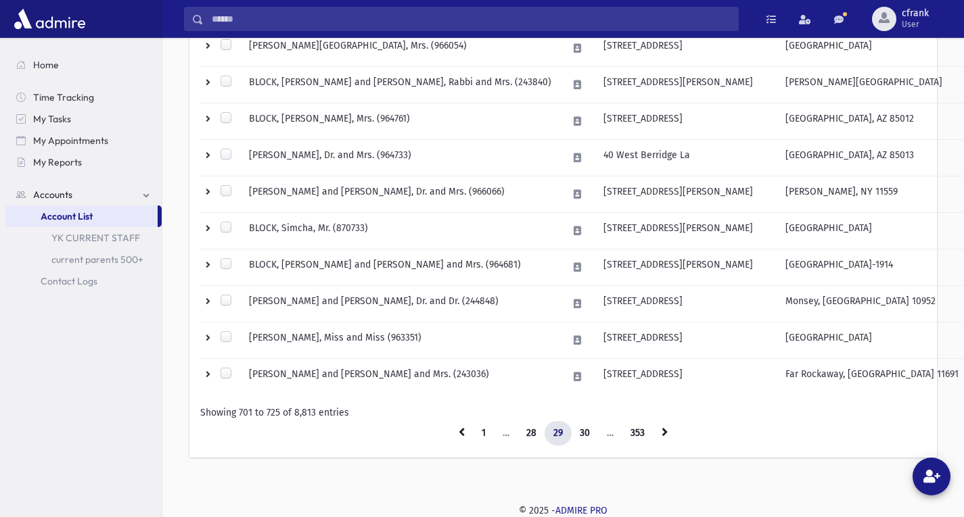
click at [591, 436] on link "30" at bounding box center [585, 433] width 28 height 24
click at [585, 434] on link "30" at bounding box center [585, 433] width 28 height 24
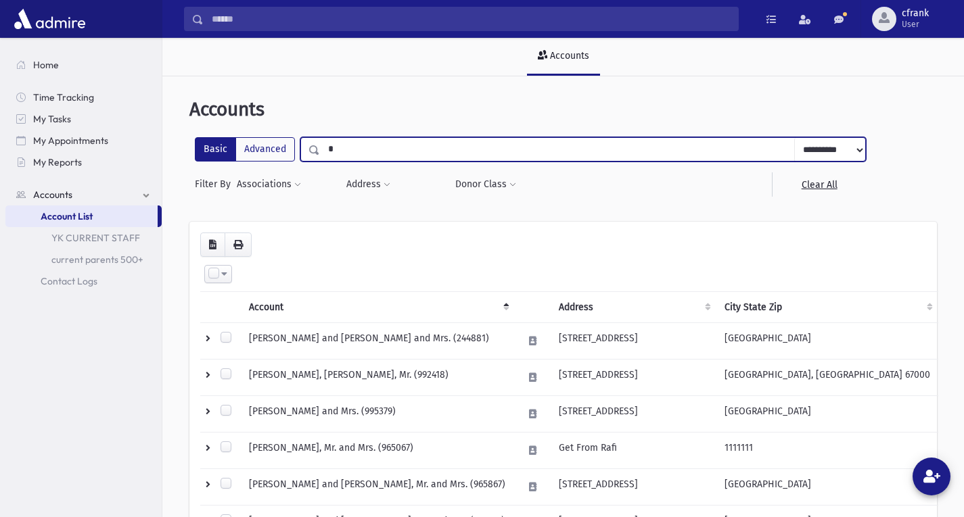
click at [346, 149] on input "*" at bounding box center [557, 149] width 475 height 24
type input "**"
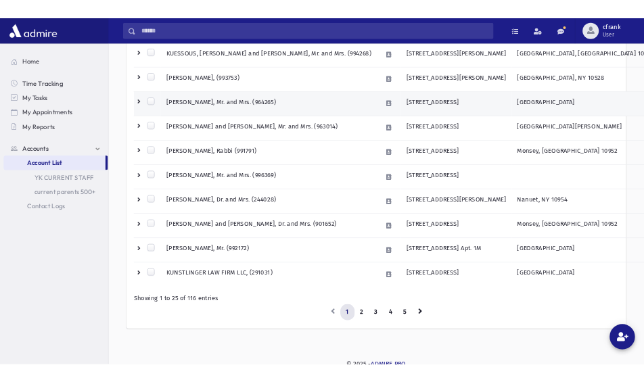
scroll to position [841, 0]
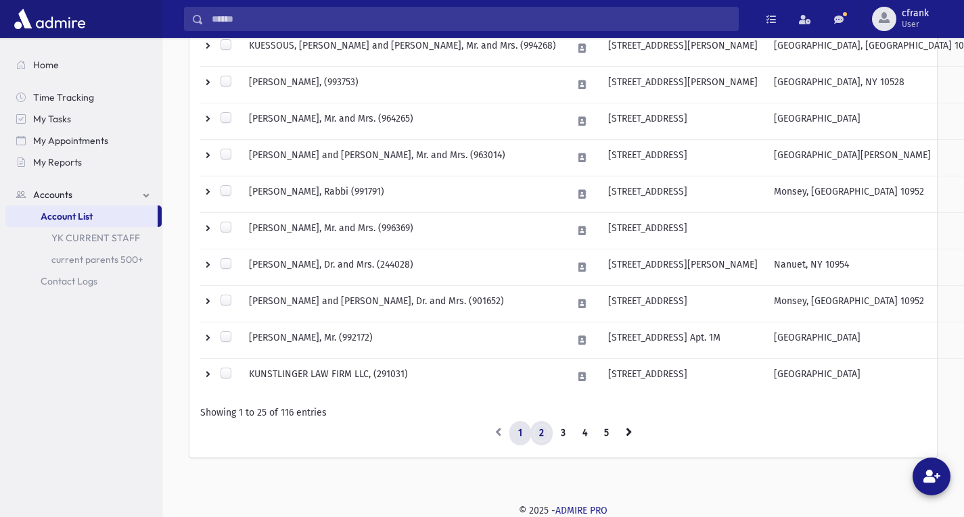
click at [546, 433] on link "2" at bounding box center [541, 433] width 22 height 24
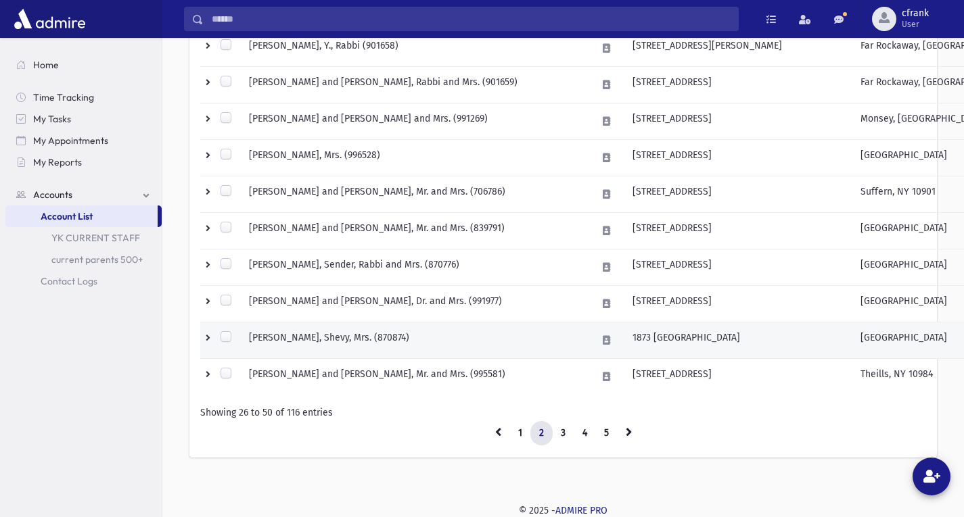
click at [439, 343] on td "[PERSON_NAME], Shevy, Mrs. (870874)" at bounding box center [415, 341] width 348 height 37
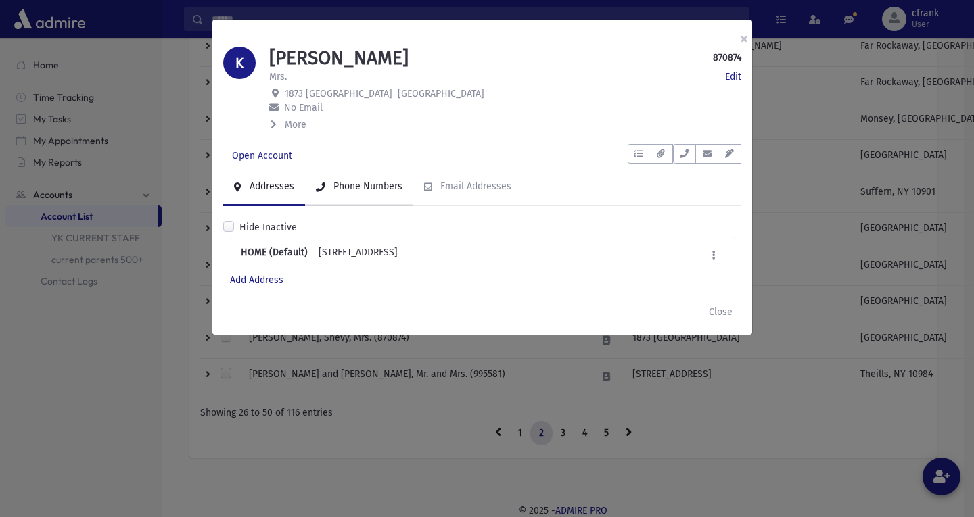
click at [373, 191] on div "Phone Numbers" at bounding box center [367, 186] width 72 height 11
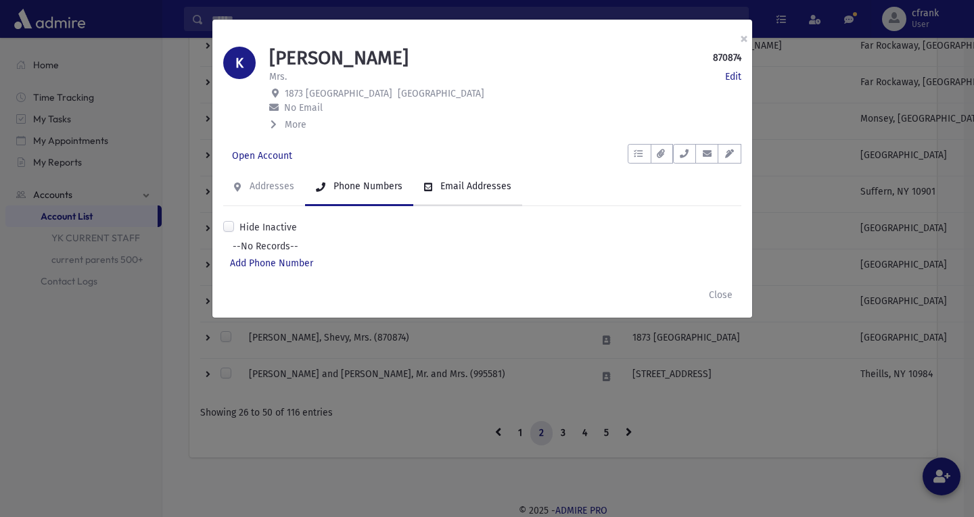
click at [508, 188] on link "Email Addresses" at bounding box center [467, 187] width 109 height 38
click at [372, 187] on div "Phone Numbers" at bounding box center [367, 186] width 72 height 11
click at [268, 185] on div "Addresses" at bounding box center [270, 186] width 47 height 11
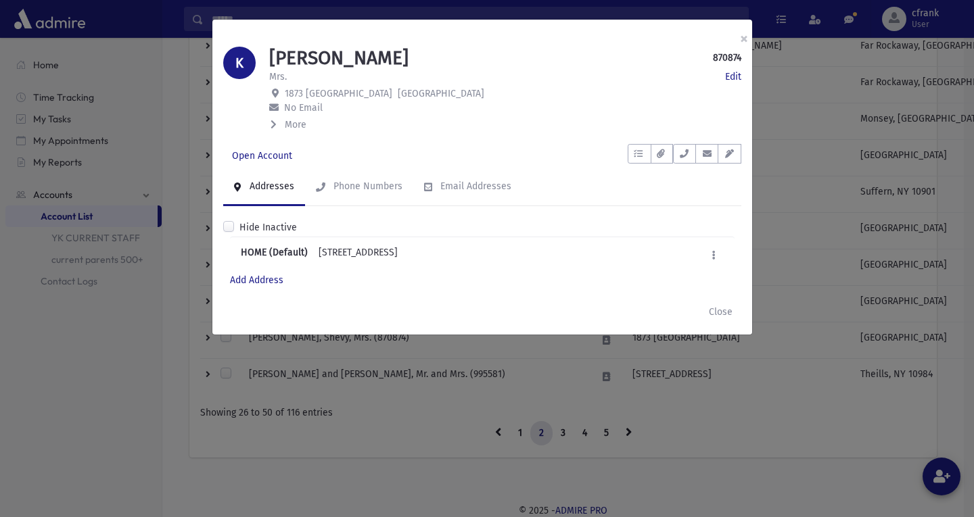
click at [300, 127] on span "More" at bounding box center [296, 124] width 22 height 11
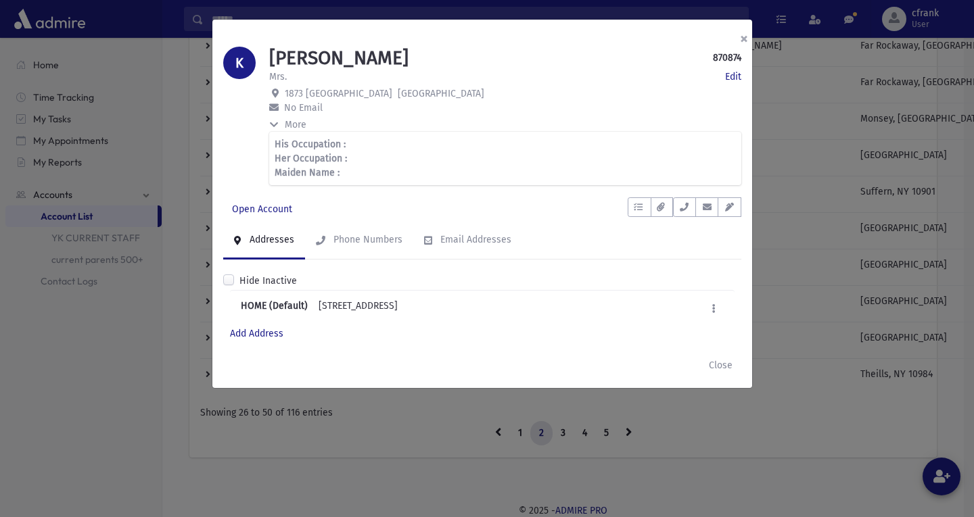
click at [741, 43] on button "×" at bounding box center [744, 39] width 30 height 38
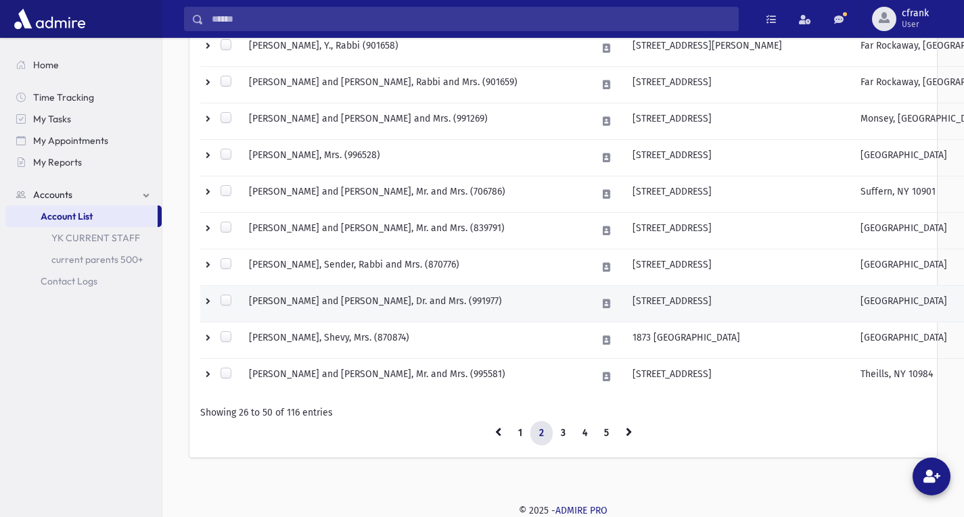
click at [480, 298] on td "[PERSON_NAME] and [PERSON_NAME], Dr. and Mrs. (991977)" at bounding box center [415, 304] width 348 height 37
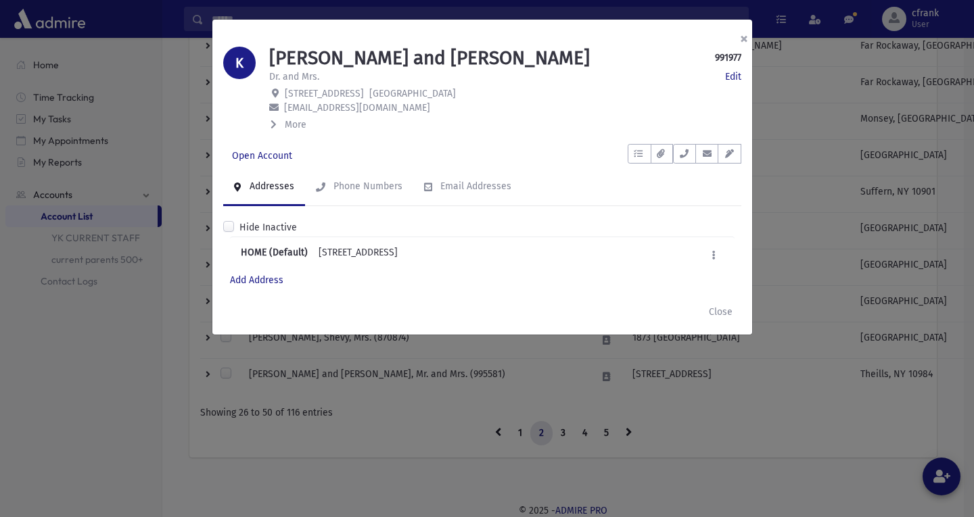
click at [741, 37] on button "×" at bounding box center [744, 39] width 30 height 38
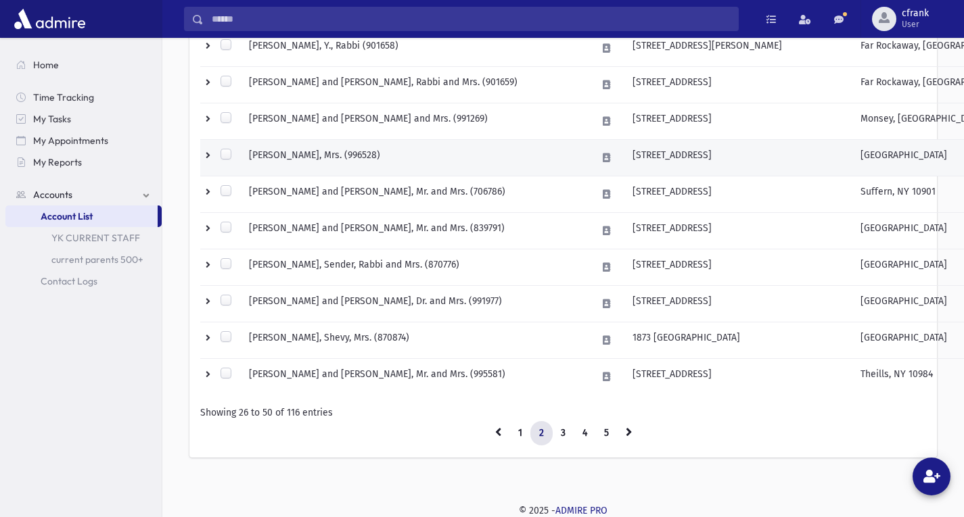
click at [423, 166] on td "[PERSON_NAME], Mrs. (996528)" at bounding box center [415, 158] width 348 height 37
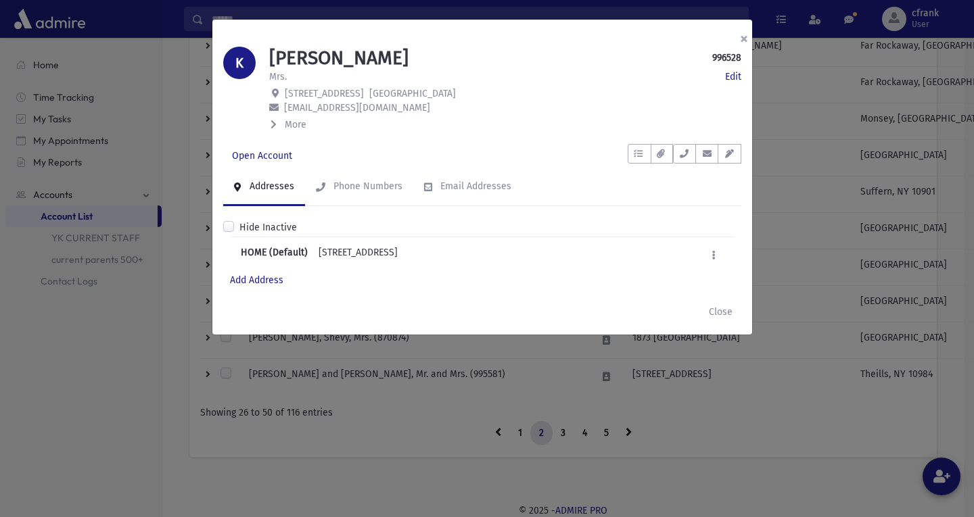
click at [745, 39] on button "×" at bounding box center [744, 39] width 30 height 38
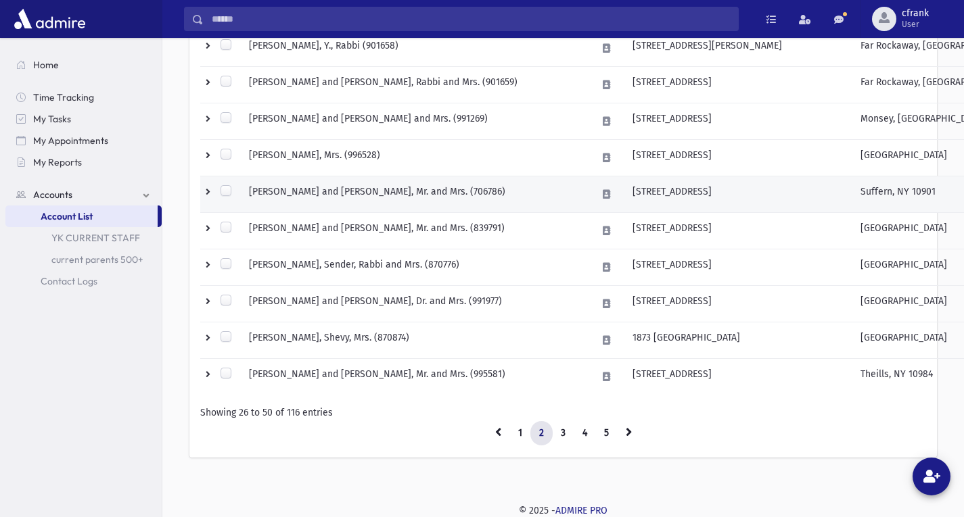
click at [333, 201] on td "[PERSON_NAME] and [PERSON_NAME], Mr. and Mrs. (706786)" at bounding box center [415, 195] width 348 height 37
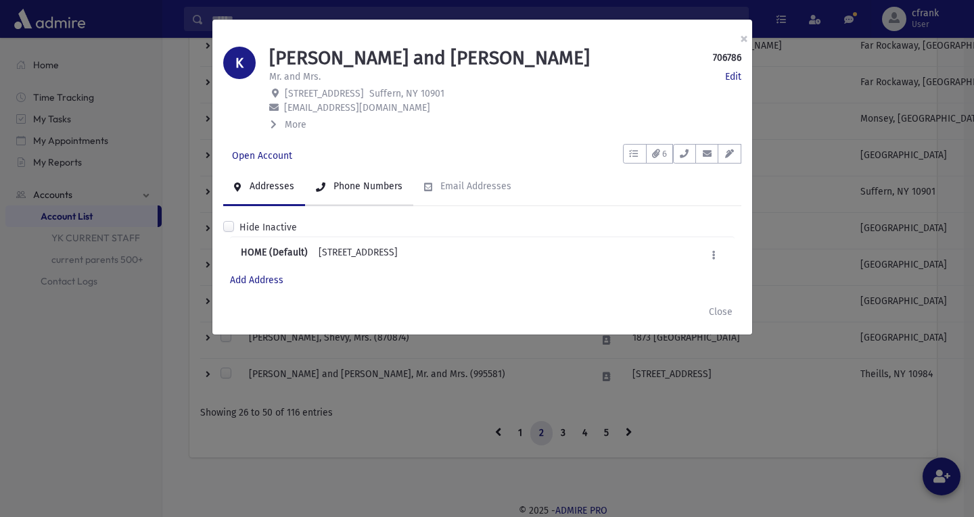
click at [354, 193] on link "Phone Numbers" at bounding box center [359, 187] width 108 height 38
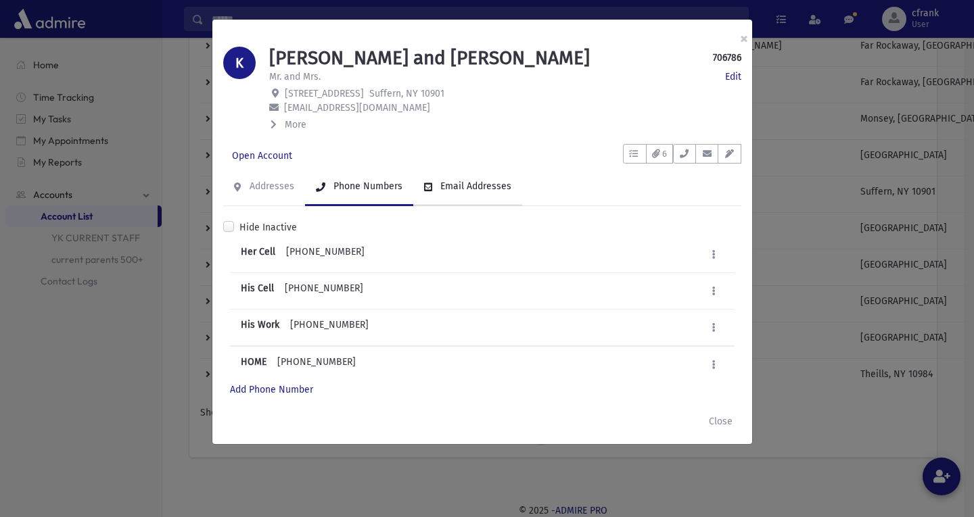
click at [457, 195] on link "Email Addresses" at bounding box center [467, 187] width 109 height 38
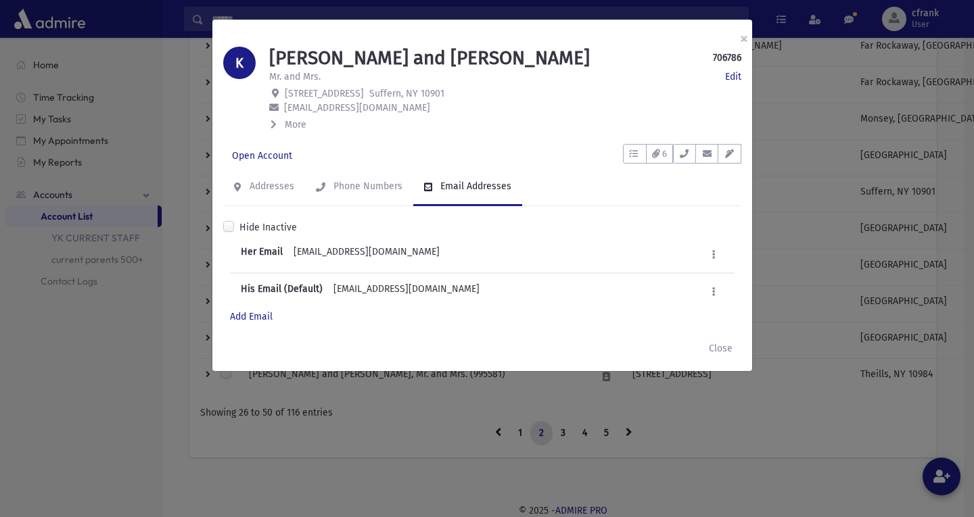
drag, startPoint x: 296, startPoint y: 251, endPoint x: 375, endPoint y: 258, distance: 80.1
click at [375, 258] on div "Her Email [EMAIL_ADDRESS][DOMAIN_NAME] Edit Mark as Default Deactivate Delete" at bounding box center [482, 255] width 505 height 37
copy div "[EMAIL_ADDRESS][DOMAIN_NAME]"
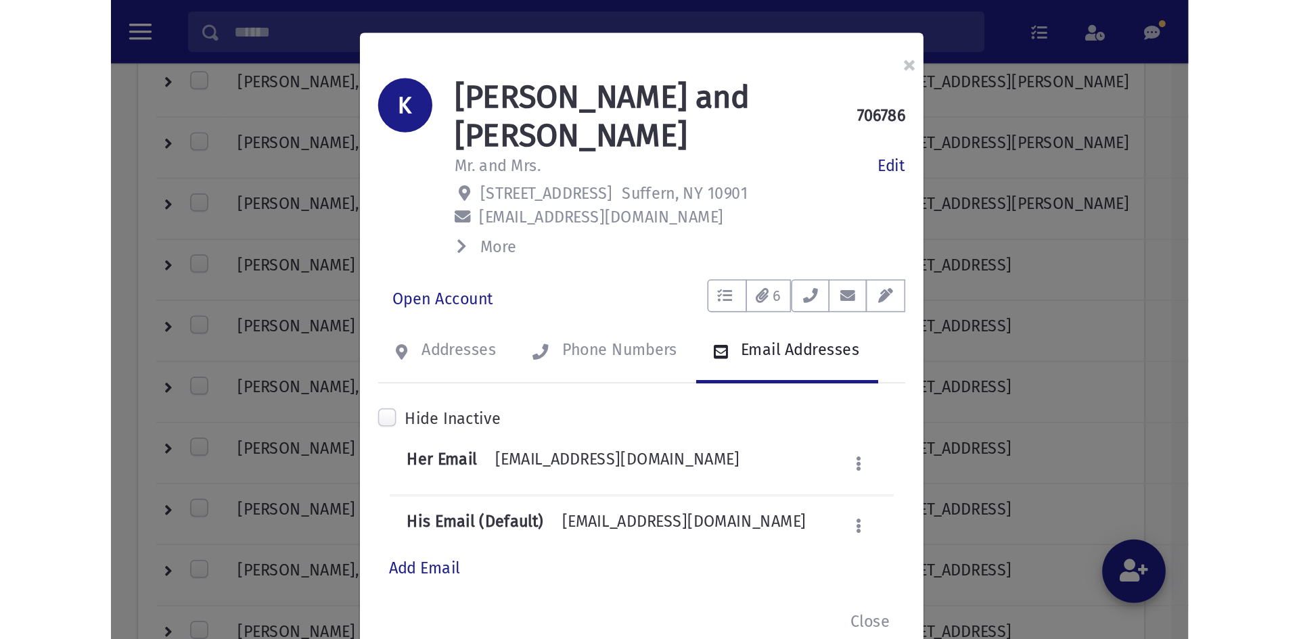
scroll to position [719, 0]
